Goal: Feedback & Contribution: Submit feedback/report problem

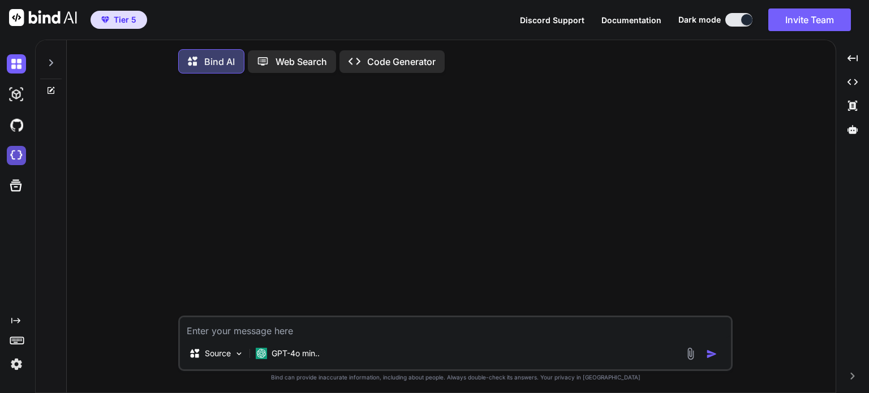
click at [15, 156] on img at bounding box center [16, 155] width 19 height 19
click at [12, 157] on img at bounding box center [16, 155] width 19 height 19
type textarea "x"
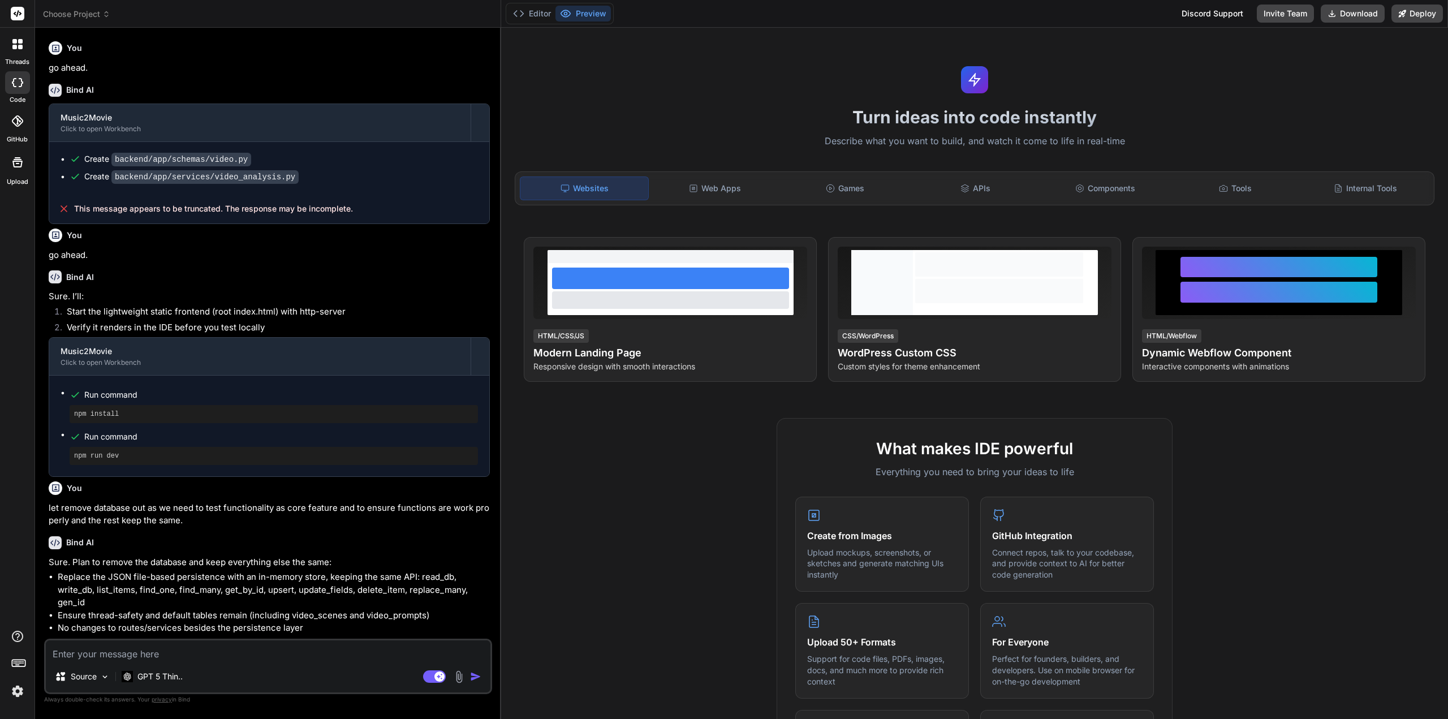
click at [98, 14] on span "Choose Project" at bounding box center [76, 13] width 67 height 11
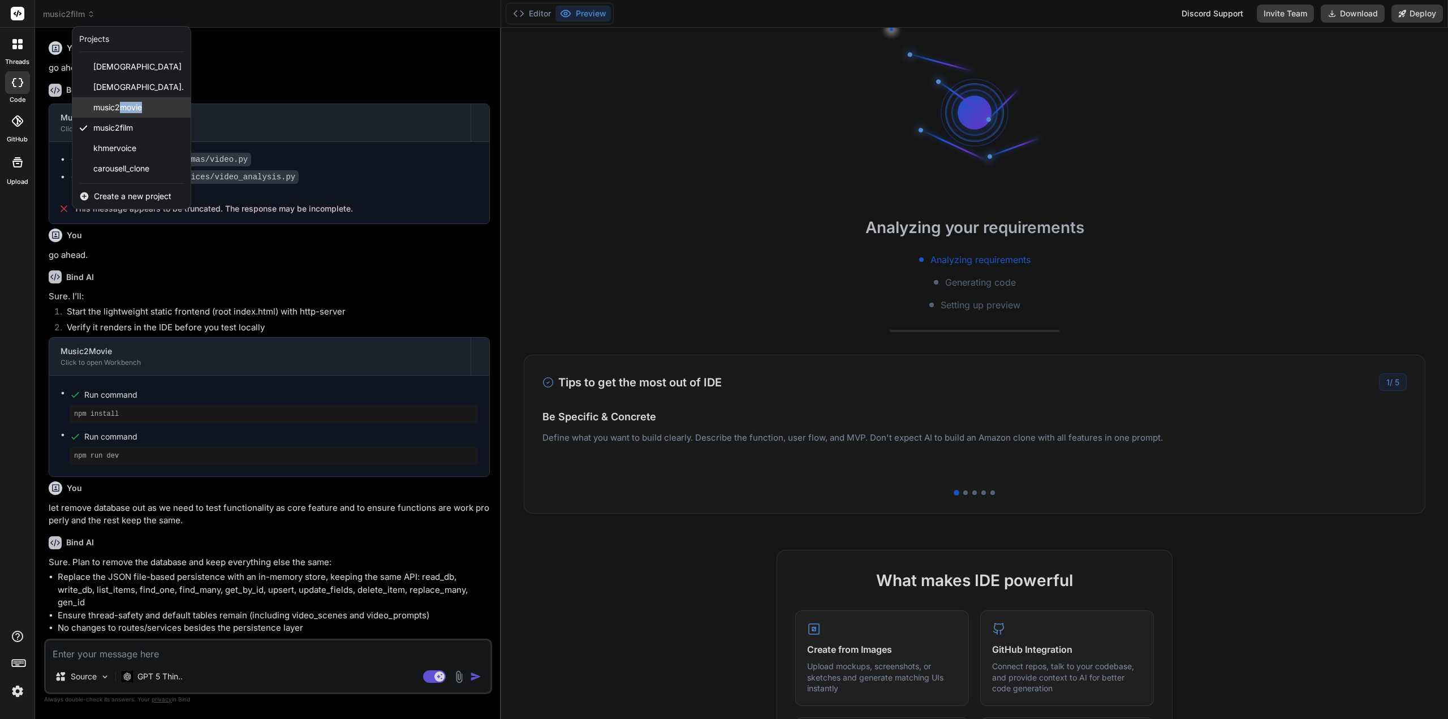
drag, startPoint x: 122, startPoint y: 103, endPoint x: 185, endPoint y: 101, distance: 62.8
click at [185, 101] on div "music2movie" at bounding box center [131, 107] width 118 height 20
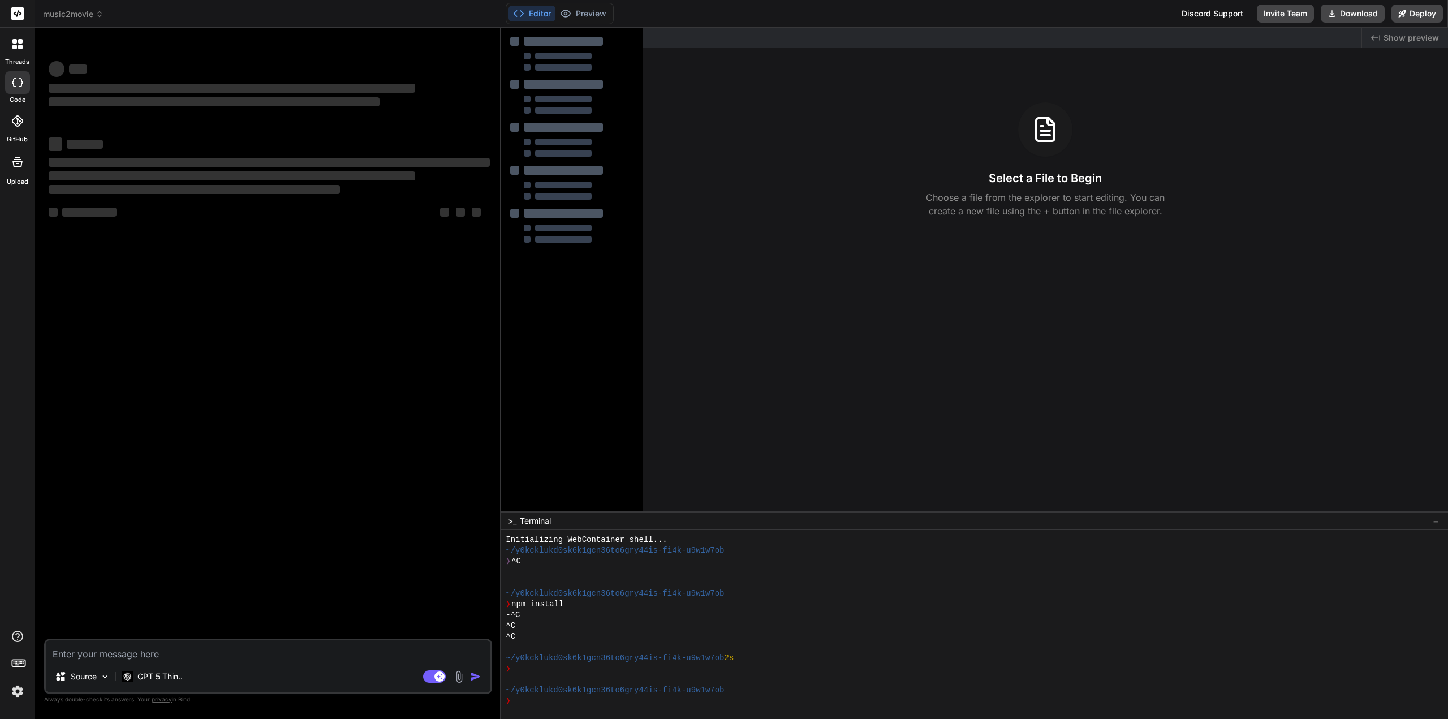
click at [95, 15] on span "music2movie" at bounding box center [73, 13] width 61 height 11
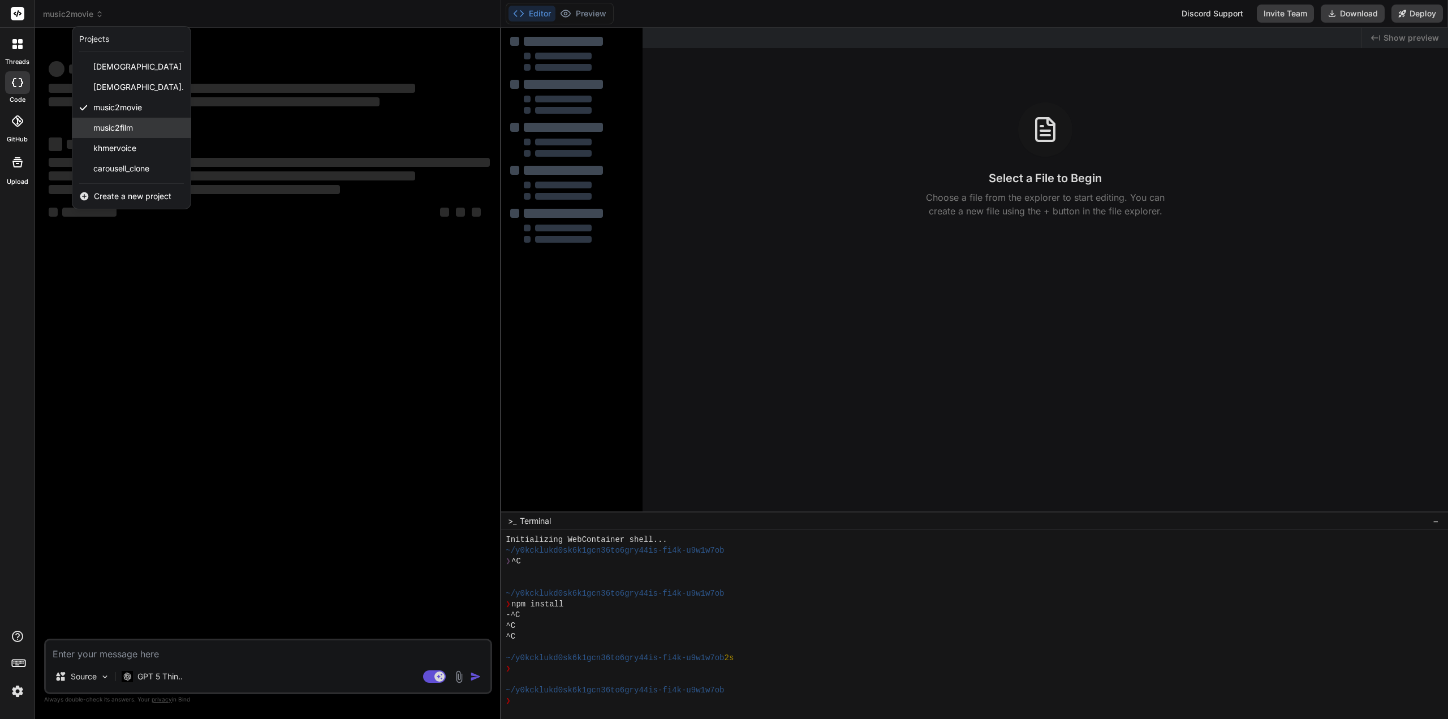
click at [113, 127] on span "music2film" at bounding box center [113, 127] width 40 height 11
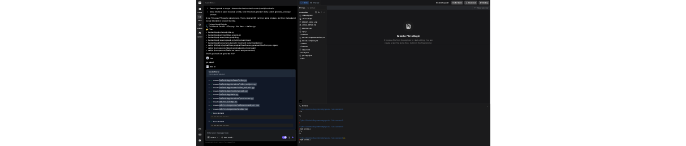
scroll to position [161, 0]
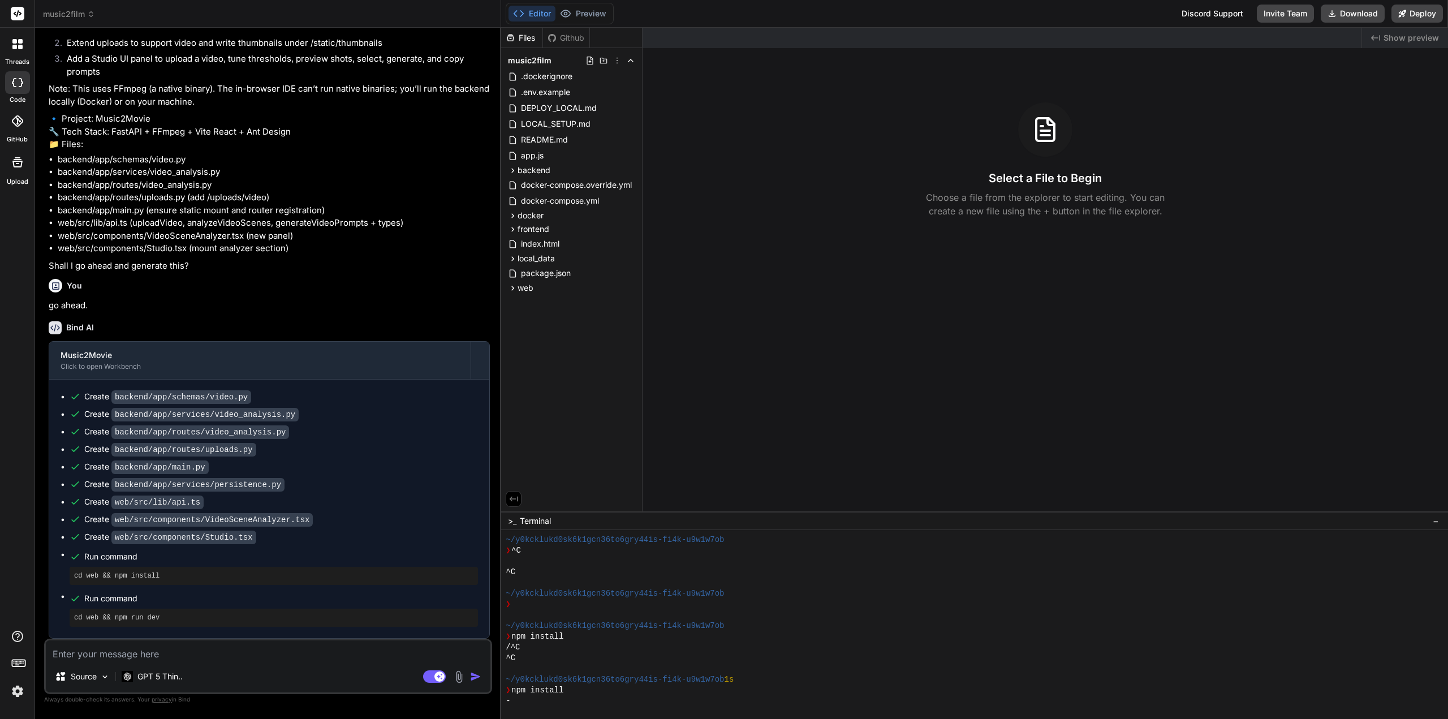
click at [544, 16] on button "Editor" at bounding box center [531, 14] width 47 height 16
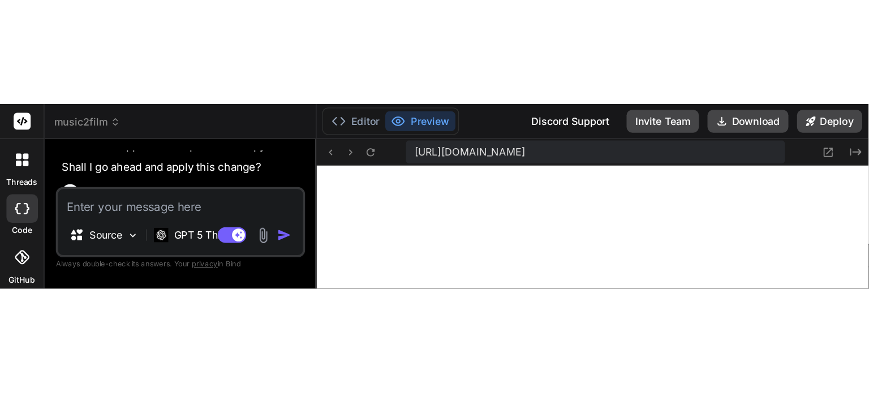
scroll to position [1508, 0]
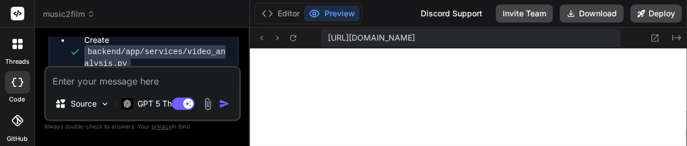
type textarea "x"
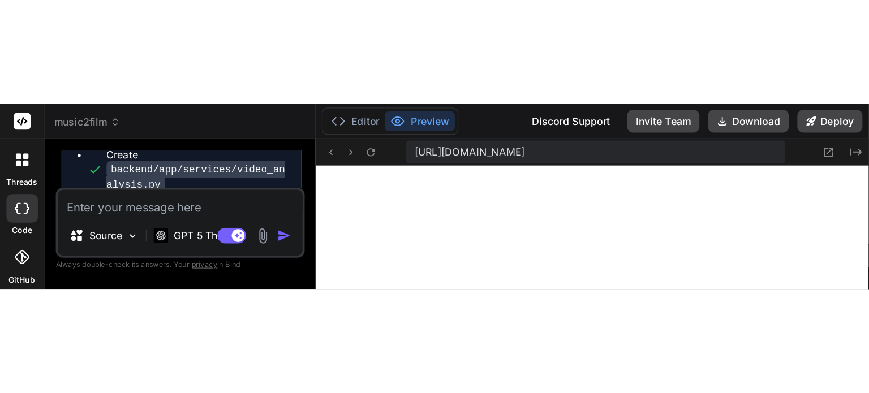
scroll to position [1118, 0]
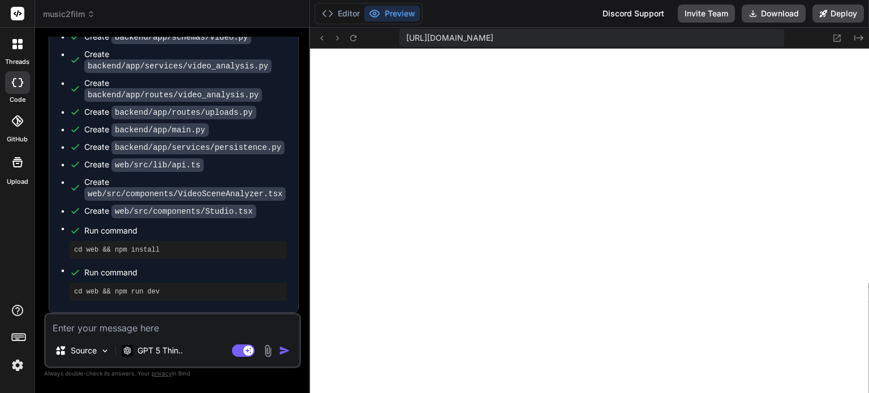
click at [152, 329] on textarea at bounding box center [172, 324] width 253 height 20
type textarea "g"
type textarea "x"
type textarea "go"
type textarea "x"
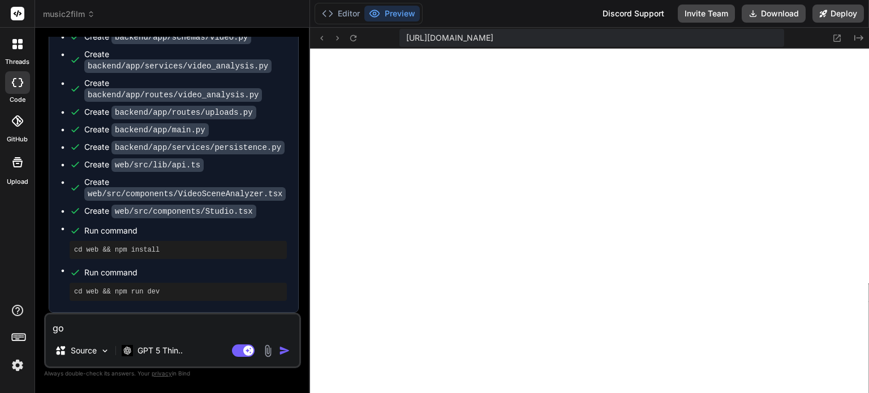
type textarea "gor"
type textarea "x"
type textarea "gor"
type textarea "x"
type textarea "gor t"
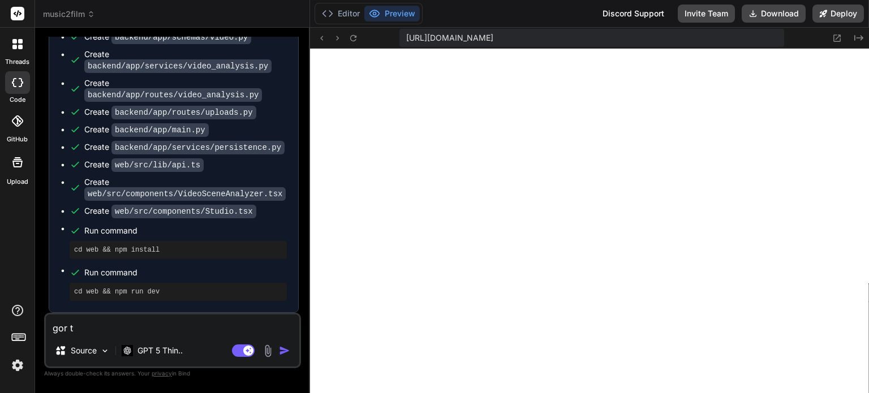
type textarea "x"
type textarea "gor"
type textarea "x"
type textarea "gor"
type textarea "x"
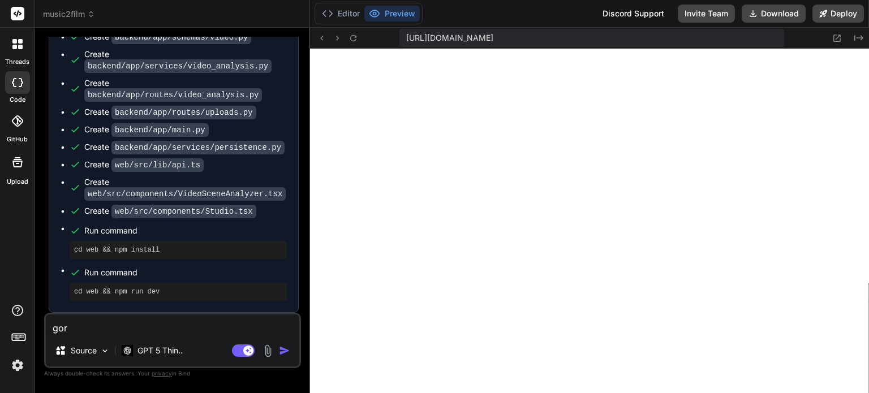
type textarea "gort"
type textarea "x"
type textarea "gor"
type textarea "x"
type textarea "go"
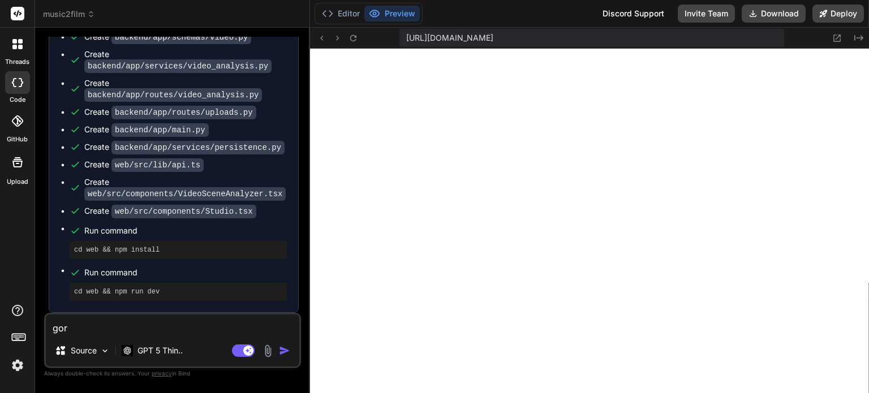
type textarea "x"
type textarea "got"
type textarea "x"
type textarea "got"
type textarea "x"
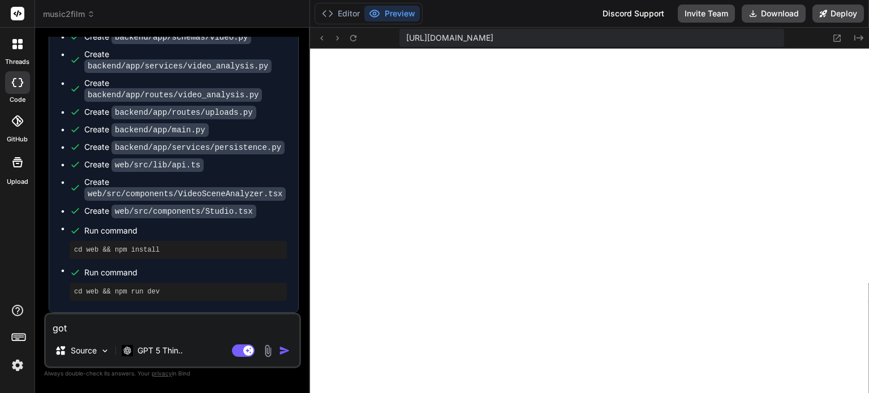
type textarea "got d"
type textarea "x"
type textarea "got"
type textarea "x"
type textarea "got t"
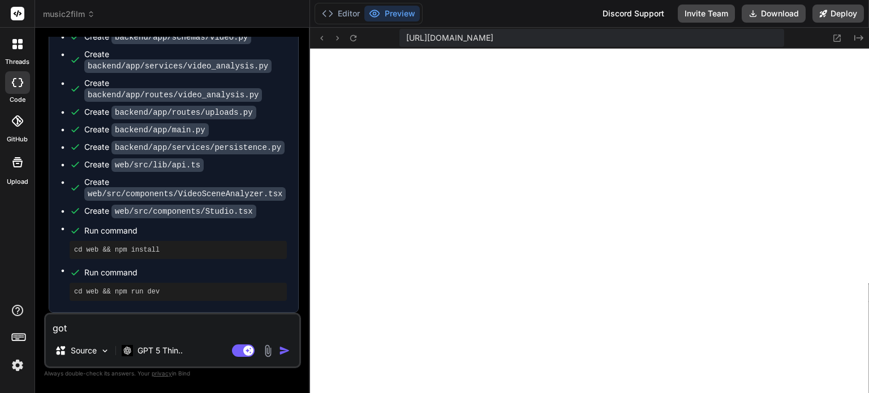
type textarea "x"
type textarea "got th"
type textarea "x"
type textarea "got thi"
type textarea "x"
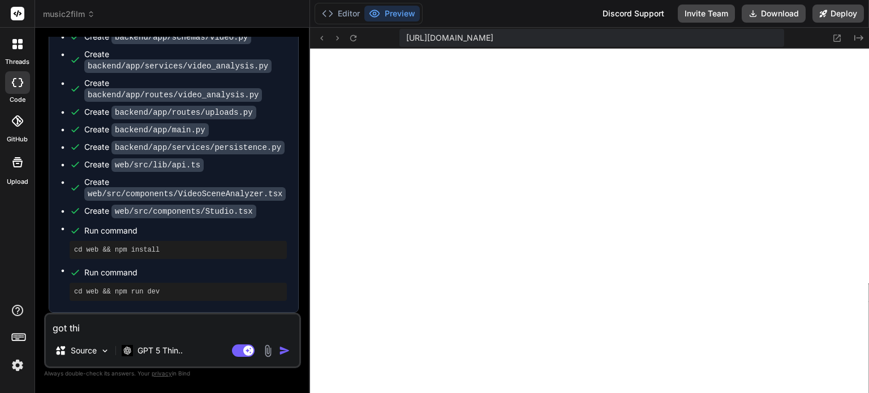
type textarea "got this"
type textarea "x"
type textarea "got this"
type textarea "x"
type textarea "got this e"
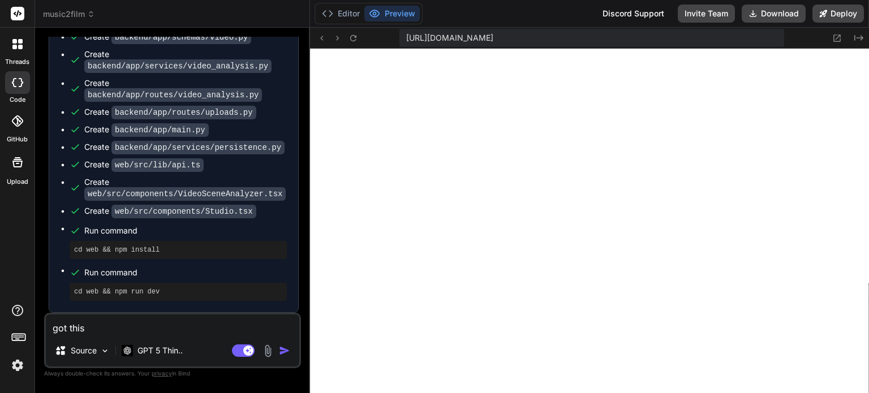
type textarea "x"
type textarea "got this er"
type textarea "x"
type textarea "got this ero"
type textarea "x"
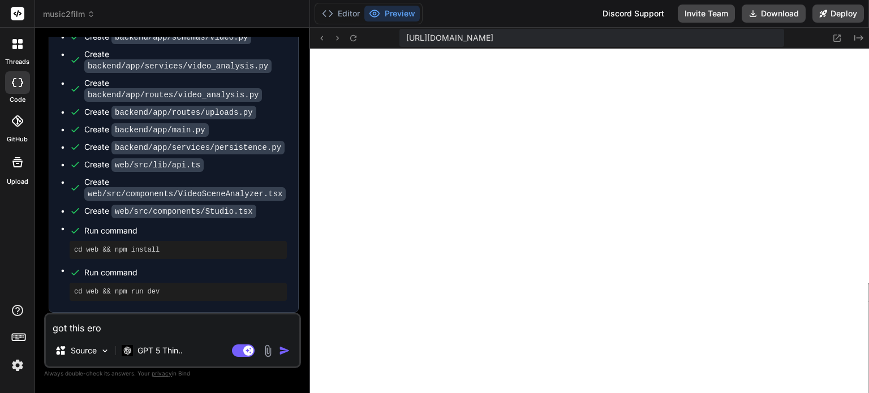
type textarea "got this er"
type textarea "x"
type textarea "got this err"
type textarea "x"
type textarea "got this erro"
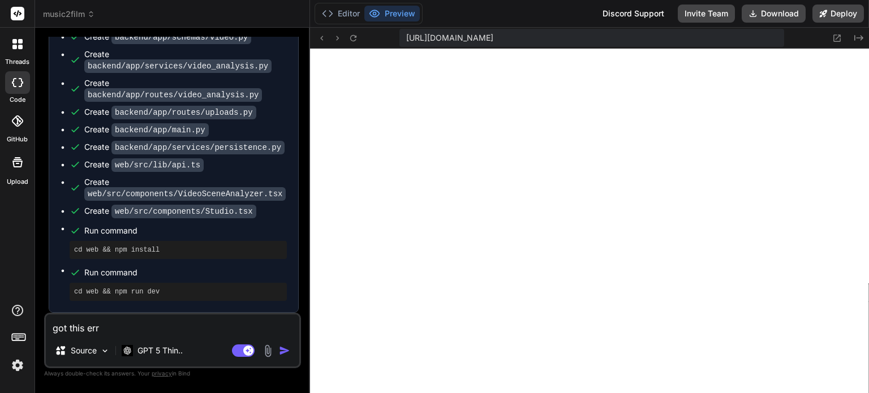
type textarea "x"
type textarea "got this error"
type textarea "x"
type textarea "got this errors"
type textarea "x"
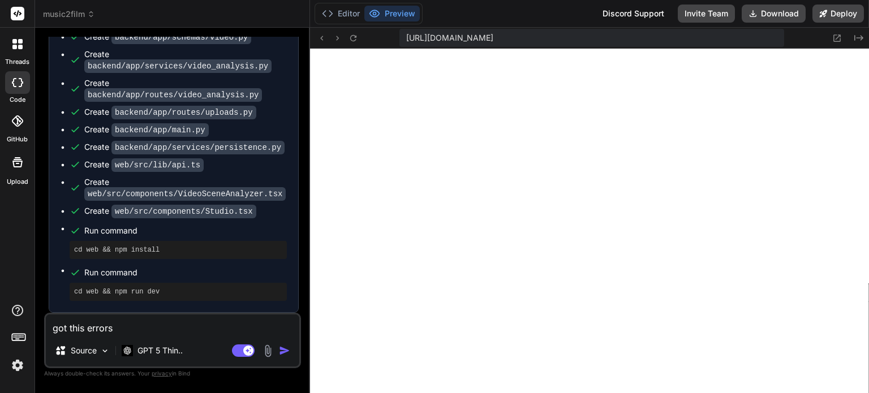
type textarea "got this errors"
type textarea "x"
type textarea "got this errors a"
type textarea "x"
type textarea "got this errors al"
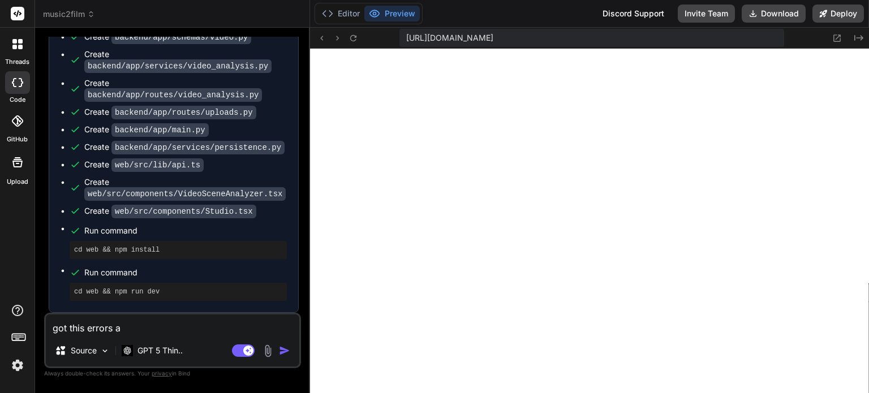
type textarea "x"
type textarea "got this errors ale"
type textarea "x"
type textarea "got this errors aler"
type textarea "x"
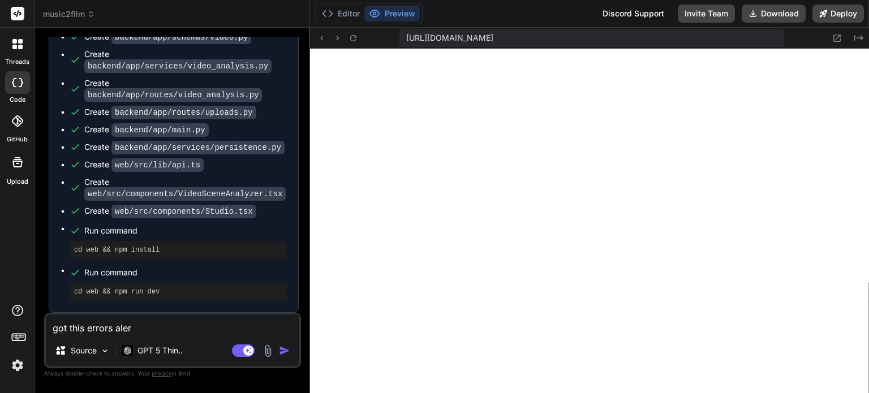
type textarea "got this errors alert"
type textarea "x"
type textarea "got this errors alert:"
type textarea "x"
type textarea "got this errors alert:""
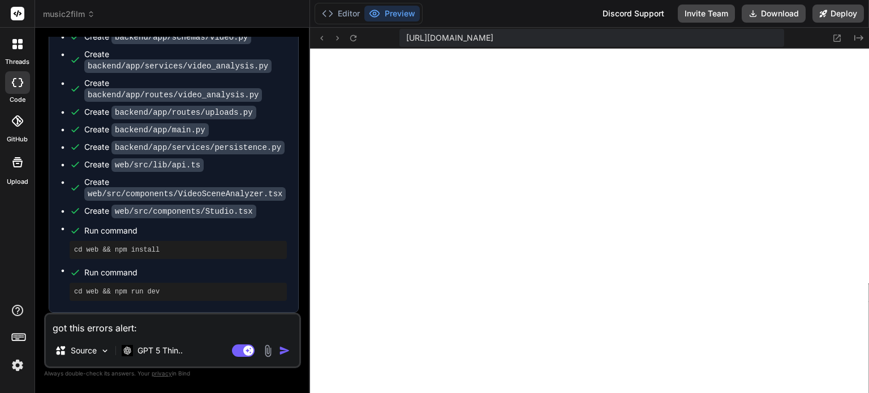
type textarea "x"
type textarea "got this errors alert:"""
type textarea "x"
paste textarea "[plugin:vite:import-analysis] Failed to resolve import "antd/dist/reset.css" fr…"
type textarea "got this errors alert:"[plugin:vite:import-analysis] Failed to resolve import "…"
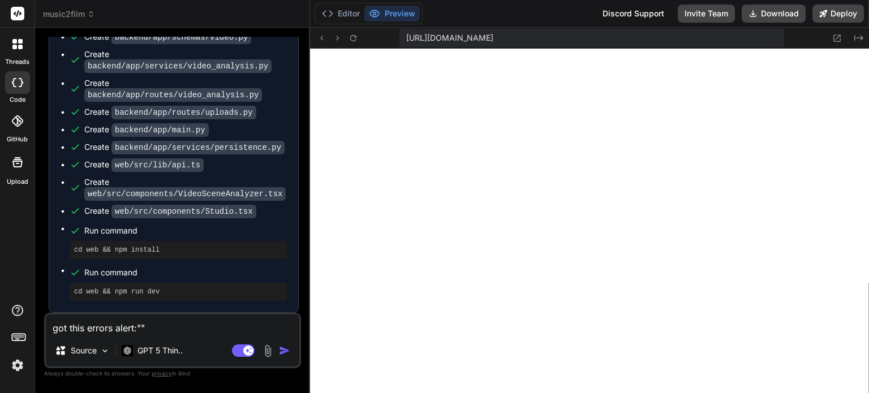
type textarea "x"
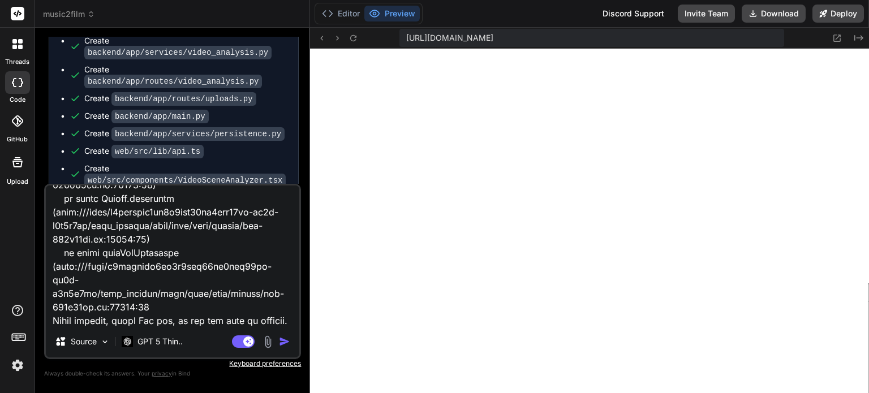
type textarea "got this errors alert:"[plugin:vite:import-analysis] Failed to resolve import "…"
type textarea "x"
type textarea "got this errors alert:"[plugin:vite:import-analysis] Failed to resolve import "…"
type textarea "x"
type textarea "got this errors alert:"[plugin:vite:import-analysis] Failed to resolve import "…"
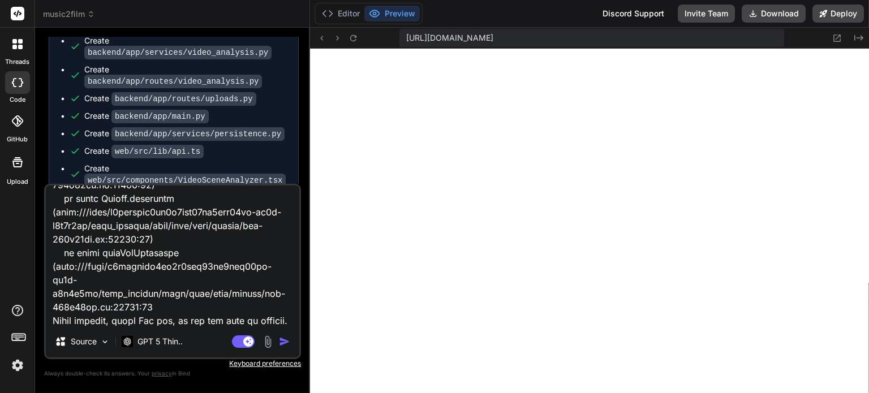
type textarea "x"
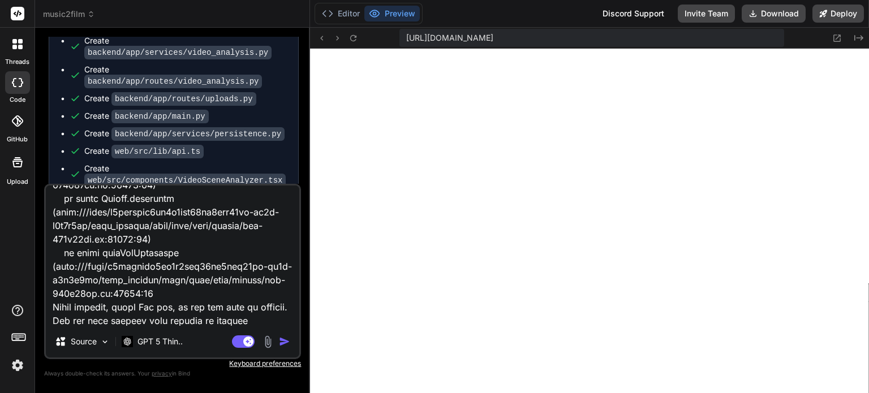
type textarea "got this errors alert:"[plugin:vite:import-analysis] Failed to resolve import "…"
type textarea "x"
type textarea "got this errors alert:"[plugin:vite:import-analysis] Failed to resolve import "…"
type textarea "x"
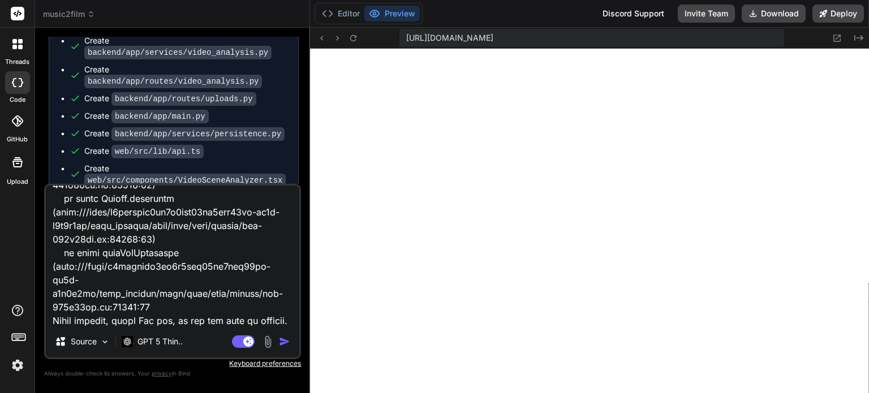
type textarea "got this errors alert:"[plugin:vite:import-analysis] Failed to resolve import "…"
type textarea "x"
type textarea "got this errors alert:"[plugin:vite:import-analysis] Failed to resolve import "…"
type textarea "x"
type textarea "got this errors alert:"[plugin:vite:import-analysis] Failed to resolve import "…"
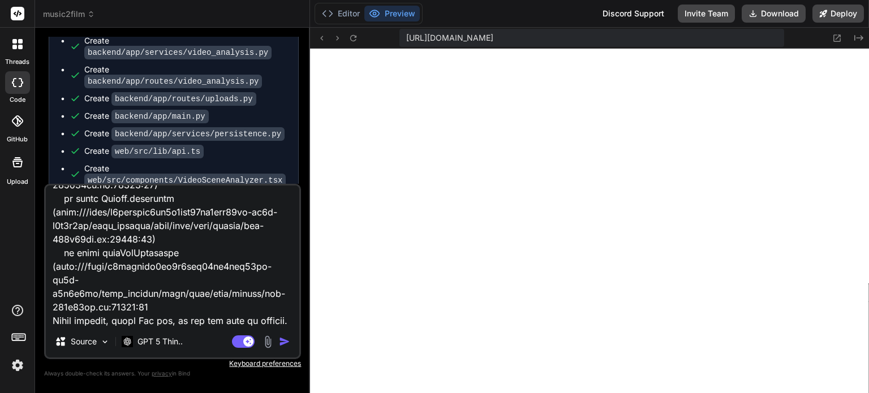
type textarea "x"
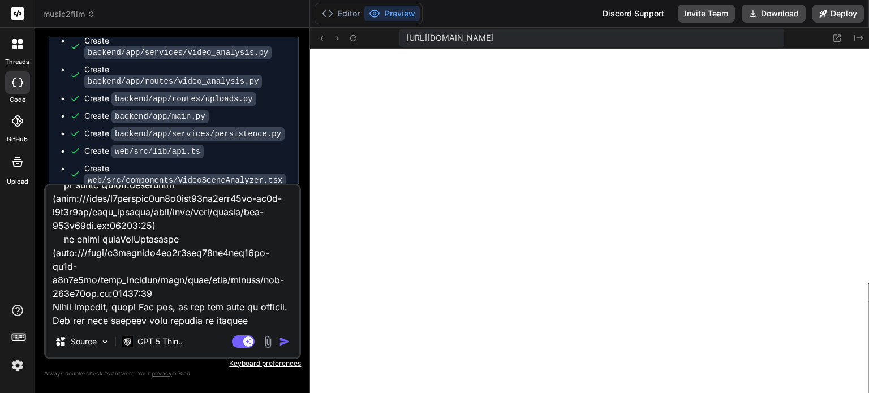
type textarea "got this errors alert:"[plugin:vite:import-analysis] Failed to resolve import "…"
type textarea "x"
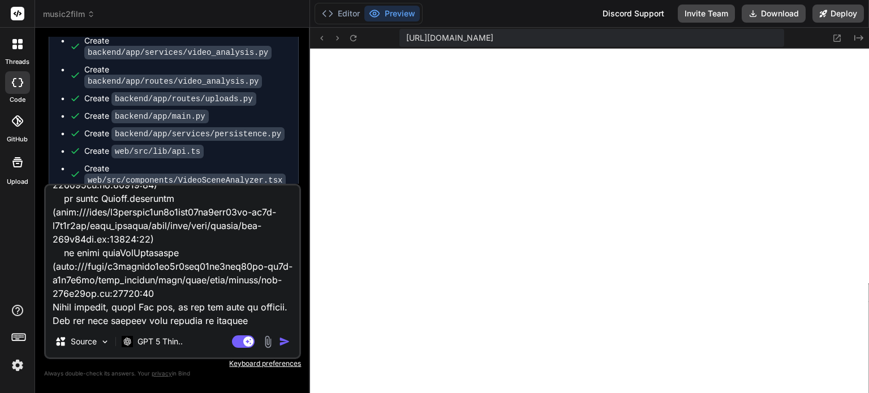
type textarea "got this errors alert:"[plugin:vite:import-analysis] Failed to resolve import "…"
type textarea "x"
type textarea "got this errors alert:"[plugin:vite:import-analysis] Failed to resolve import "…"
type textarea "x"
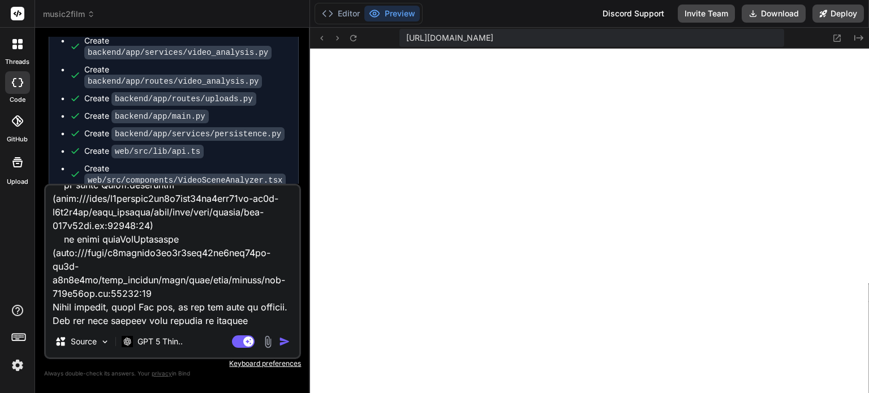
type textarea "got this errors alert:"[plugin:vite:import-analysis] Failed to resolve import "…"
type textarea "x"
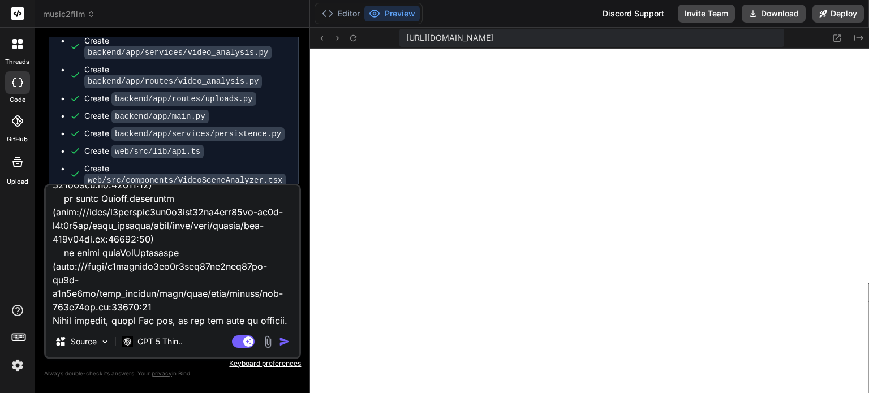
type textarea "got this errors alert:"[plugin:vite:import-analysis] Failed to resolve import "…"
type textarea "x"
type textarea "got this errors alert:"[plugin:vite:import-analysis] Failed to resolve import "…"
type textarea "x"
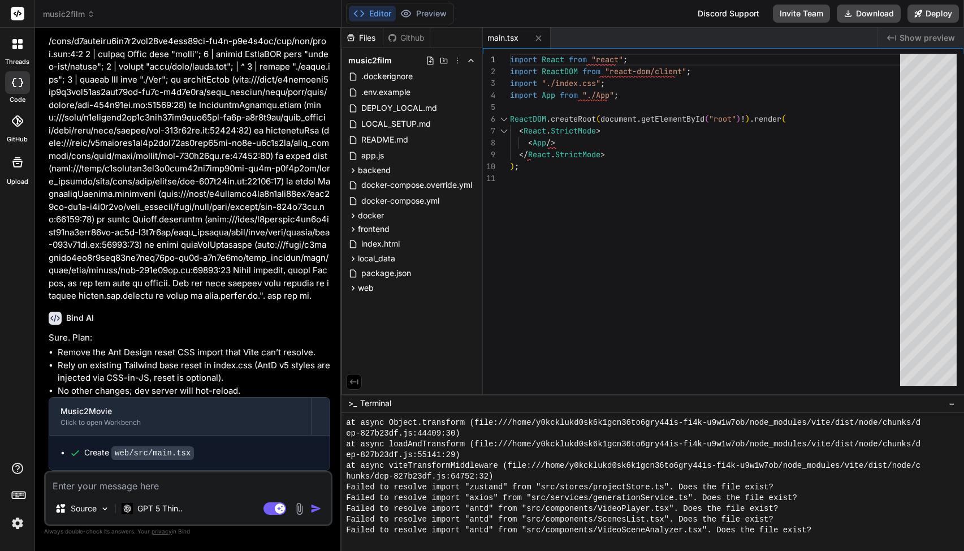
scroll to position [1397, 0]
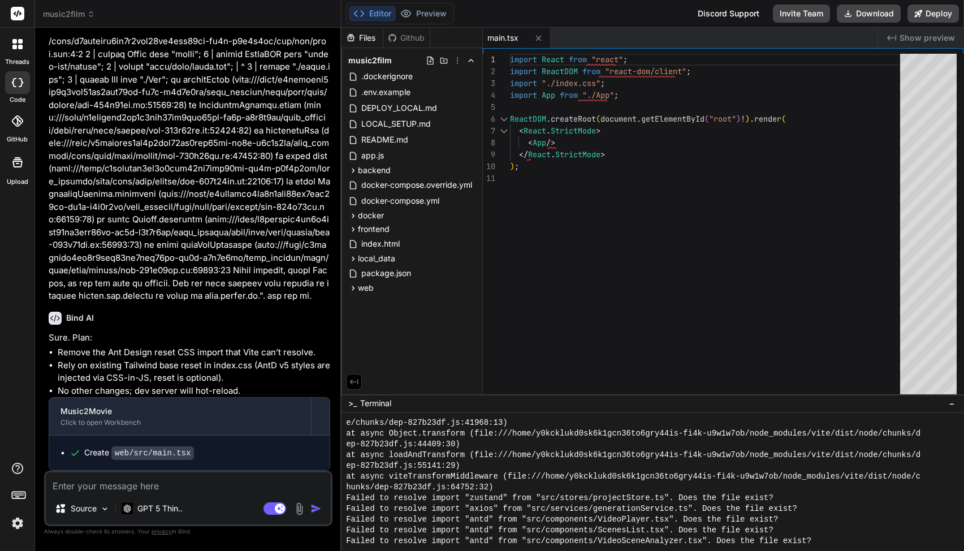
type textarea "x"
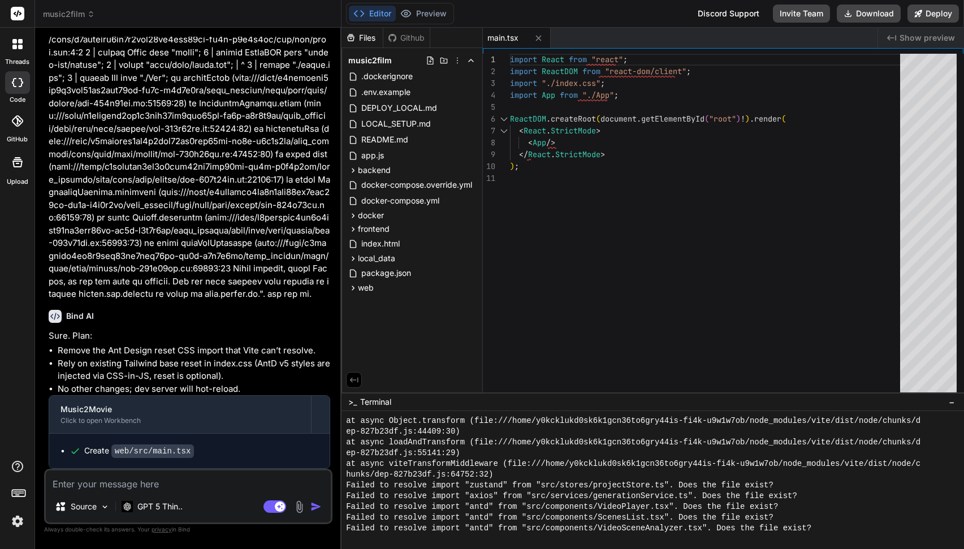
scroll to position [1418, 0]
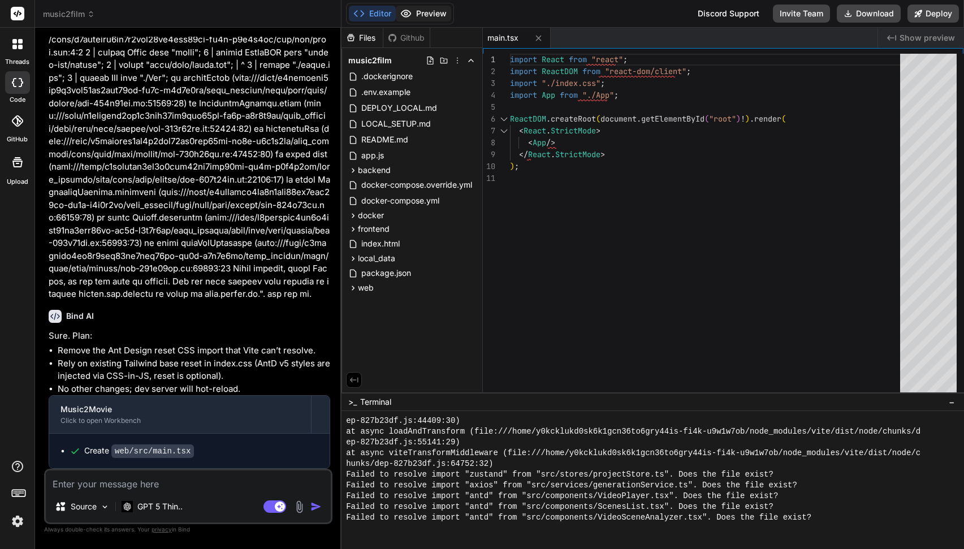
click at [431, 15] on button "Preview" at bounding box center [423, 14] width 55 height 16
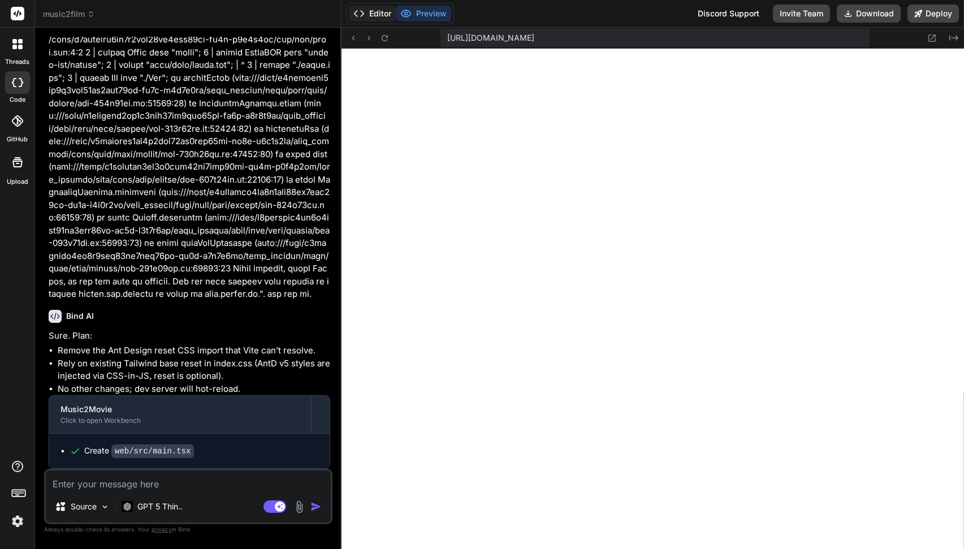
click at [378, 12] on button "Editor" at bounding box center [372, 14] width 47 height 16
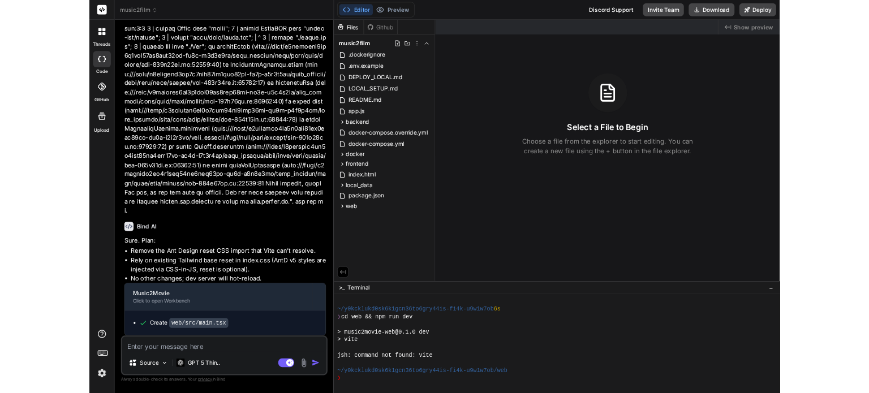
scroll to position [140, 0]
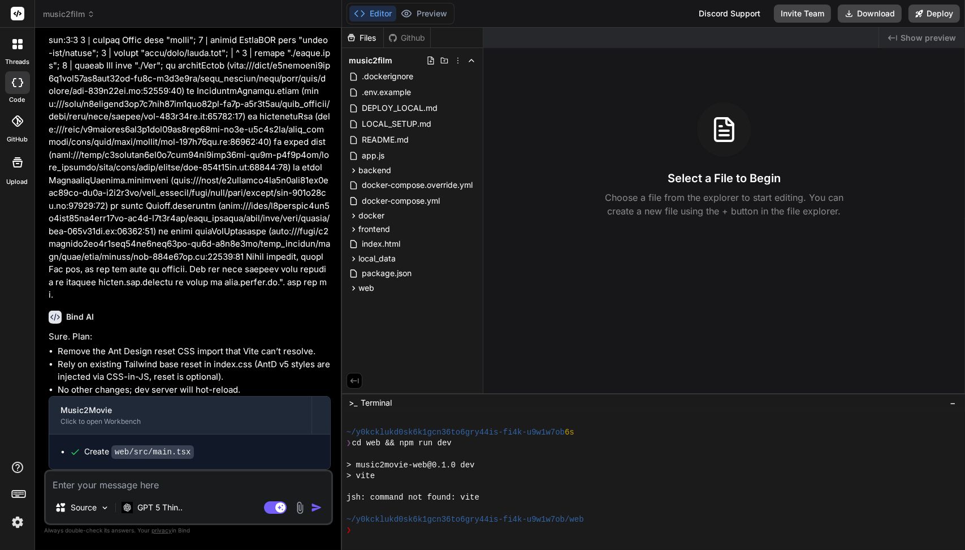
type textarea "x"
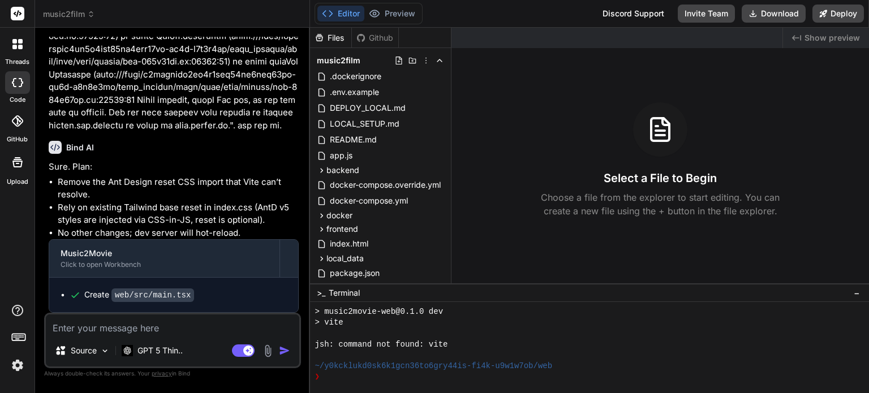
scroll to position [1663, 0]
type textarea "f"
type textarea "x"
type textarea "fr"
type textarea "x"
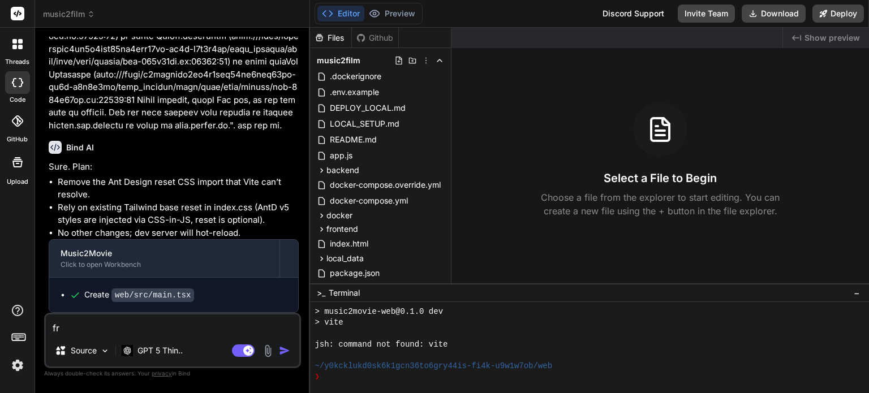
type textarea "fro"
type textarea "x"
type textarea "fron"
type textarea "x"
type textarea "front"
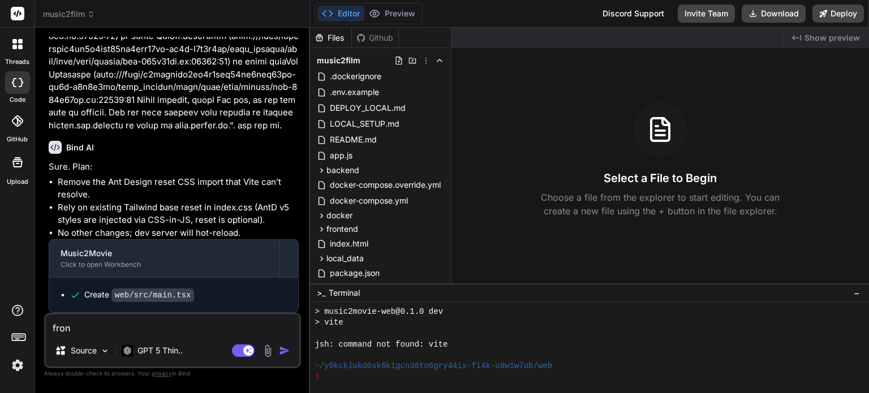
type textarea "x"
type textarea "front"
type textarea "x"
type textarea "front e"
type textarea "x"
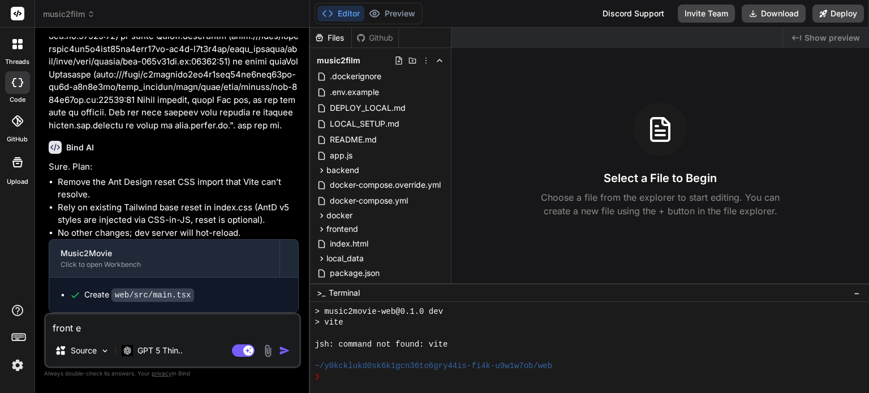
type textarea "front en"
type textarea "x"
type textarea "front end"
type textarea "x"
type textarea "front end"
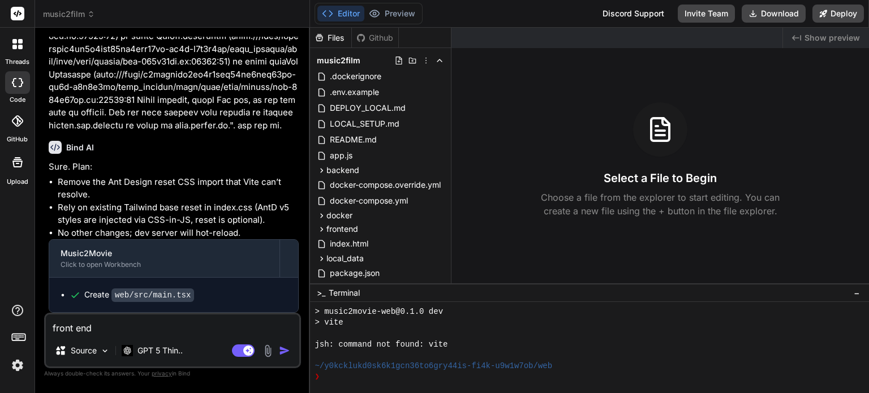
type textarea "x"
type textarea "front end n"
type textarea "x"
type textarea "front end no"
type textarea "x"
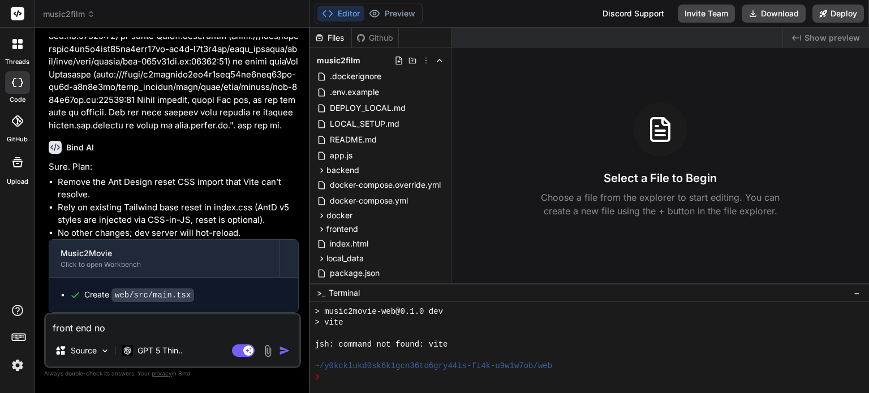
type textarea "front end not"
type textarea "x"
type textarea "front end not"
type textarea "x"
type textarea "front end not d"
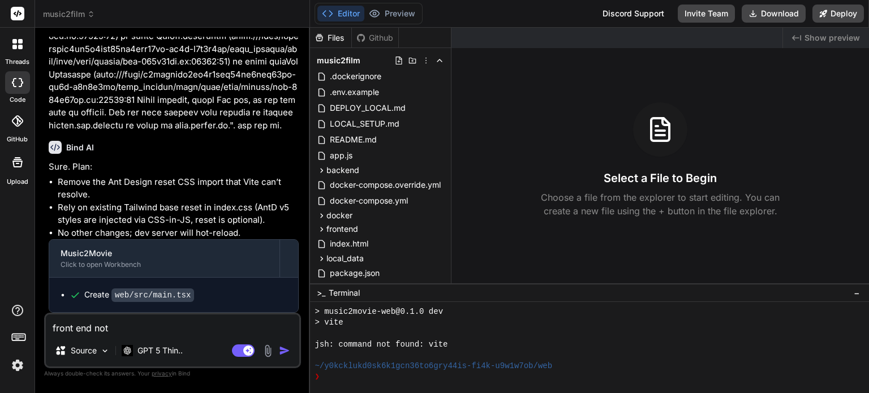
type textarea "x"
type textarea "front end not di"
type textarea "x"
type textarea "front end not dis"
type textarea "x"
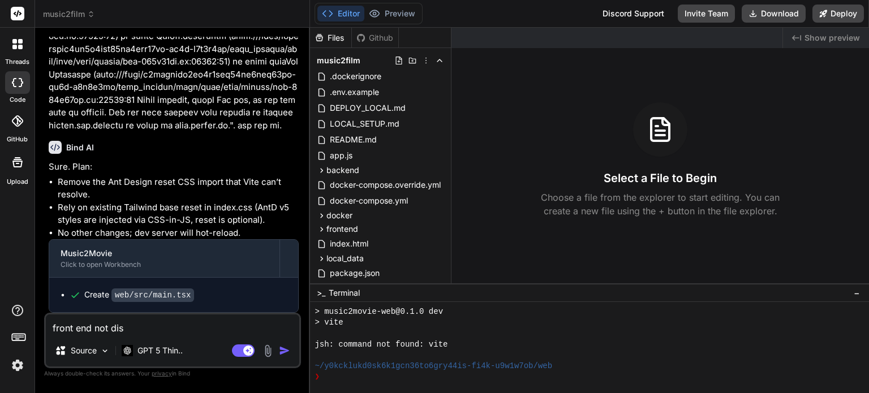
type textarea "front end not disp"
type textarea "x"
type textarea "front end not displ"
type textarea "x"
type textarea "front end not displa"
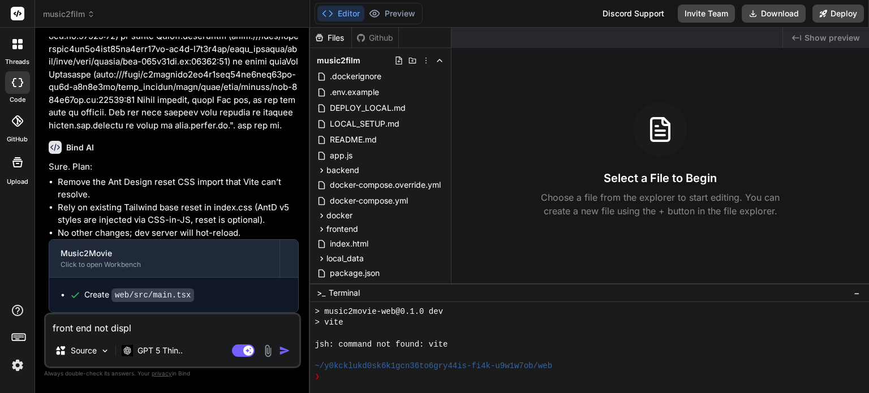
type textarea "x"
type textarea "front end not display"
type textarea "x"
type textarea "front end not display"
type textarea "x"
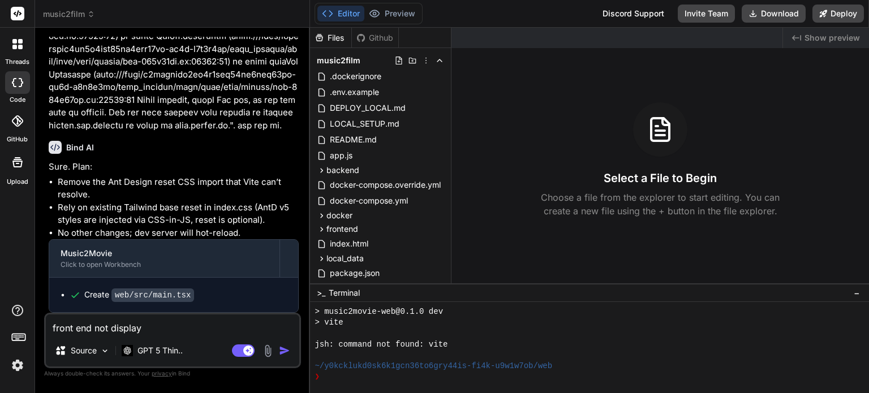
type textarea "front end not display p"
type textarea "x"
type textarea "front end not display pr"
type textarea "x"
type textarea "front end not display pro"
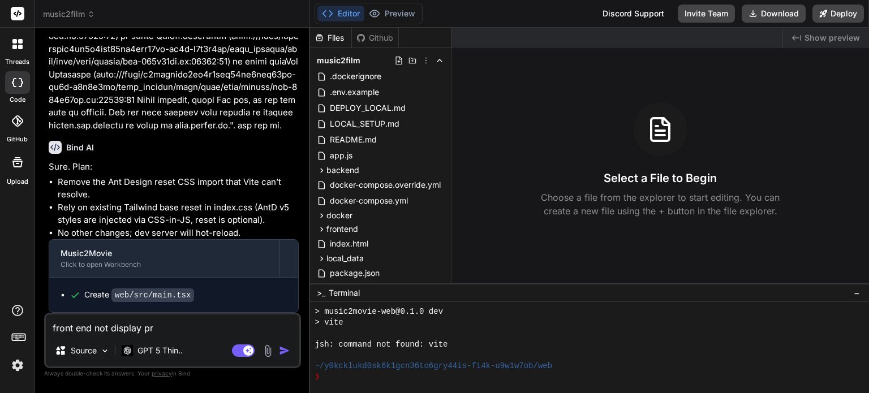
type textarea "x"
type textarea "front end not display prop"
type textarea "x"
type textarea "front end not display propo"
type textarea "x"
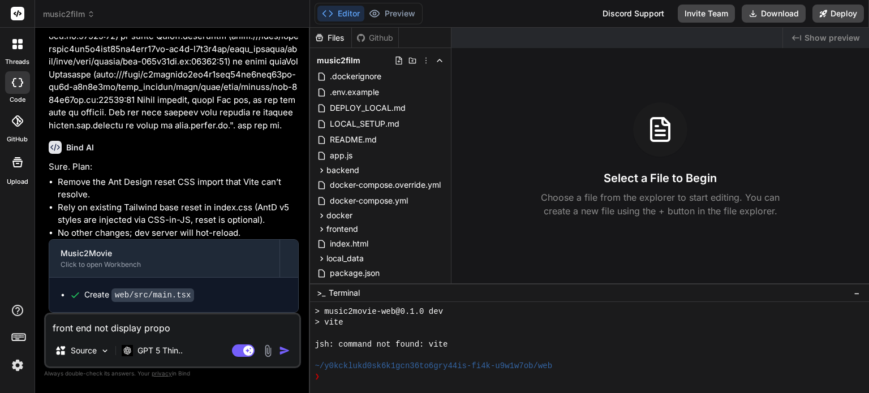
type textarea "front end not display propoe"
type textarea "x"
type textarea "front end not display propoer"
type textarea "x"
type textarea "front end not display propoe"
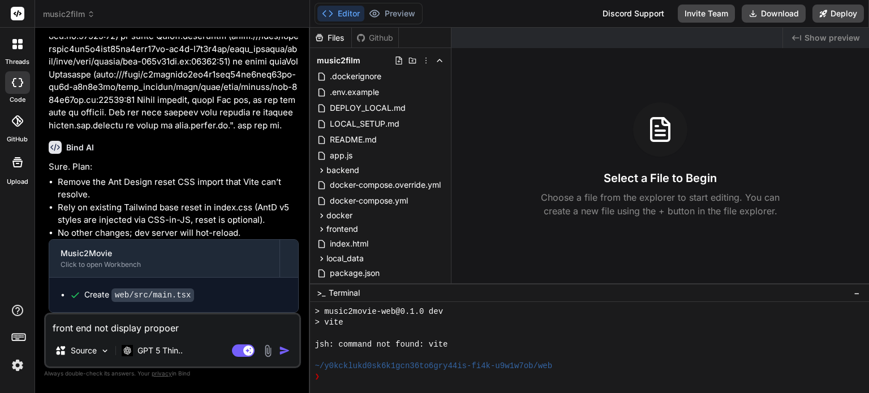
type textarea "x"
type textarea "front end not display propo"
type textarea "x"
type textarea "front end not display prop"
type textarea "x"
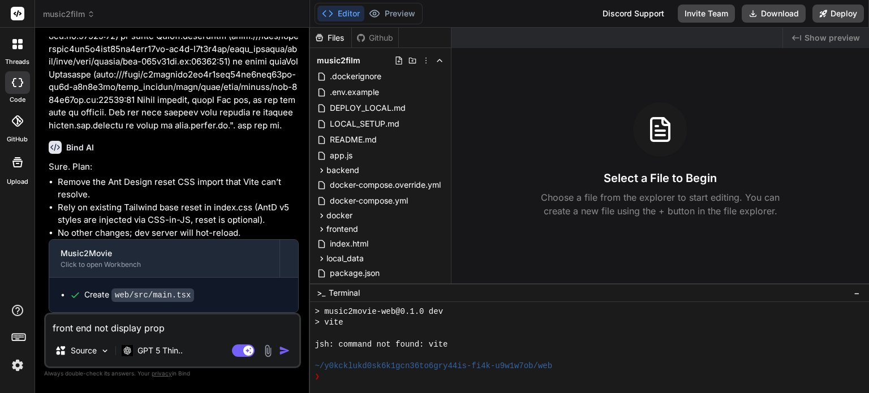
type textarea "front end not display prope"
type textarea "x"
type textarea "front end not display proper"
type textarea "x"
type textarea "front end not display properl"
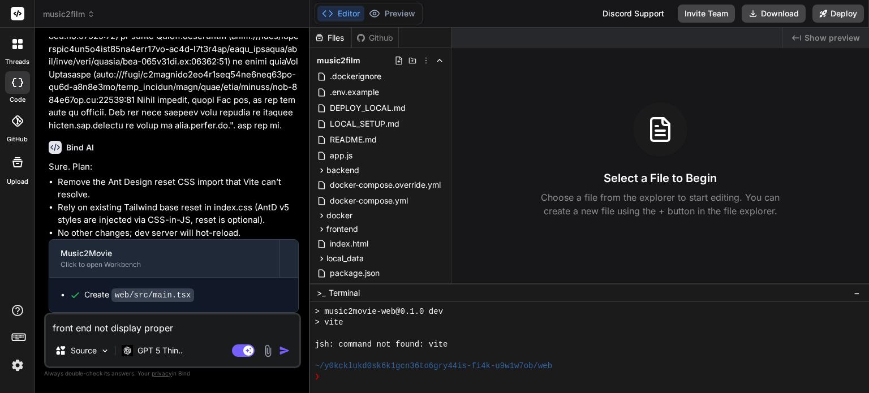
type textarea "x"
type textarea "front end not display properly"
type textarea "x"
type textarea "front end not display properly."
type textarea "x"
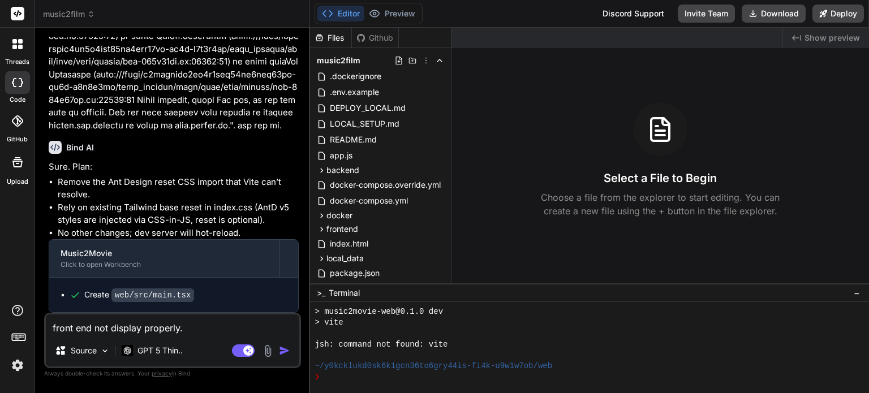
type textarea "front end not display properly."
type textarea "x"
type textarea "front end not display properly. L"
type textarea "x"
type textarea "front end not display properly. Le"
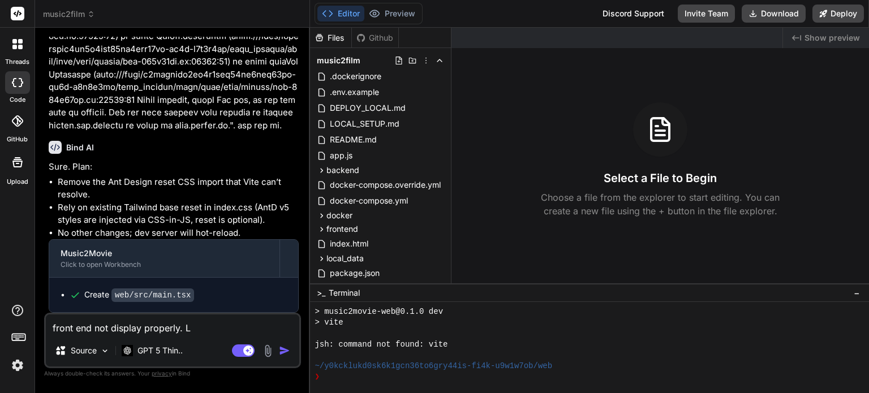
type textarea "x"
type textarea "front end not display properly. Let"
type textarea "x"
type textarea "front end not display properly. Let"
type textarea "x"
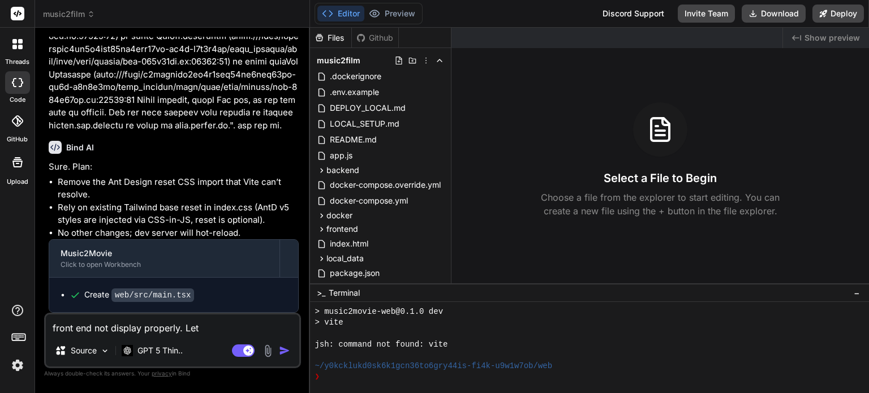
type textarea "front end not display properly. Let d"
type textarea "x"
type textarea "front end not display properly. Let do"
type textarea "x"
type textarea "front end not display properly. Let do"
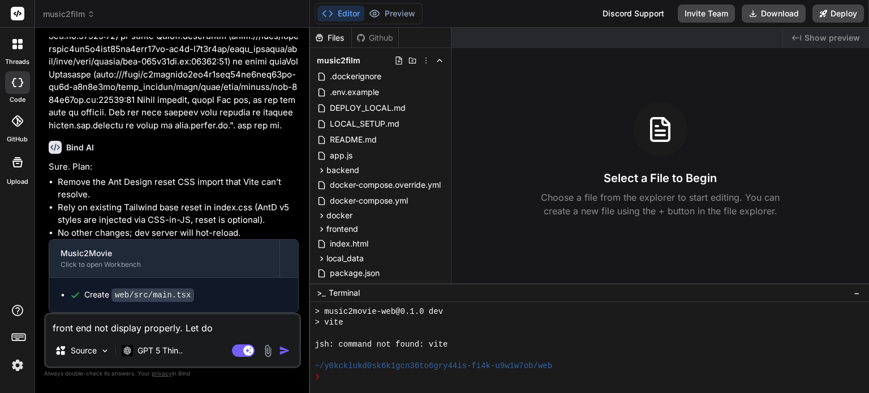
type textarea "x"
type textarea "front end not display properly. Let do a"
type textarea "x"
type textarea "front end not display properly. Let do an"
type textarea "x"
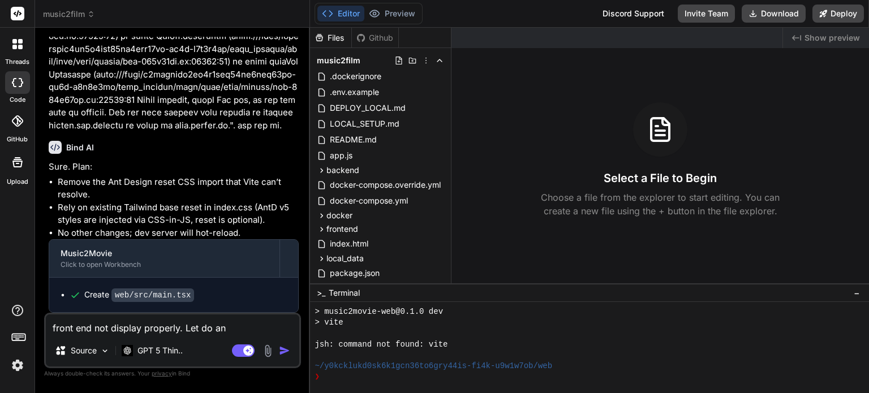
type textarea "front end not display properly. Let do ana"
type textarea "x"
type textarea "front end not display properly. Let do anal"
type textarea "x"
type textarea "front end not display properly. Let do analy"
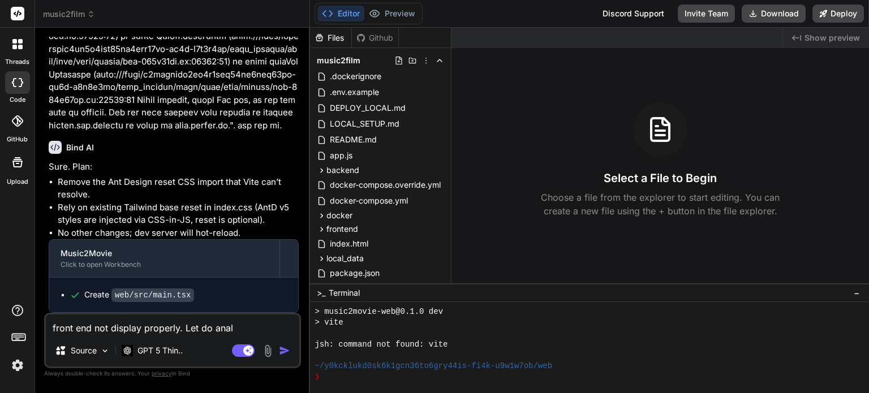
type textarea "x"
type textarea "front end not display properly. Let do analyz"
type textarea "x"
type textarea "front end not display properly. Let do analyze"
type textarea "x"
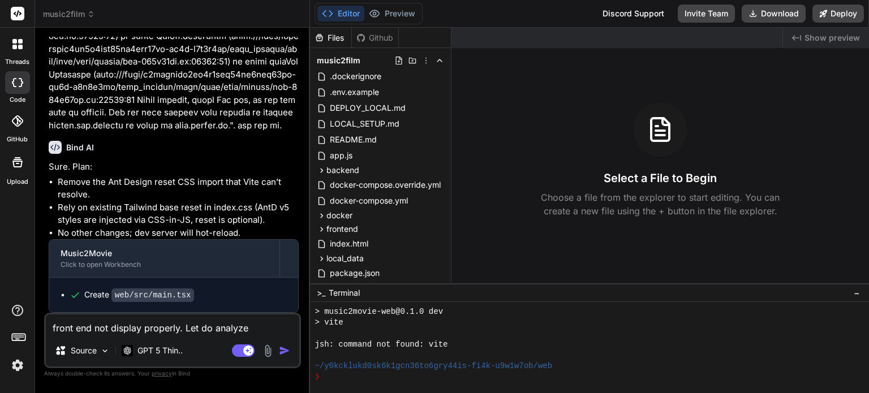
type textarea "front end not display properly. Let do analyze"
type textarea "x"
type textarea "front end not display properly. Let do analyze f"
type textarea "x"
type textarea "front end not display properly. Let do analyze fo"
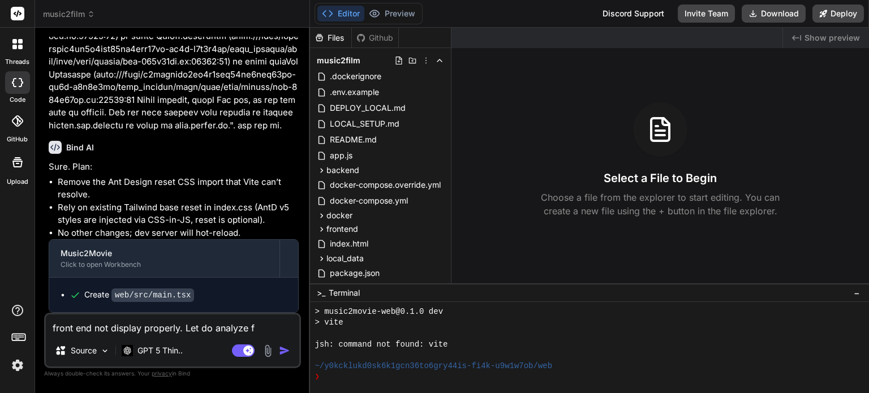
type textarea "x"
type textarea "front end not display properly. Let do analyze for"
type textarea "x"
type textarea "front end not display properly. Let do analyze for"
type textarea "x"
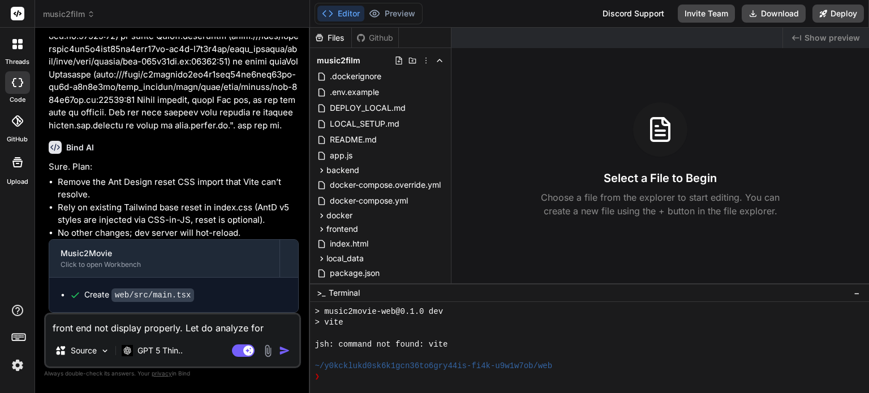
type textarea "front end not display properly. Let do analyze for t"
type textarea "x"
type textarea "front end not display properly. Let do analyze for th"
type textarea "x"
type textarea "front end not display properly. Let do analyze for the"
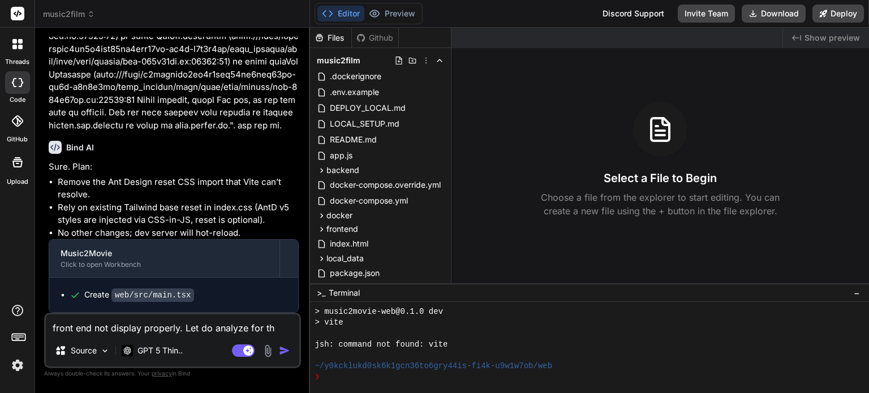
type textarea "x"
type textarea "front end not display properly. Let do analyze for the"
type textarea "x"
type textarea "front end not display properly. Let do analyze for the r"
type textarea "x"
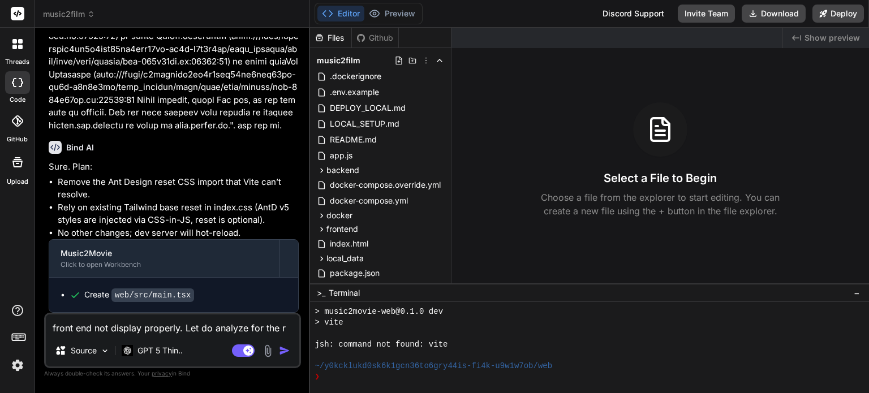
type textarea "front end not display properly. Let do analyze for the ro"
type textarea "x"
type textarea "front end not display properly. Let do analyze for the roo"
type textarea "x"
type textarea "front end not display properly. Let do analyze for the root"
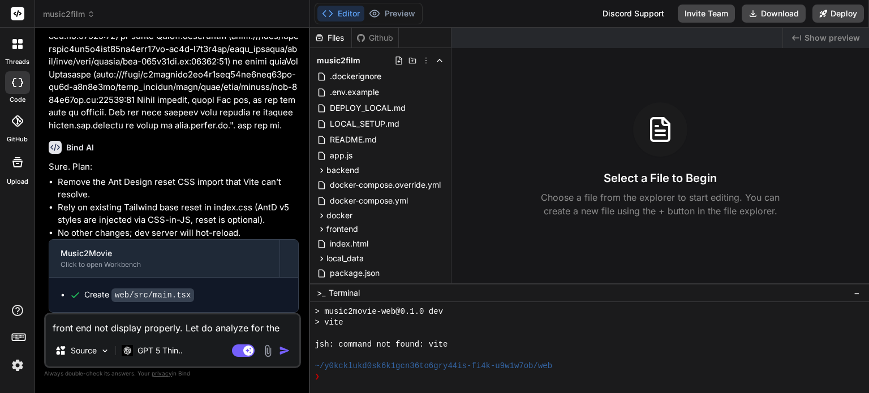
type textarea "x"
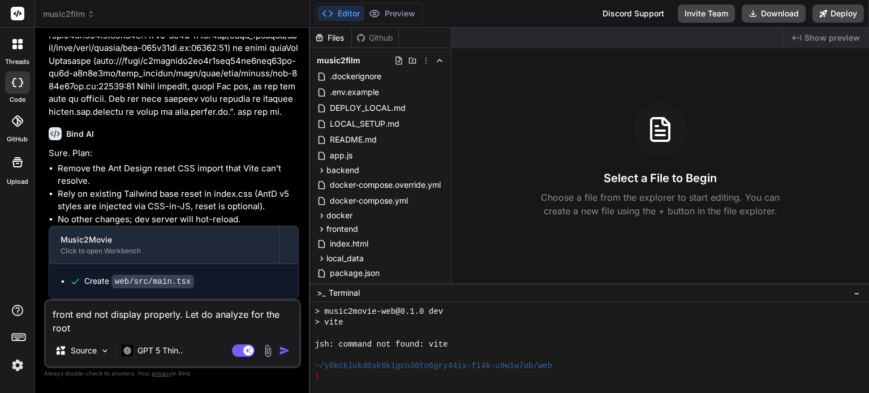
type textarea "front end not display properly. Let do analyze for the rootd"
type textarea "x"
type textarea "front end not display properly. Let do analyze for the rootdc"
type textarea "x"
type textarea "front end not display properly. Let do analyze for the rootdca"
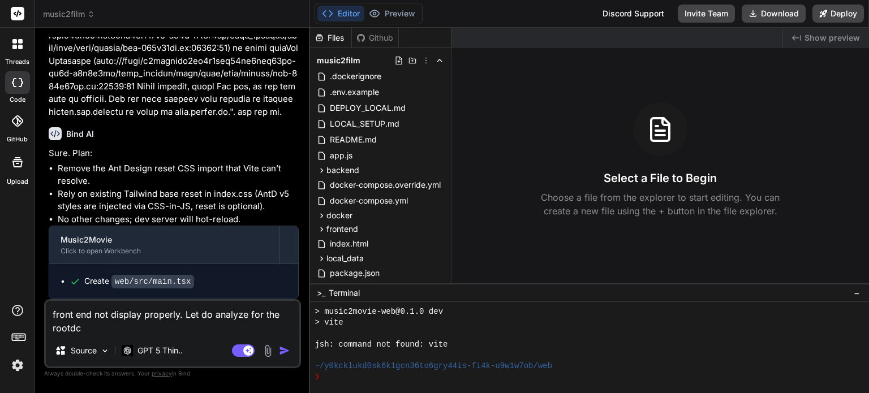
type textarea "x"
type textarea "front end not display properly. Let do analyze for the rootdc"
type textarea "x"
type textarea "front end not display properly. Let do analyze for the rootd"
type textarea "x"
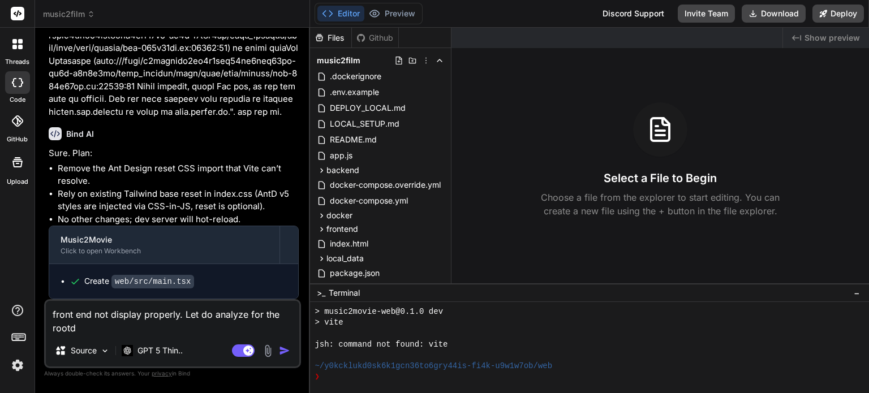
type textarea "front end not display properly. Let do analyze for the root"
type textarea "x"
type textarea "front end not display properly. Let do analyze for the rootc"
type textarea "x"
type textarea "front end not display properly. Let do analyze for the rootca"
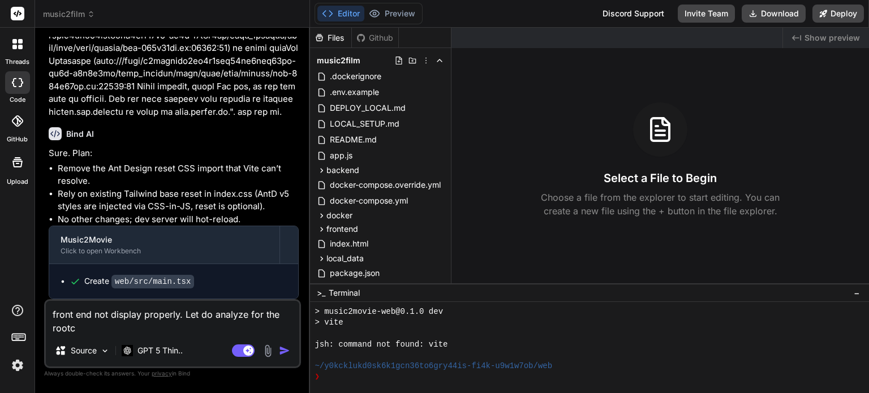
type textarea "x"
type textarea "front end not display properly. Let do analyze for the rootcau"
type textarea "x"
type textarea "front end not display properly. Let do analyze for the rootcaus"
type textarea "x"
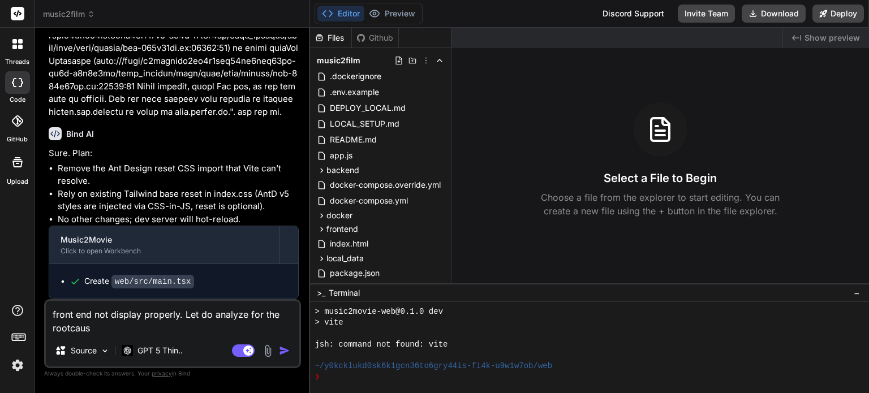
type textarea "front end not display properly. Let do analyze for the rootcause"
type textarea "x"
type textarea "front end not display properly. Let do analyze for the rootcause"
type textarea "x"
type textarea "front end not display properly. Let do analyze for the rootcause a"
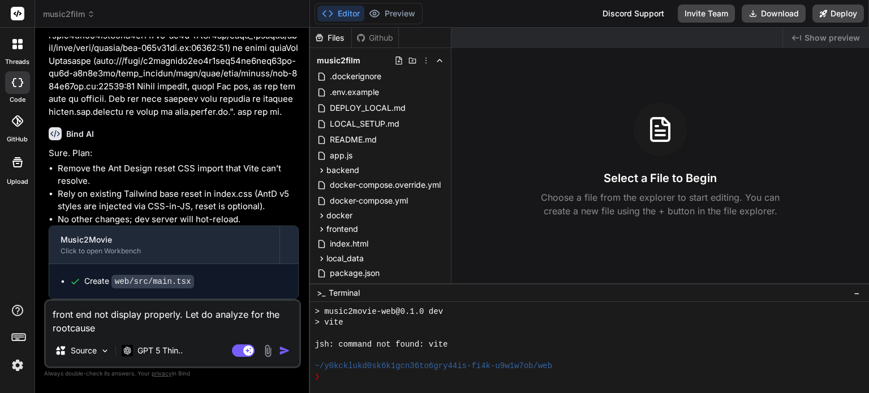
type textarea "x"
type textarea "front end not display properly. Let do analyze for the rootcause an"
type textarea "x"
type textarea "front end not display properly. Let do analyze for the rootcause and"
type textarea "x"
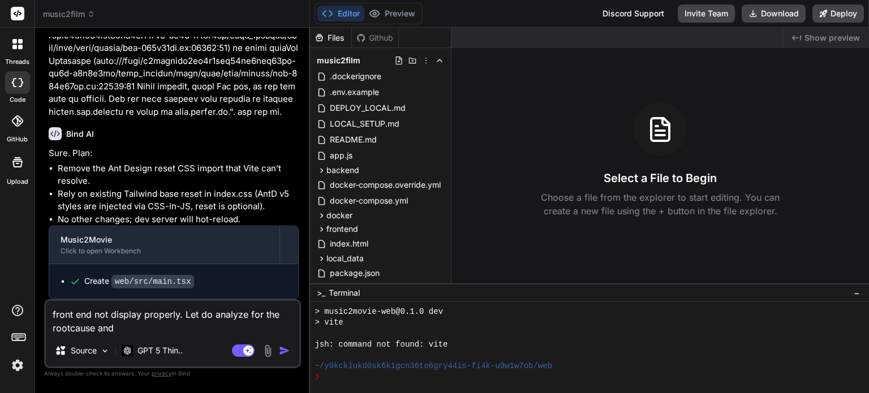
type textarea "front end not display properly. Let do analyze for the rootcause and"
type textarea "x"
type textarea "front end not display properly. Let do analyze for the rootcause and p"
type textarea "x"
type textarea "front end not display properly. Let do analyze for the rootcause and pr"
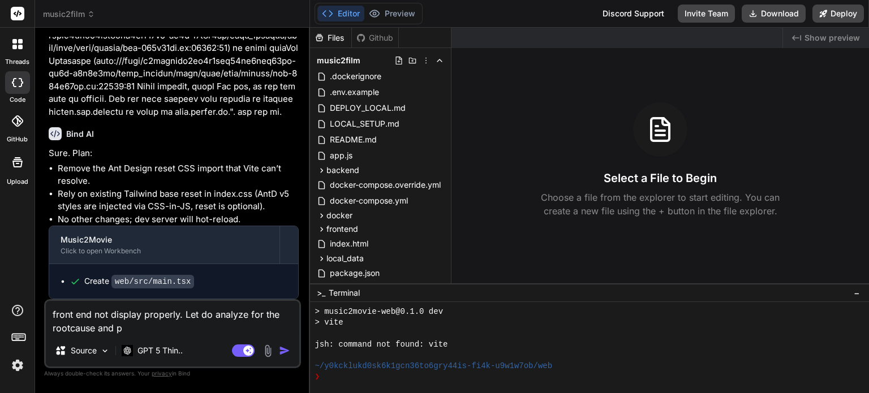
type textarea "x"
type textarea "front end not display properly. Let do analyze for the rootcause and pro"
type textarea "x"
type textarea "front end not display properly. Let do analyze for the rootcause and prov"
type textarea "x"
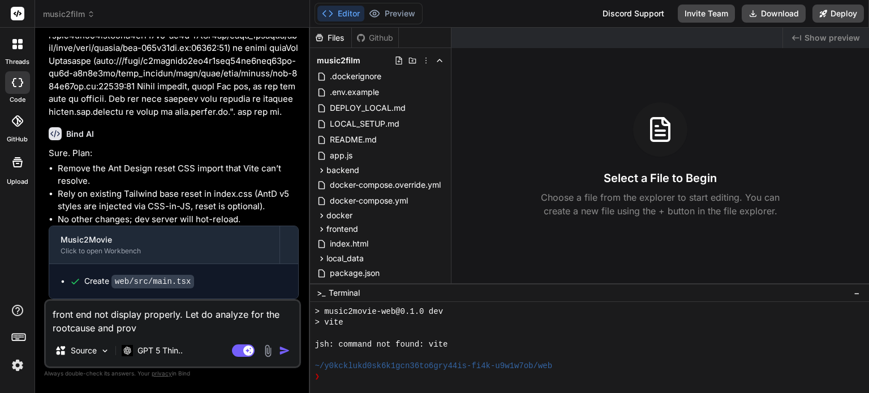
type textarea "front end not display properly. Let do analyze for the rootcause and provi"
type textarea "x"
type textarea "front end not display properly. Let do analyze for the rootcause and provid"
type textarea "x"
type textarea "front end not display properly. Let do analyze for the rootcause and provide"
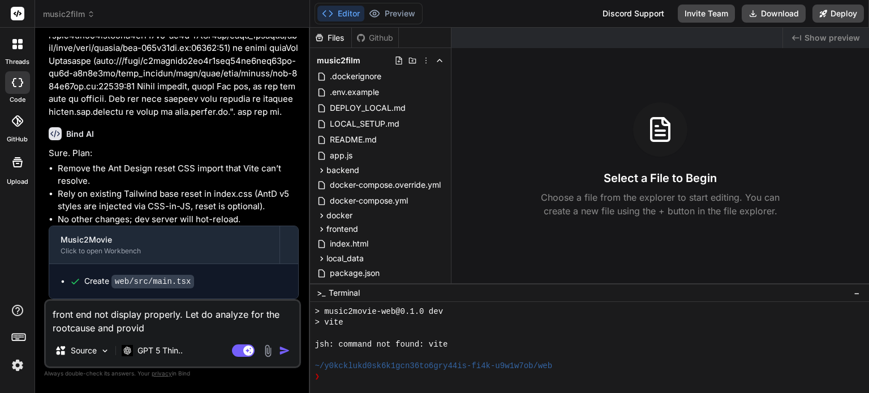
type textarea "x"
type textarea "front end not display properly. Let do analyze for the rootcause and provide"
type textarea "x"
type textarea "front end not display properly. Let do analyze for the rootcause and provide a"
type textarea "x"
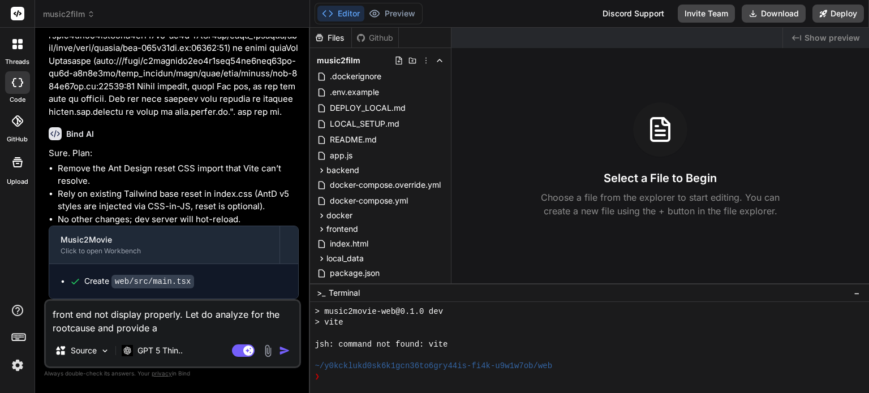
type textarea "front end not display properly. Let do analyze for the rootcause and provide ac"
type textarea "x"
type textarea "front end not display properly. Let do analyze for the rootcause and provide act"
type textarea "x"
type textarea "front end not display properly. Let do analyze for the rootcause and provide ac…"
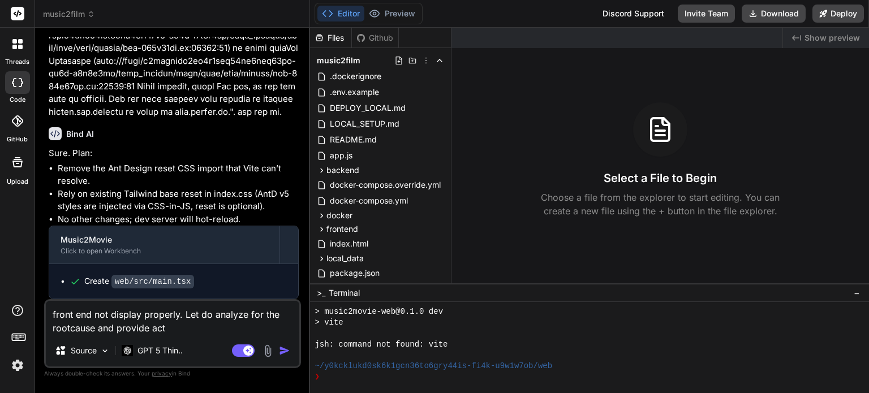
type textarea "x"
type textarea "front end not display properly. Let do analyze for the rootcause and provide ac…"
type textarea "x"
type textarea "front end not display properly. Let do analyze for the rootcause and provide ac…"
type textarea "x"
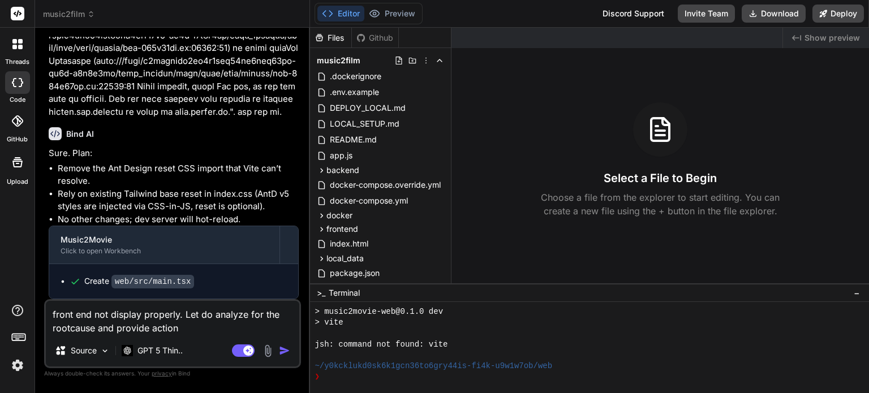
type textarea "front end not display properly. Let do analyze for the rootcause and provide ac…"
type textarea "x"
type textarea "front end not display properly. Let do analyze for the rootcause and provide ac…"
type textarea "x"
type textarea "front end not display properly. Let do analyze for the rootcause and provide ac…"
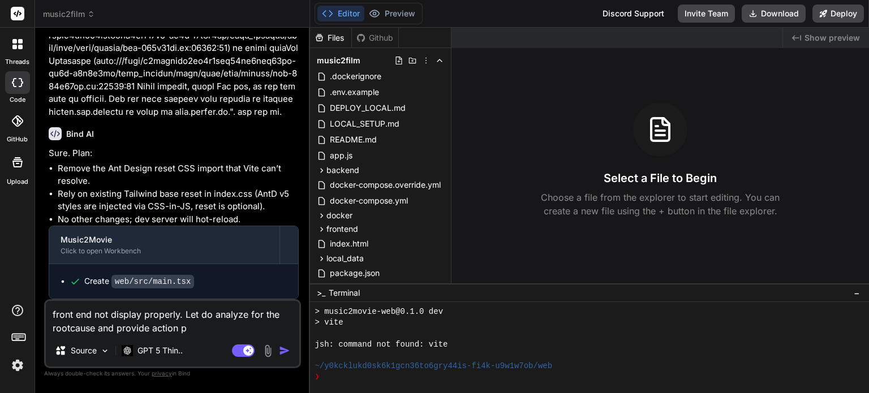
type textarea "x"
type textarea "front end not display properly. Let do analyze for the rootcause and provide ac…"
type textarea "x"
type textarea "front end not display properly. Let do analyze for the rootcause and provide ac…"
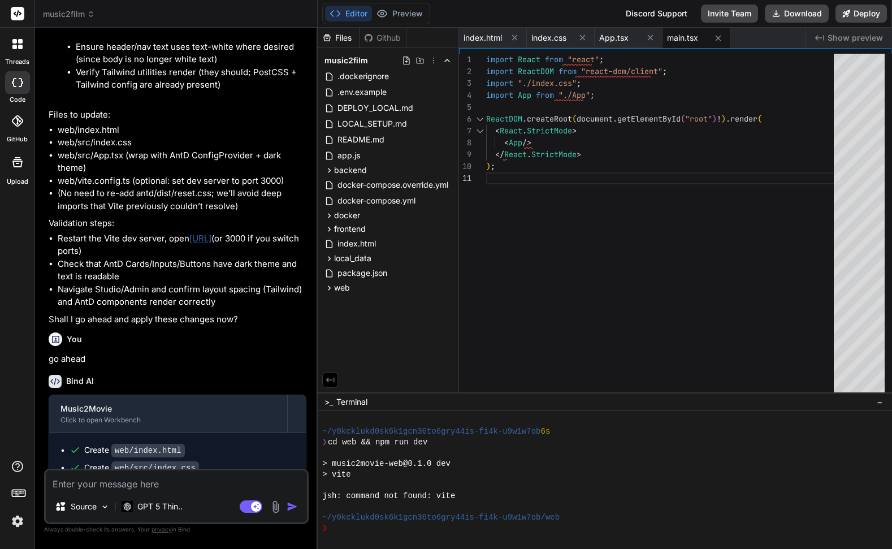
scroll to position [3002, 0]
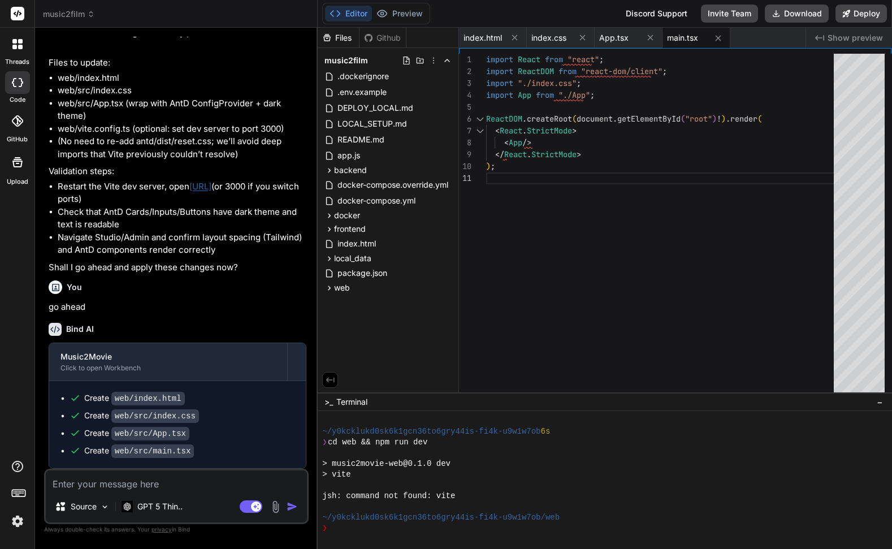
click at [349, 10] on button "Editor" at bounding box center [348, 14] width 47 height 16
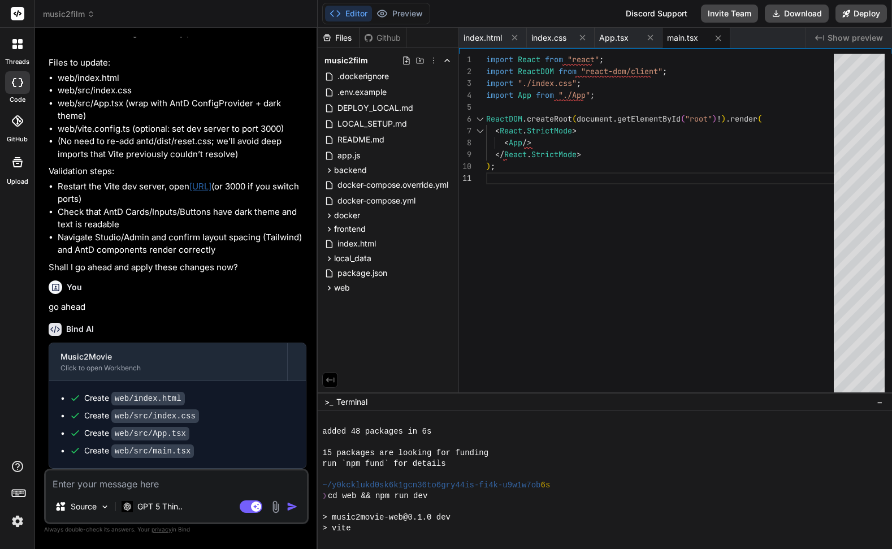
scroll to position [140, 0]
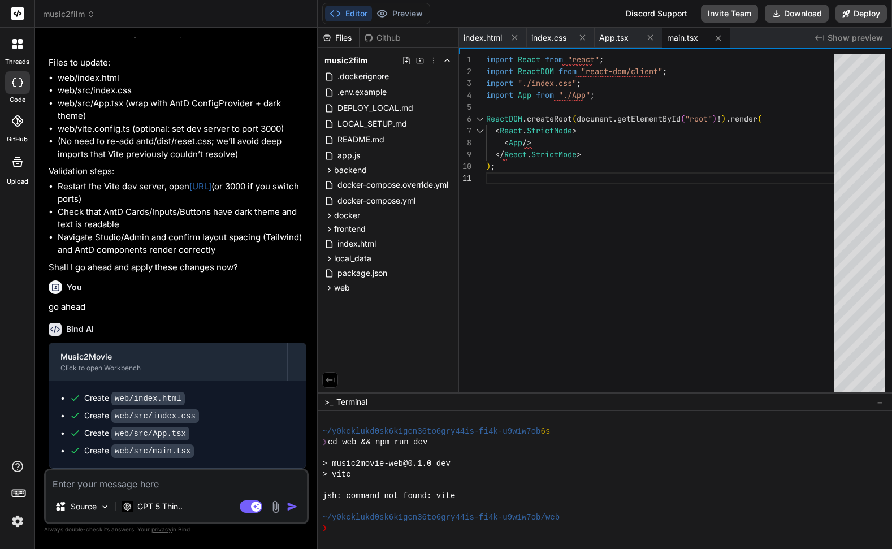
click at [353, 11] on button "Editor" at bounding box center [348, 14] width 47 height 16
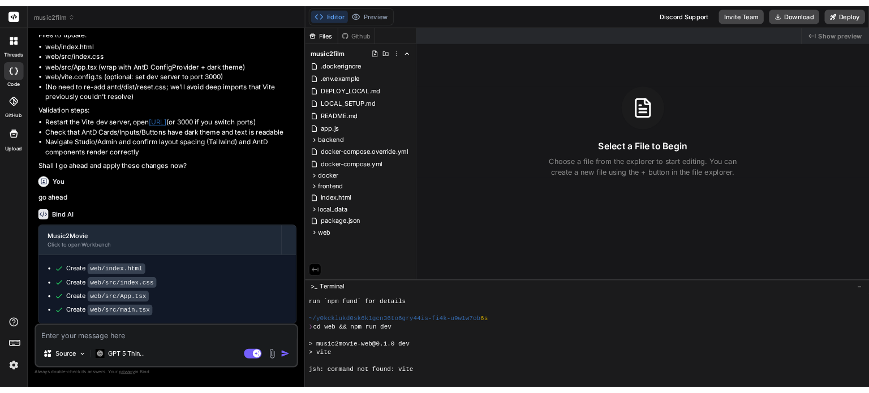
scroll to position [129, 0]
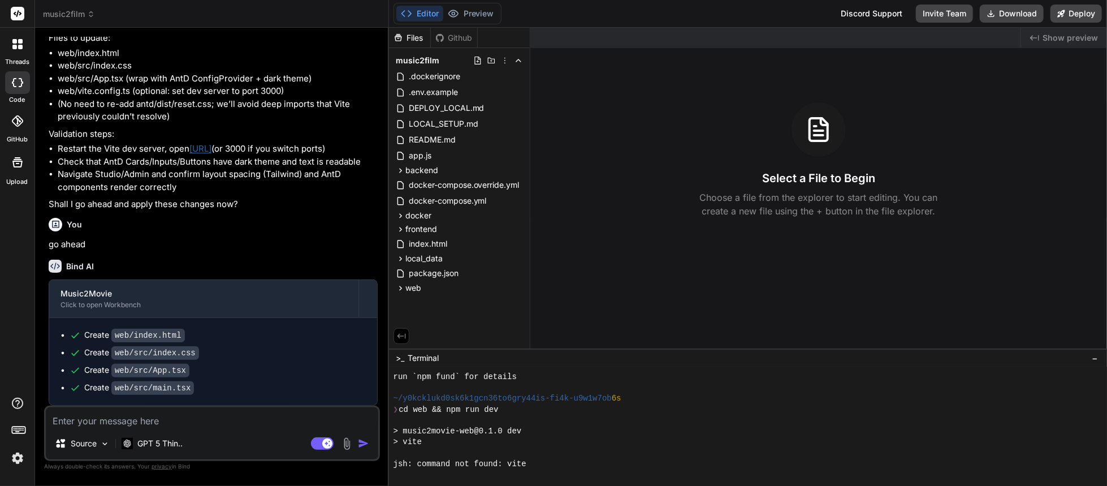
type textarea "x"
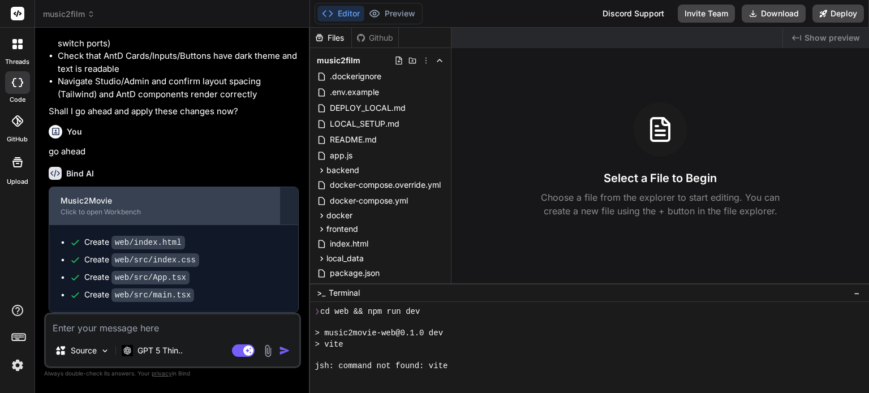
scroll to position [2712, 0]
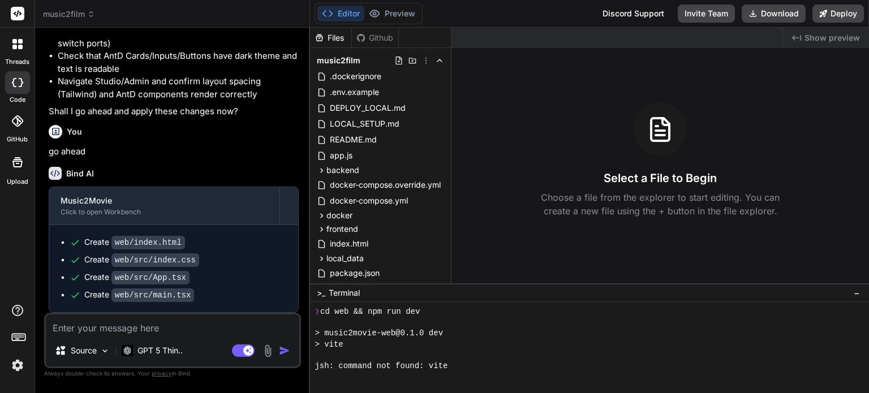
click at [353, 14] on button "Editor" at bounding box center [340, 14] width 47 height 16
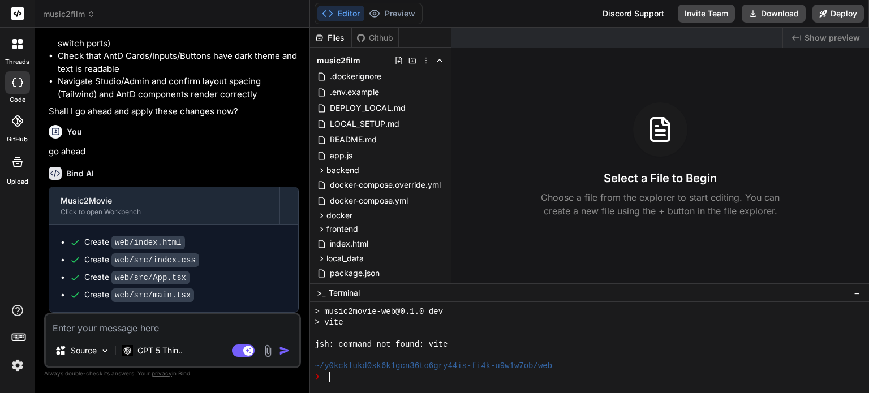
click at [338, 10] on button "Editor" at bounding box center [340, 14] width 47 height 16
click at [147, 328] on textarea at bounding box center [172, 324] width 253 height 20
type textarea "f"
type textarea "x"
type textarea "fr"
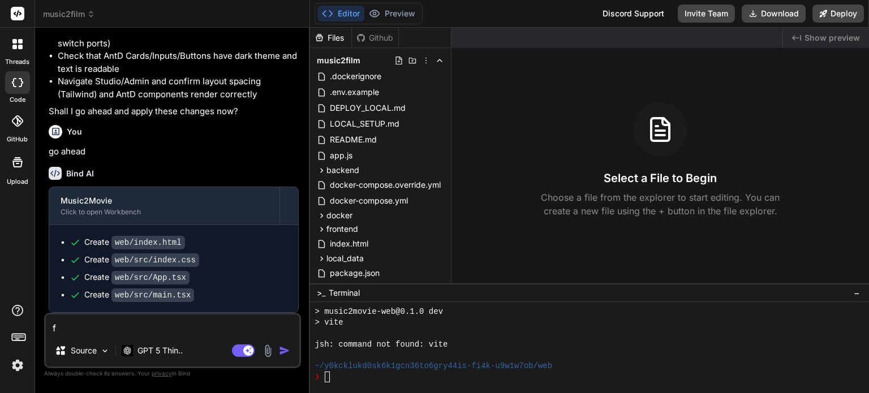
type textarea "x"
type textarea "fro"
type textarea "x"
type textarea "fron"
type textarea "x"
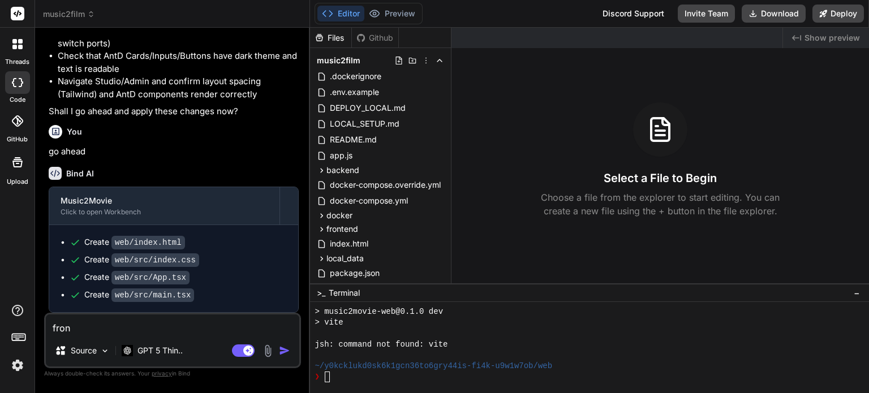
type textarea "front"
type textarea "x"
type textarea "front"
type textarea "x"
type textarea "front e"
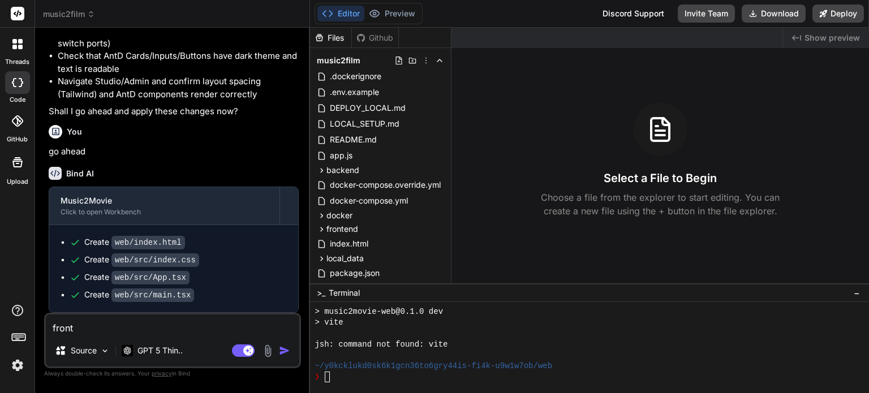
type textarea "x"
type textarea "front en"
type textarea "x"
type textarea "front end"
type textarea "x"
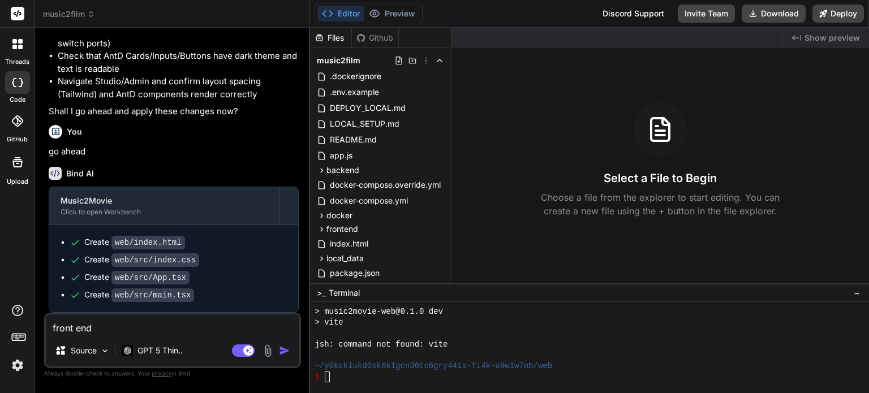
type textarea "front end"
type textarea "x"
type textarea "front end n"
type textarea "x"
type textarea "front end no"
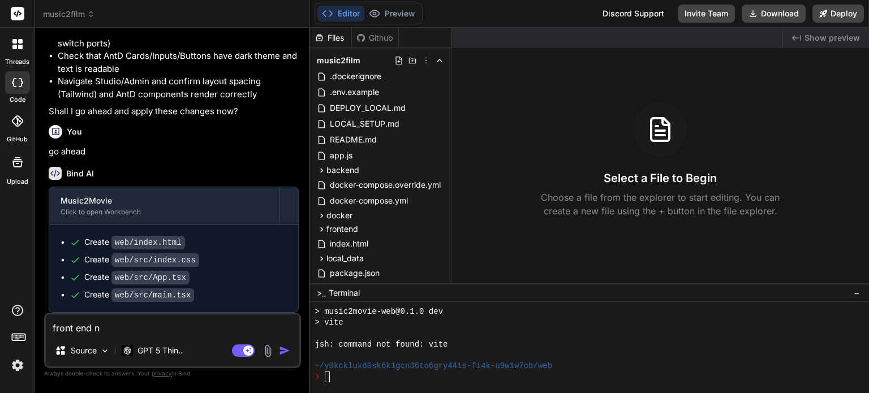
type textarea "x"
type textarea "front end not"
type textarea "x"
type textarea "front end not"
type textarea "x"
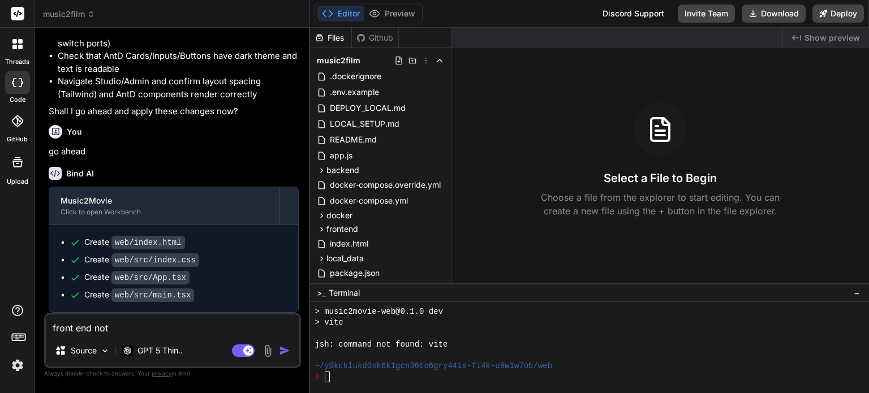
type textarea "front end not d"
type textarea "x"
type textarea "front end not di"
type textarea "x"
type textarea "front end not dis"
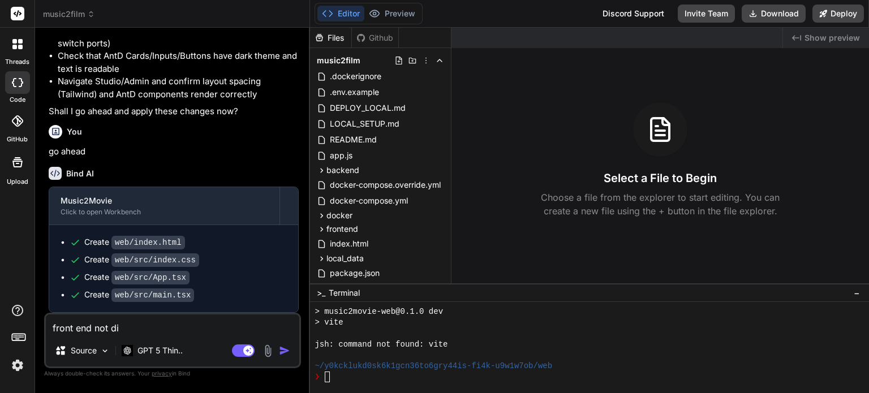
type textarea "x"
type textarea "front end not disp"
type textarea "x"
type textarea "front end not dispa"
type textarea "x"
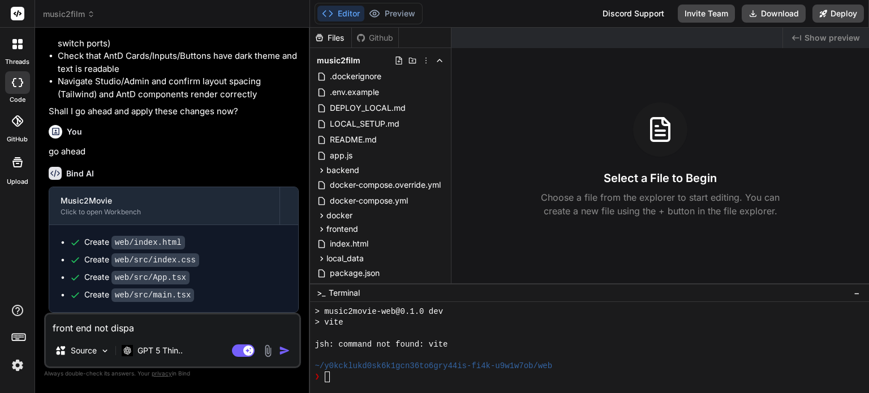
type textarea "front end not dispal"
type textarea "x"
type textarea "front end not dispaly"
type textarea "x"
type textarea "front end not dispaly."
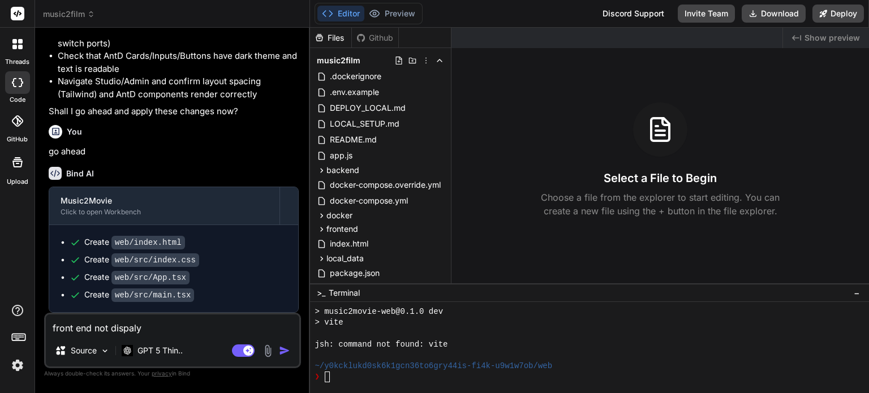
type textarea "x"
type textarea "front end not dispaly."
type textarea "x"
type textarea "front end not dispaly. L"
type textarea "x"
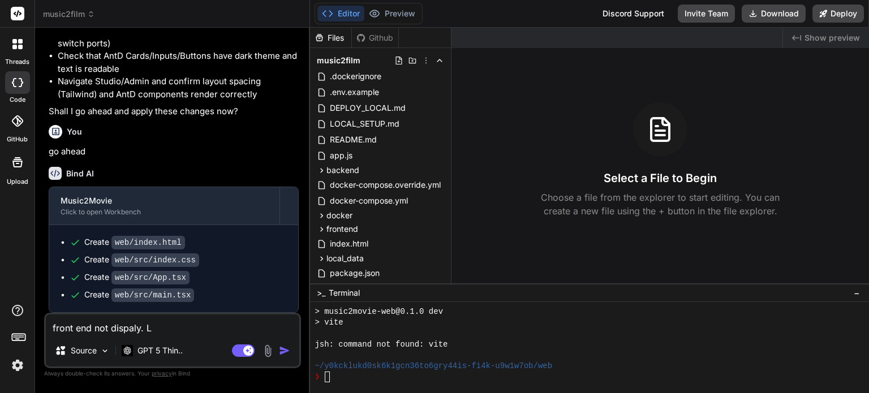
type textarea "front end not dispaly. Le"
type textarea "x"
type textarea "front end not dispaly. Let"
type textarea "x"
type textarea "front end not dispaly. Let"
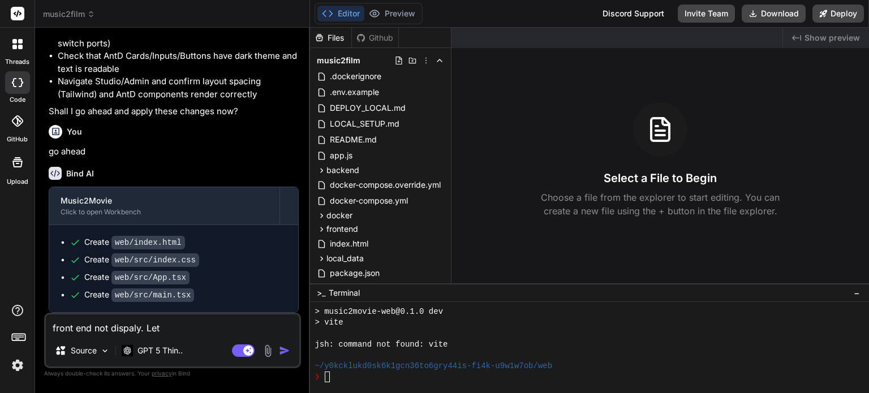
type textarea "x"
type textarea "front end not dispaly. Let c"
type textarea "x"
type textarea "front end not dispaly. Let ch"
type textarea "x"
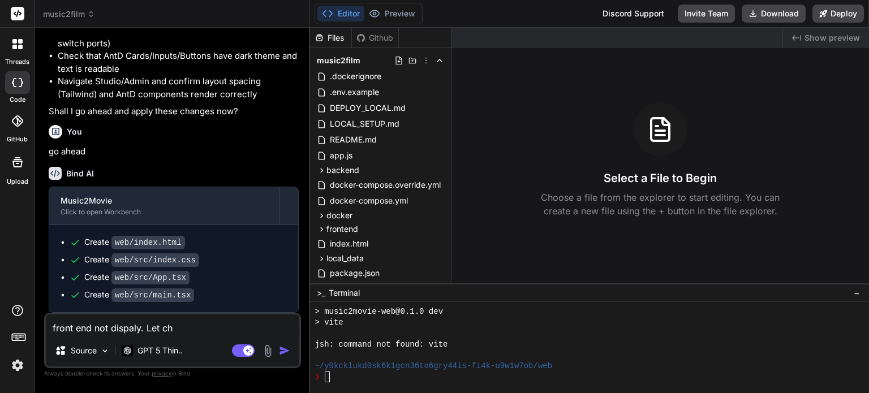
type textarea "front end not dispaly. Let che"
type textarea "x"
type textarea "front end not dispaly. Let chec"
type textarea "x"
type textarea "front end not dispaly. Let check"
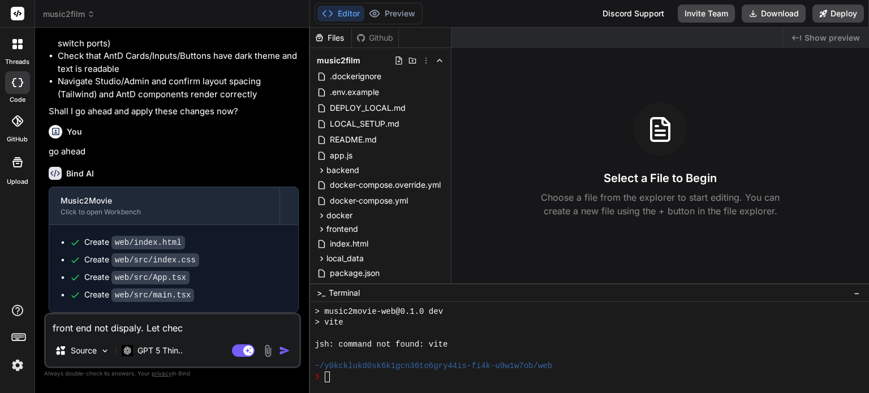
type textarea "x"
type textarea "front end not dispaly. Let check"
type textarea "x"
type textarea "front end not dispaly. Let check a"
type textarea "x"
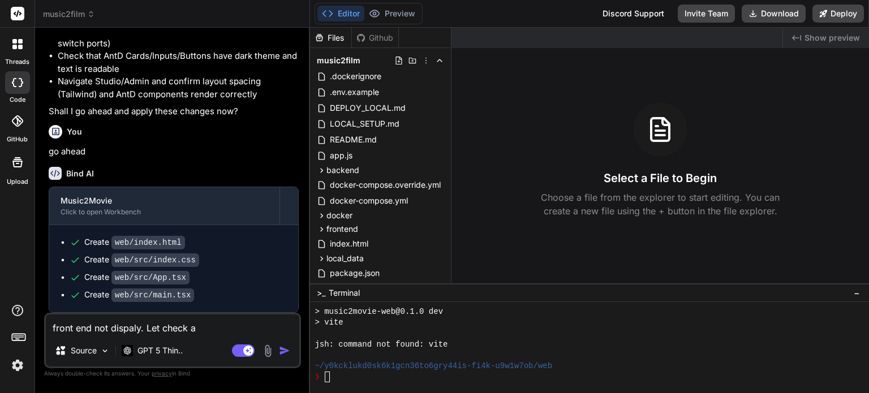
type textarea "front end not dispaly. Let check an"
type textarea "x"
type textarea "front end not dispaly. Let check and"
type textarea "x"
type textarea "front end not dispaly. Let check and"
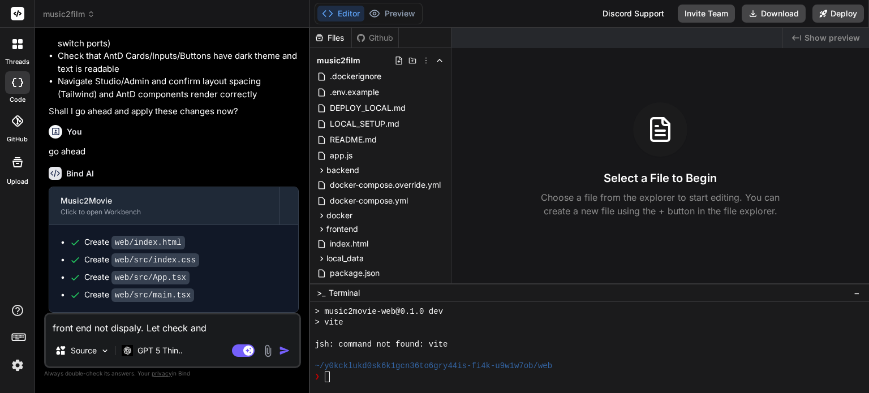
type textarea "x"
type textarea "front end not dispaly. Let check and f"
type textarea "x"
type textarea "front end not dispaly. Let check and fi"
type textarea "x"
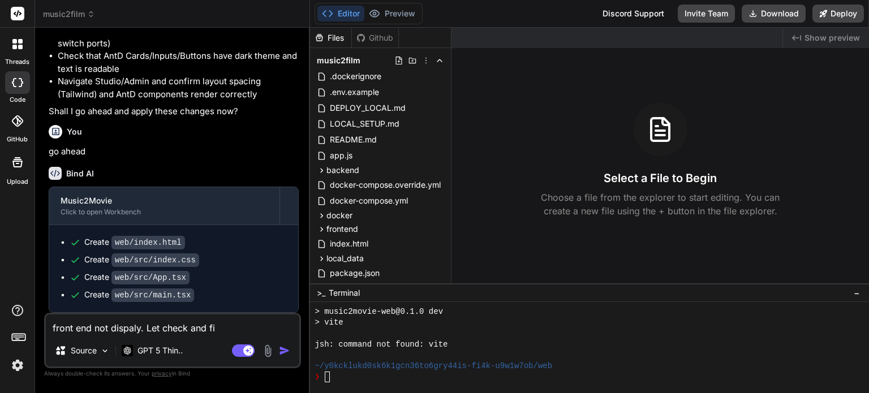
type textarea "front end not dispaly. Let check and fix"
type textarea "x"
type textarea "front end not dispaly. Let check and fix"
type textarea "x"
type textarea "front end not dispaly. Let check and fix i"
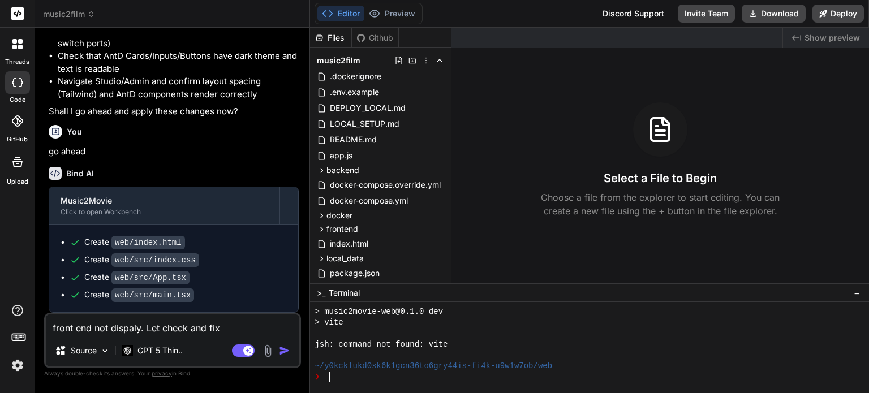
type textarea "x"
type textarea "front end not dispaly. Let check and fix it"
type textarea "x"
type textarea "front end not dispaly. Let check and fix it."
type textarea "x"
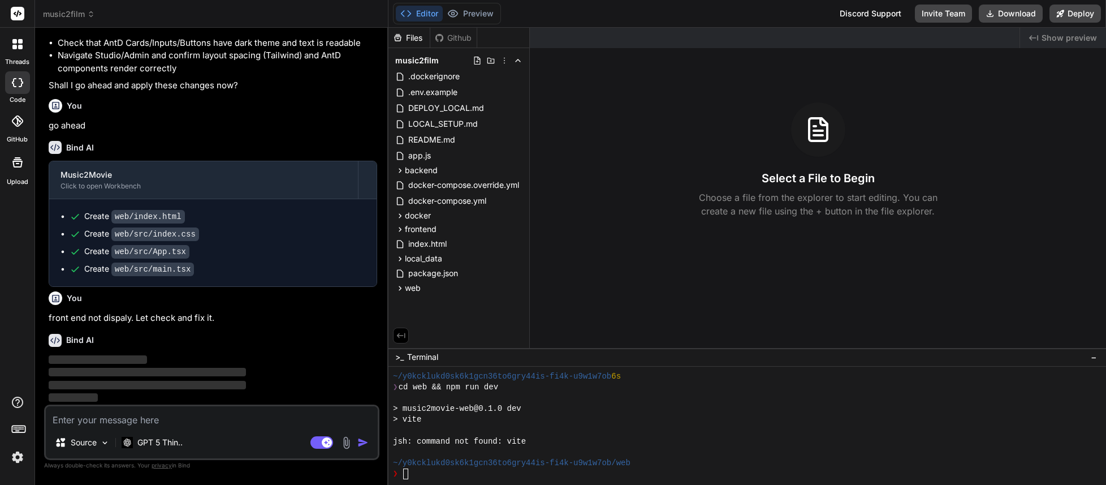
scroll to position [152, 0]
type textarea "x"
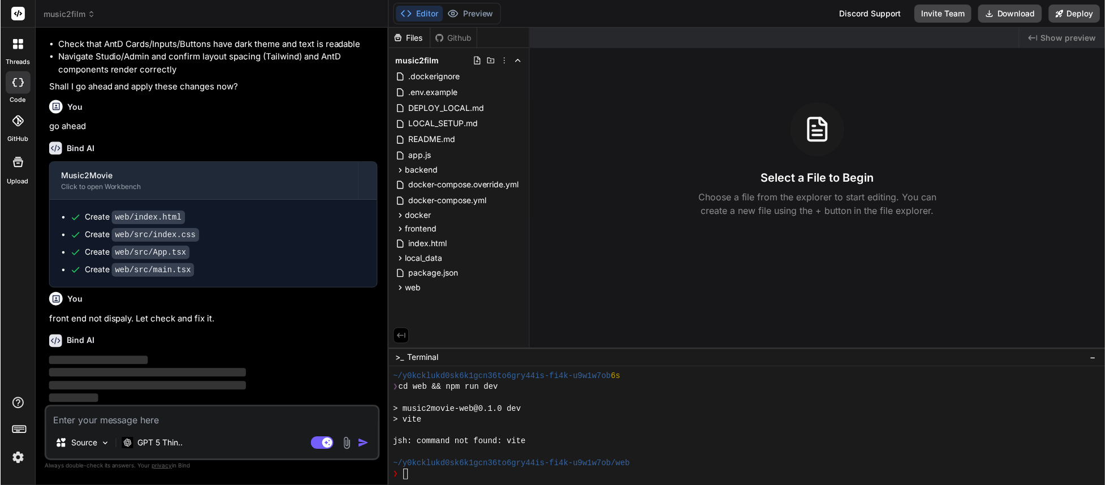
scroll to position [152, 0]
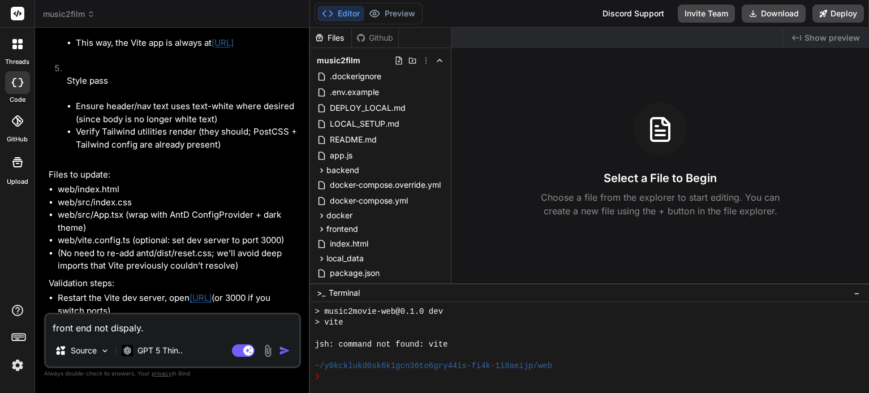
scroll to position [2712, 0]
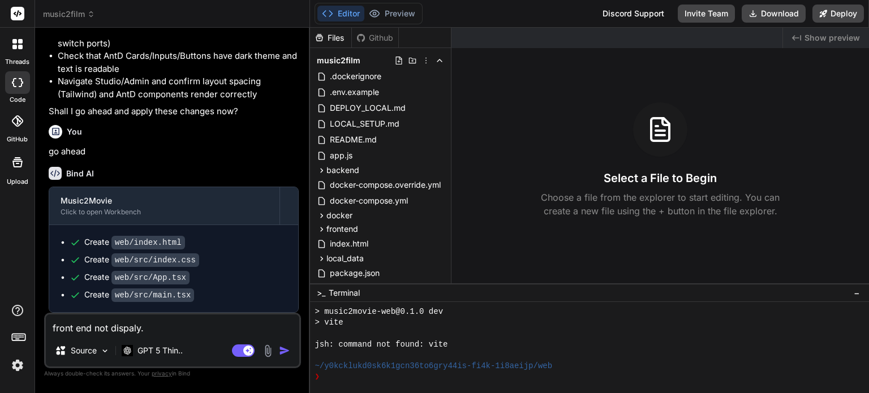
click at [287, 351] on img "button" at bounding box center [284, 350] width 11 height 11
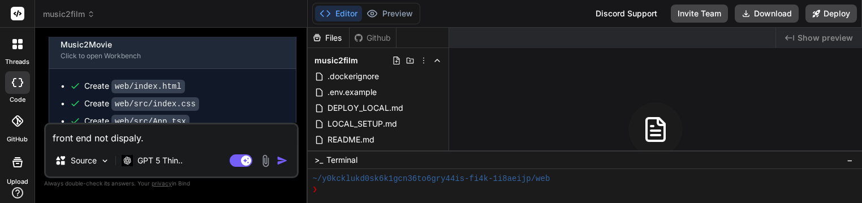
scroll to position [2843, 0]
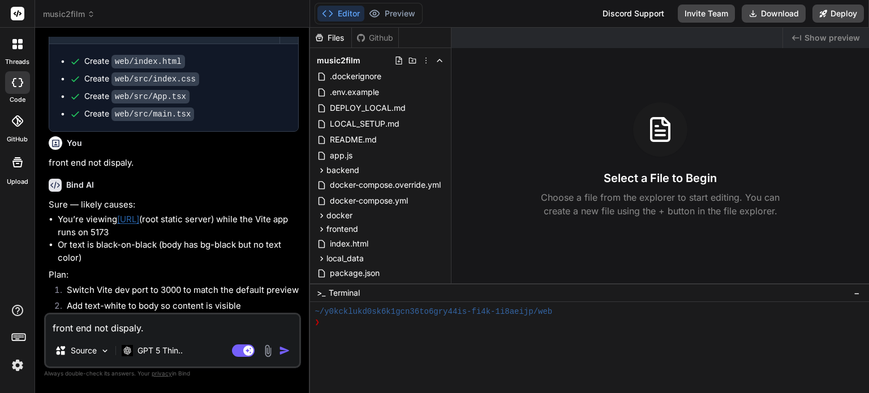
type textarea "x"
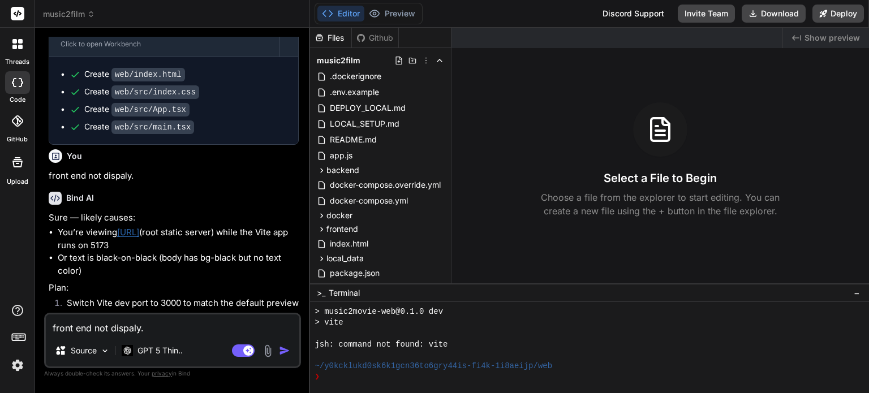
drag, startPoint x: 657, startPoint y: 44, endPoint x: 382, endPoint y: 159, distance: 297.5
click at [656, 44] on div at bounding box center [616, 38] width 331 height 20
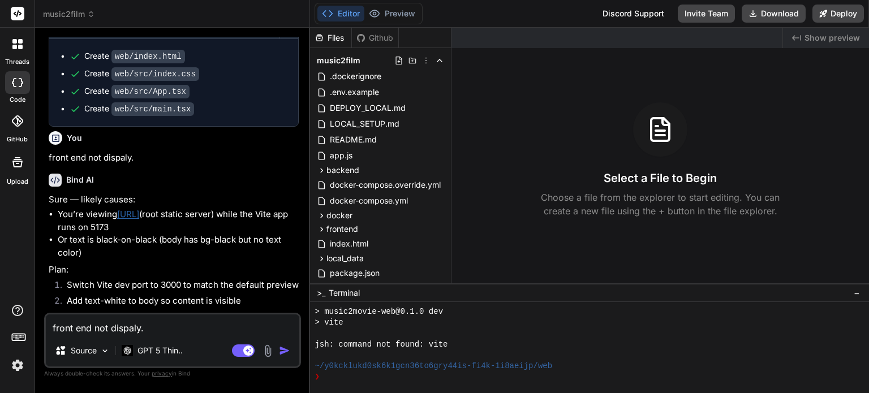
scroll to position [3002, 0]
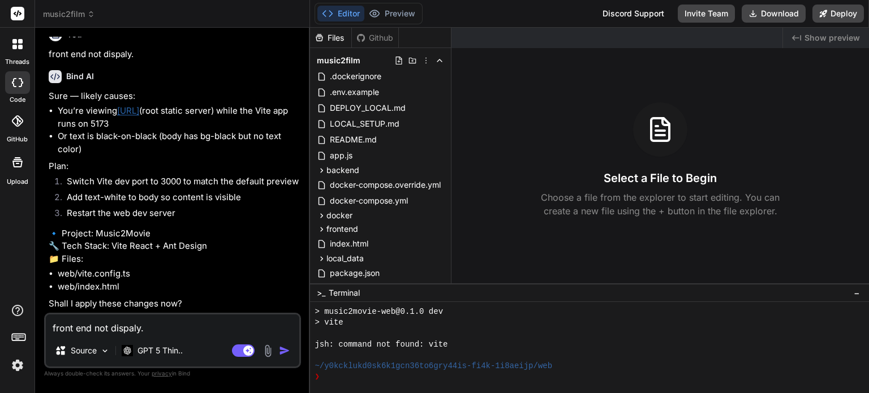
click at [214, 322] on textarea "front end not dispaly." at bounding box center [172, 324] width 253 height 20
type textarea "ង"
type textarea "x"
type textarea "ងោ"
type textarea "x"
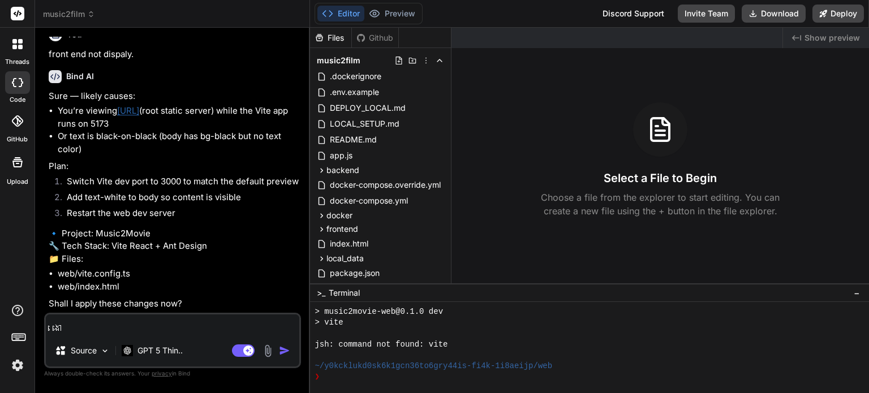
type textarea "ងោ​"
type textarea "x"
type textarea "ងោ​ា"
type textarea "x"
type textarea "ងោ​ាហ"
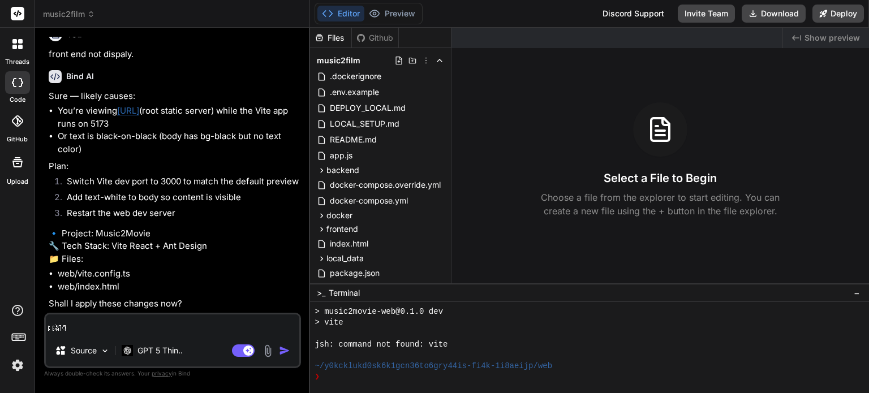
type textarea "x"
type textarea "ងោ​ាហេ"
type textarea "x"
type textarea "ងោ​ាហ"
type textarea "x"
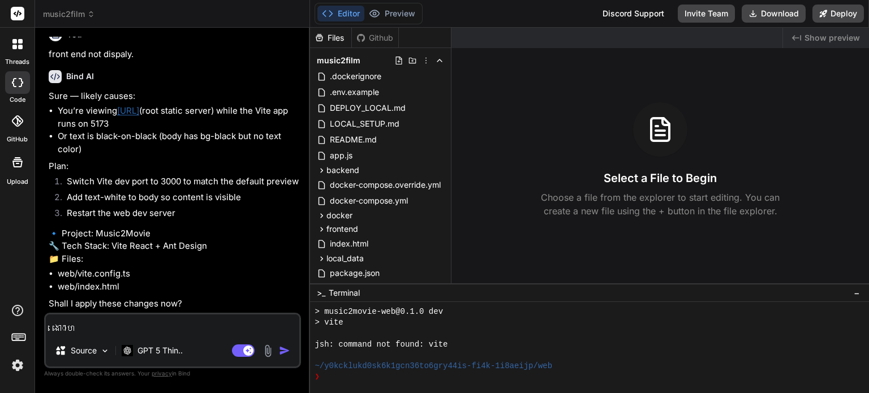
type textarea "ងោ​ា"
type textarea "x"
type textarea "ងោ​"
type textarea "x"
type textarea "ងោ"
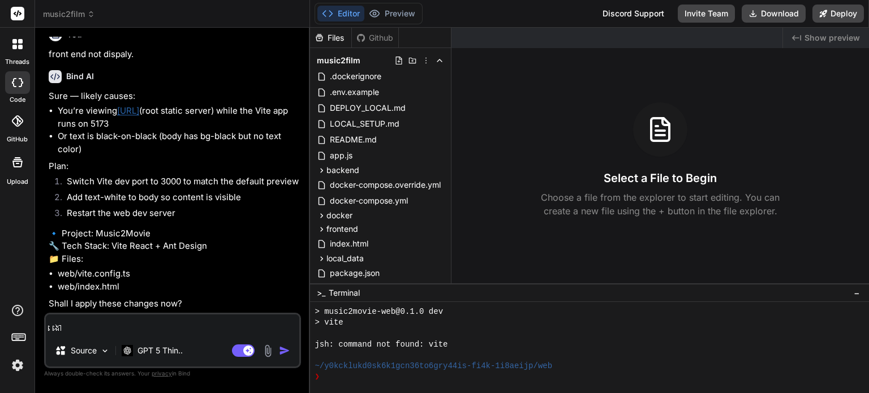
type textarea "x"
type textarea "ង"
type textarea "x"
type textarea "ង"
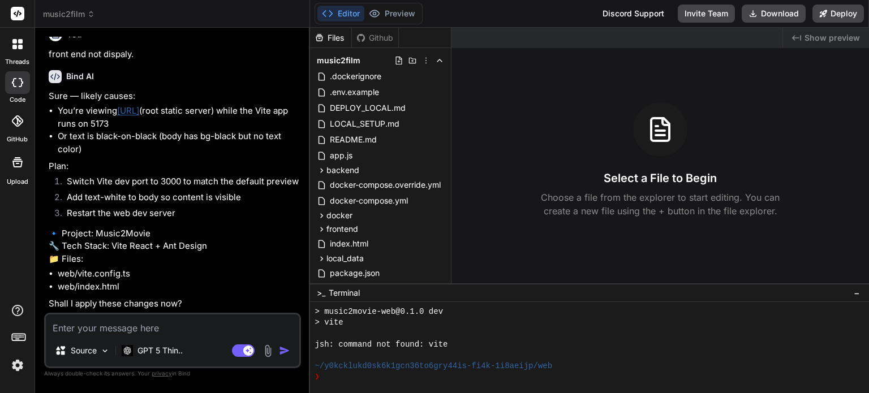
type textarea "x"
type textarea "ងោ"
type textarea "x"
type textarea "ង"
type textarea "x"
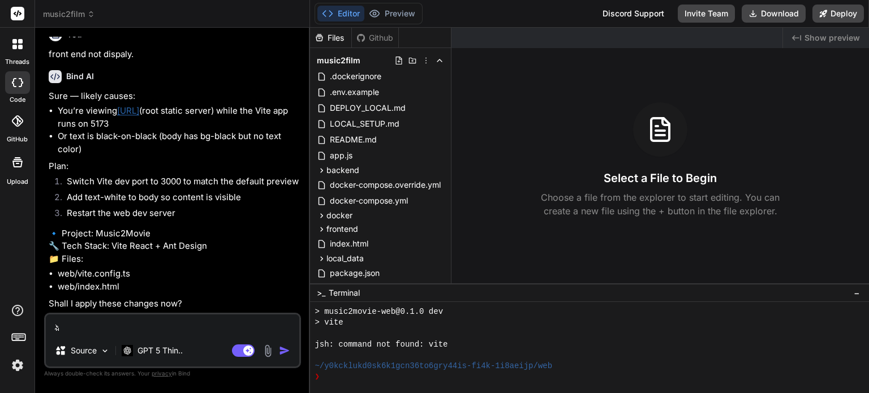
type textarea "x"
type textarea "ង"
type textarea "x"
type textarea "ងោ"
type textarea "x"
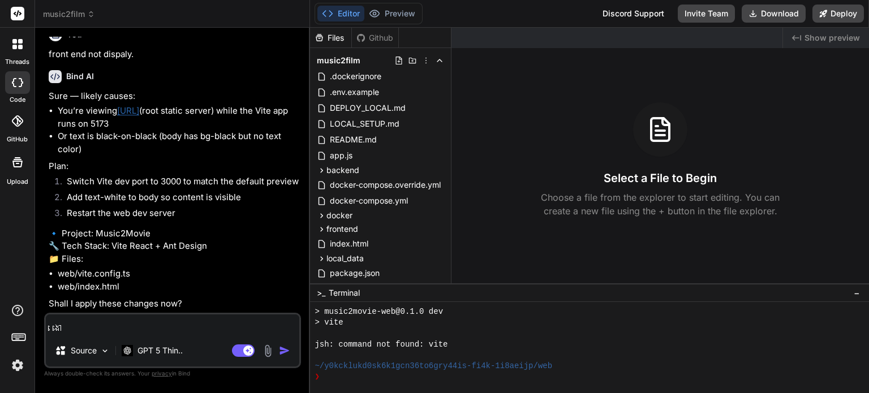
type textarea "ងោោ"
type textarea "x"
type textarea "ងោោដ"
type textarea "x"
type textarea "ងោោ"
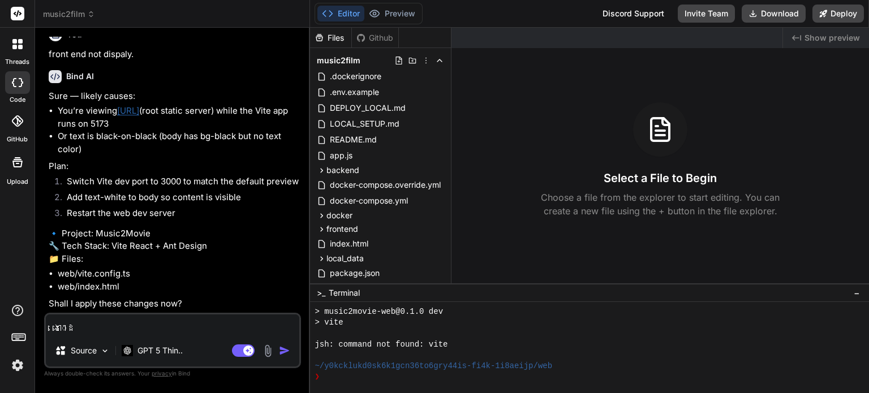
type textarea "x"
type textarea "ងោ"
type textarea "x"
type textarea "ង"
type textarea "x"
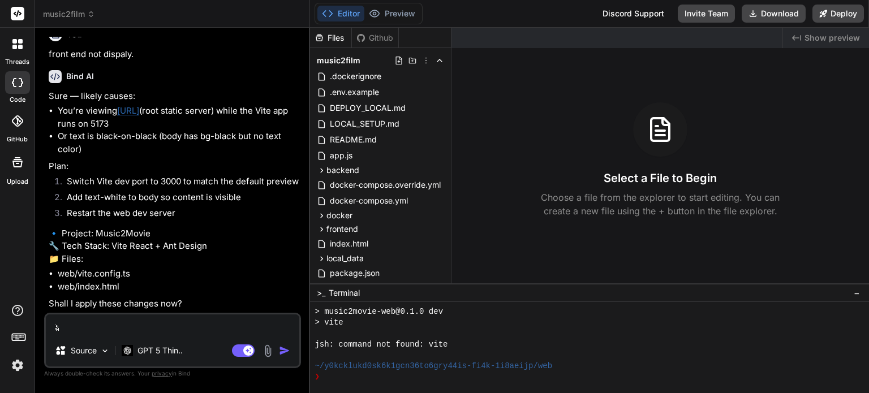
type textarea "x"
type textarea "ង"
type textarea "x"
type textarea "ងោ"
type textarea "x"
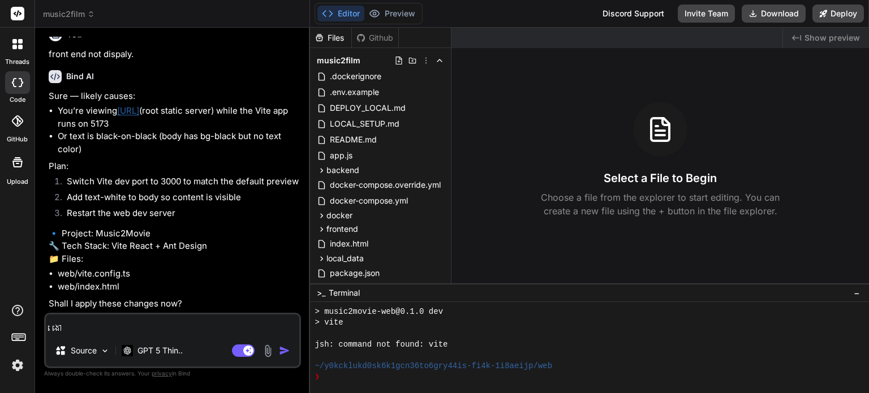
type textarea "ង"
type textarea "x"
type textarea "g"
type textarea "x"
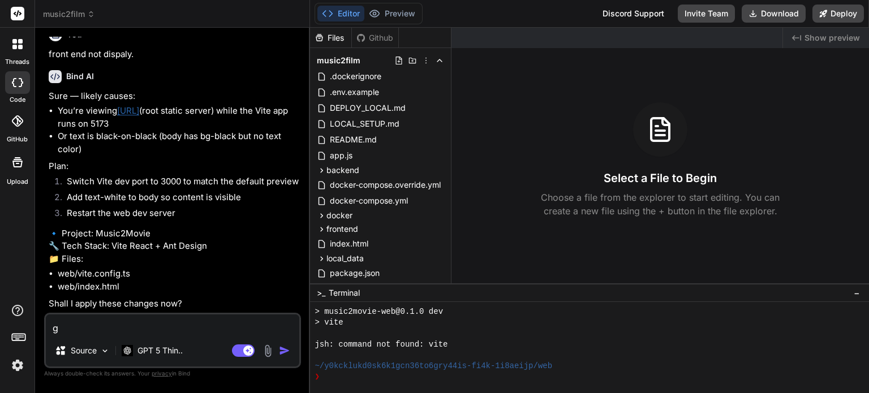
type textarea "go"
type textarea "x"
type textarea "goo"
type textarea "x"
type textarea "good"
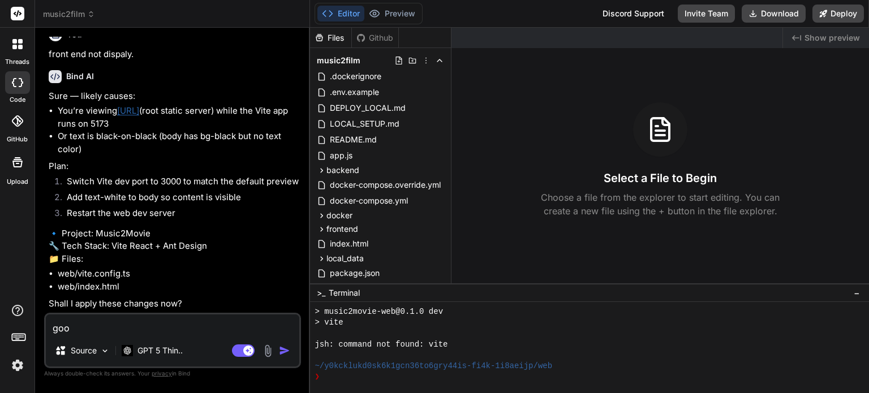
type textarea "x"
type textarea "good"
type textarea "x"
type textarea "good h"
type textarea "x"
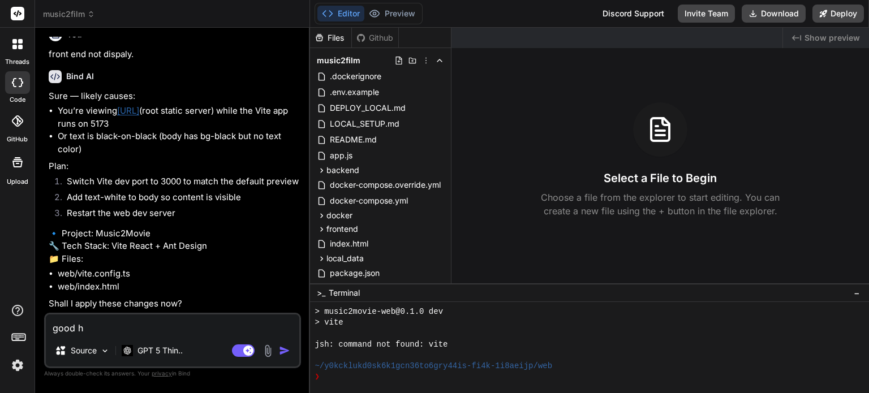
type textarea "good"
type textarea "x"
type textarea "good a"
type textarea "x"
type textarea "good ah"
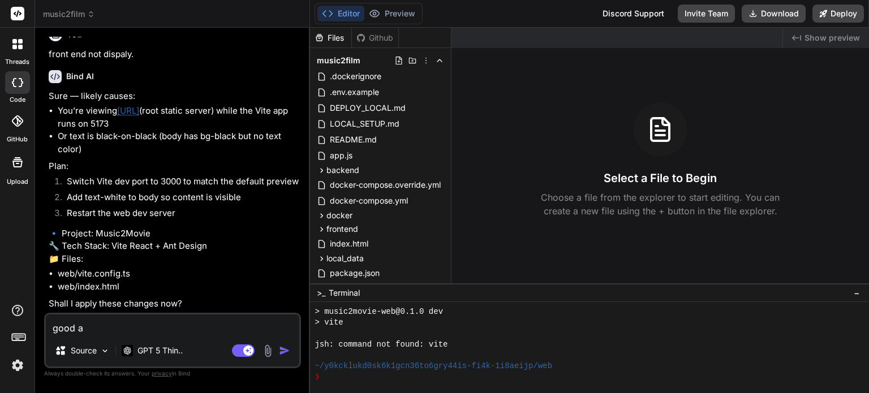
type textarea "x"
type textarea "good ahe"
type textarea "x"
type textarea "good ahea"
type textarea "x"
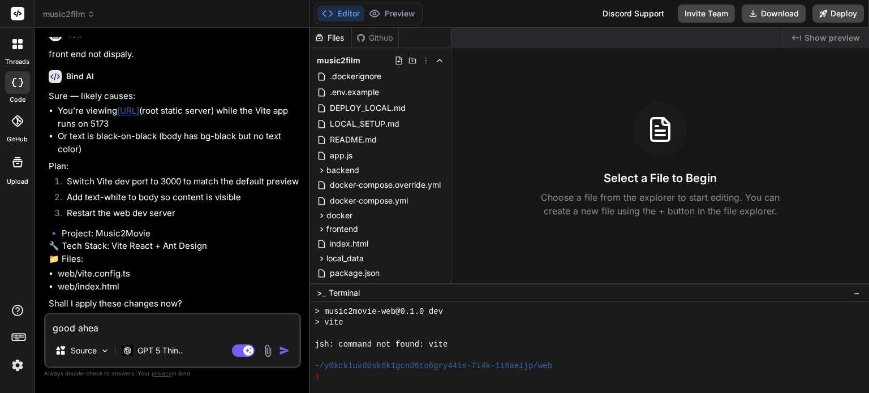
type textarea "good ahead"
type textarea "x"
type textarea "good ahead."
type textarea "x"
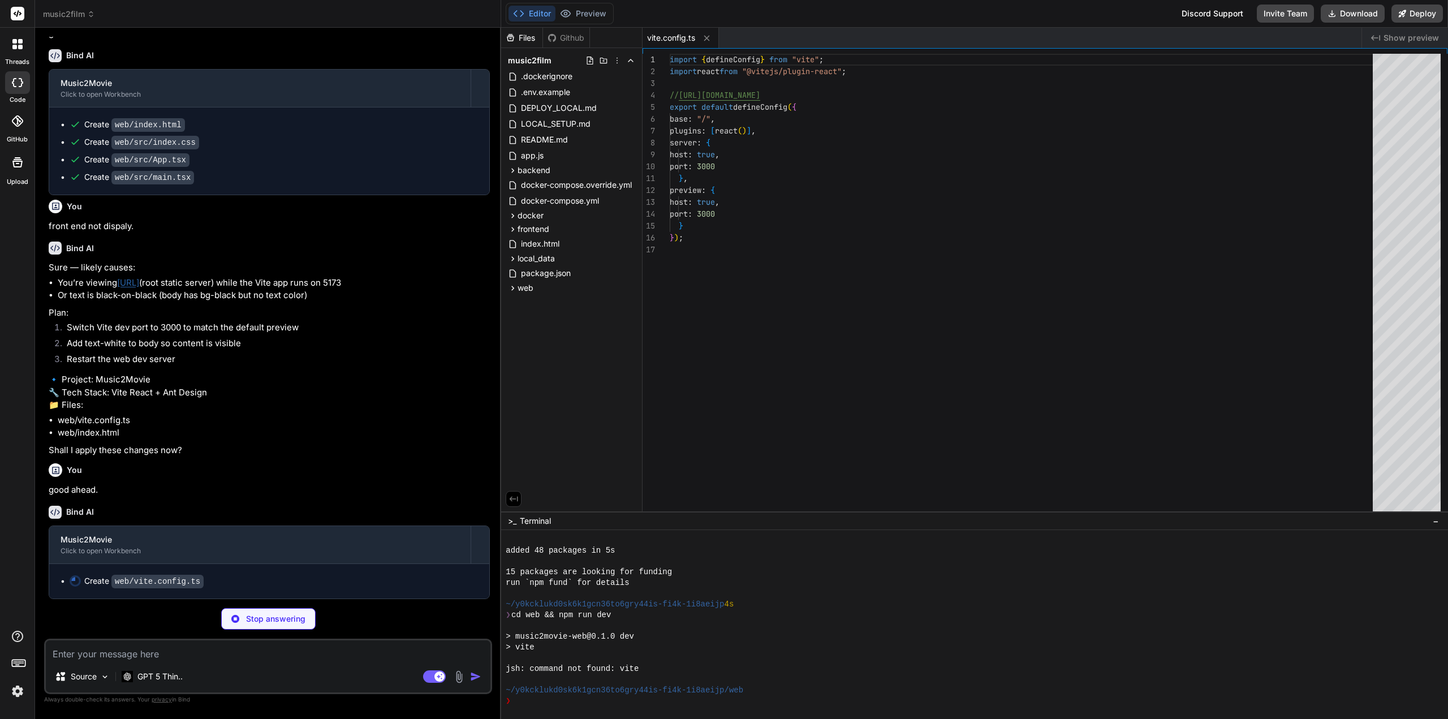
scroll to position [2280, 0]
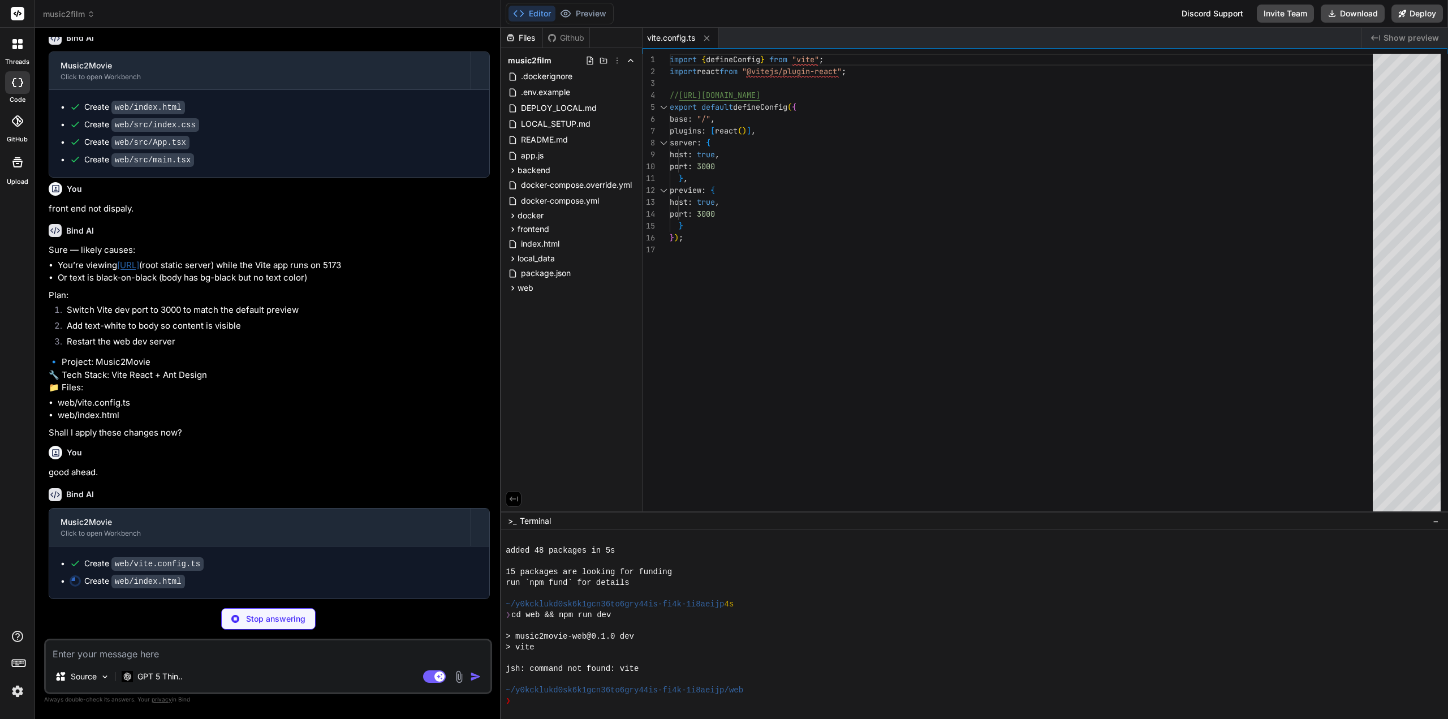
type textarea "x"
type textarea "<script type="module" src="/src/main.tsx"></script> </body> </html>"
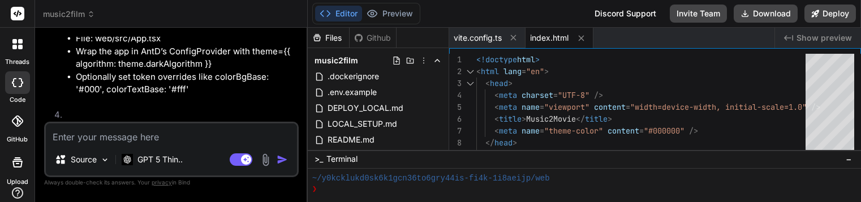
scroll to position [322, 0]
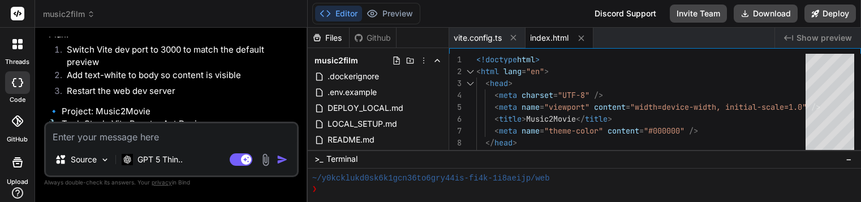
type textarea "x"
type textarea "<div id="root"></div> <script type="module" src="/src/main.tsx"></script> </bod…"
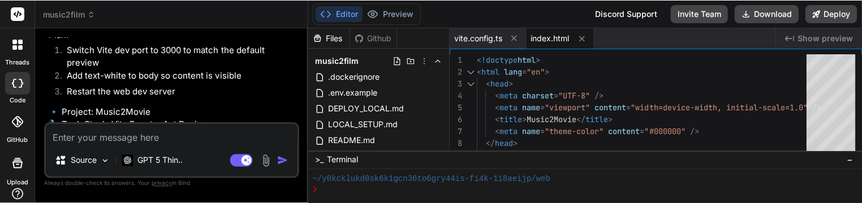
scroll to position [3132, 0]
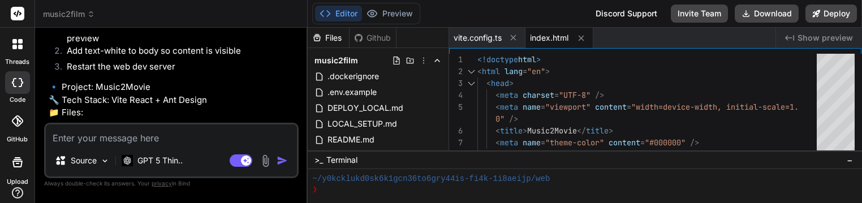
type textarea "x"
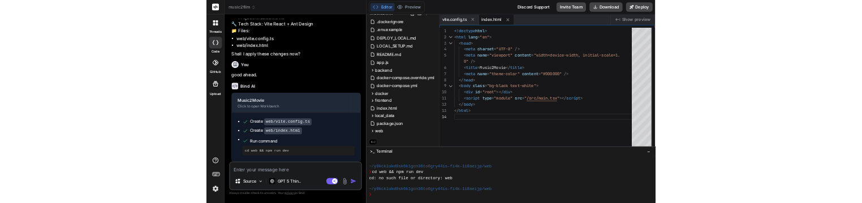
scroll to position [36, 0]
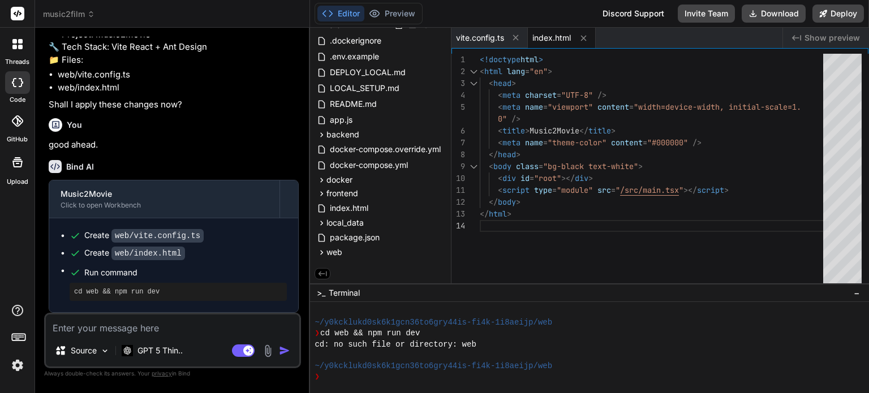
click at [321, 274] on icon at bounding box center [322, 274] width 10 height 10
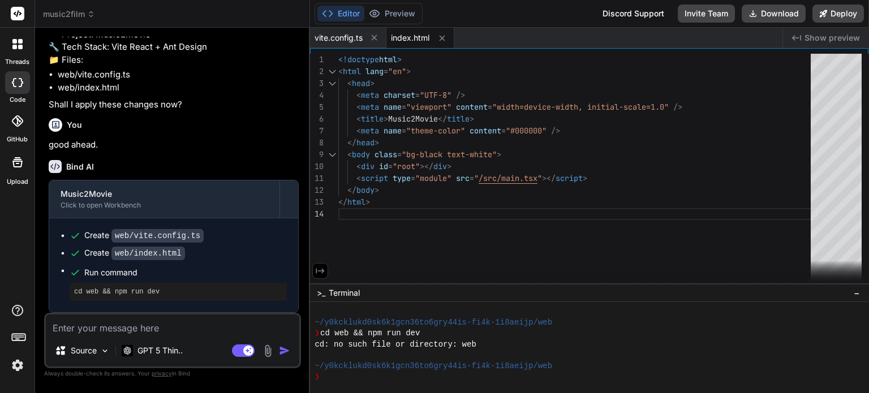
click at [321, 274] on icon at bounding box center [320, 271] width 10 height 10
type textarea "<div id="root"></div> <script type="module" src="/src/main.tsx"></script> </bod…"
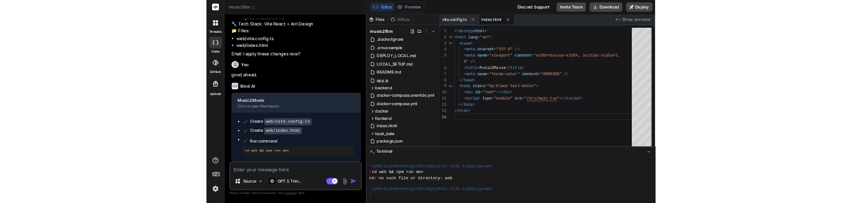
scroll to position [326, 0]
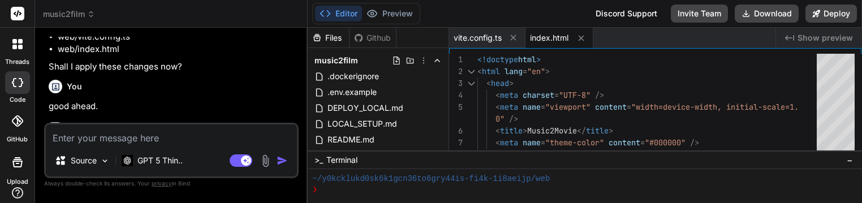
type textarea "x"
type textarea "<script type="module" src="/src/main.tsx"></script> </body> </html>"
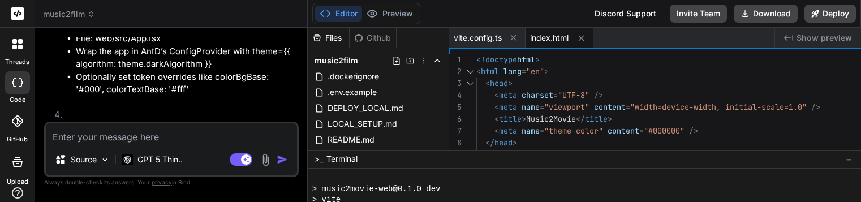
scroll to position [322, 0]
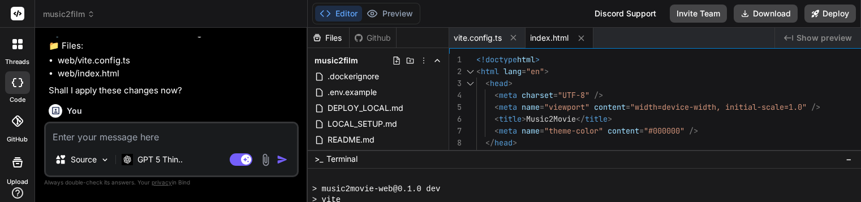
type textarea "x"
type textarea "<div id="root"></div> <script type="module" src="/src/main.tsx"></script> </bod…"
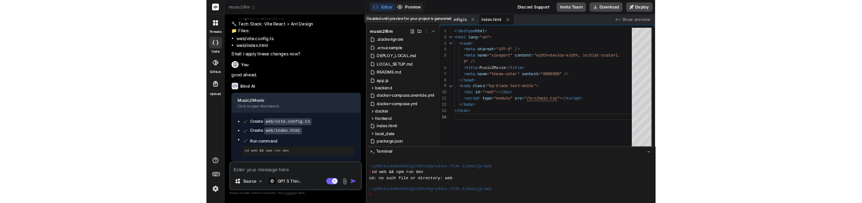
scroll to position [326, 0]
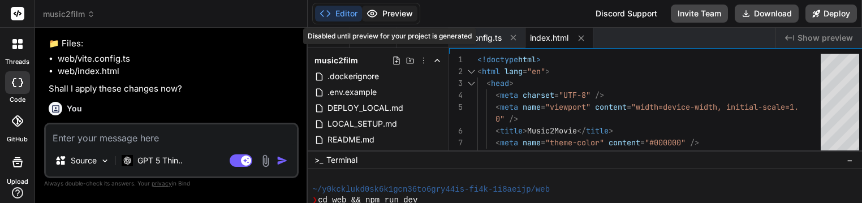
type textarea "x"
type textarea "<script type="module" src="/src/main.tsx"></script> </body> </html>"
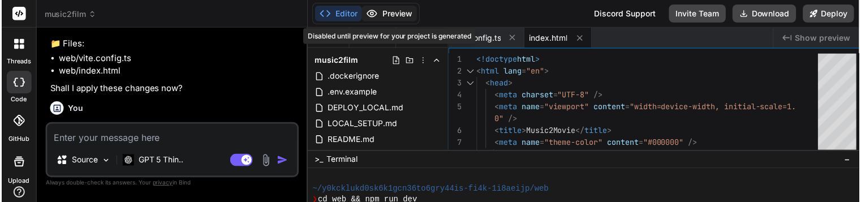
scroll to position [3223, 0]
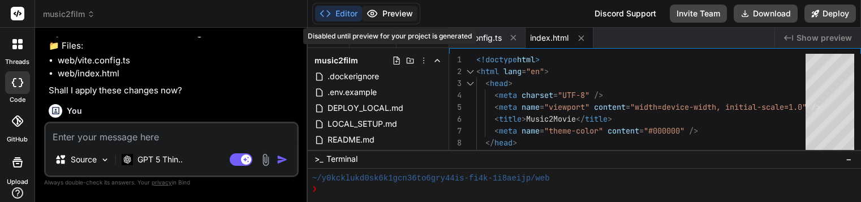
type textarea "x"
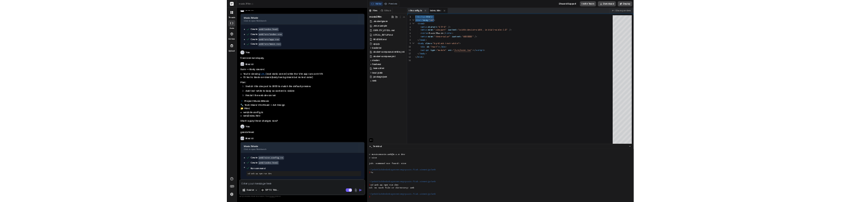
scroll to position [0, 0]
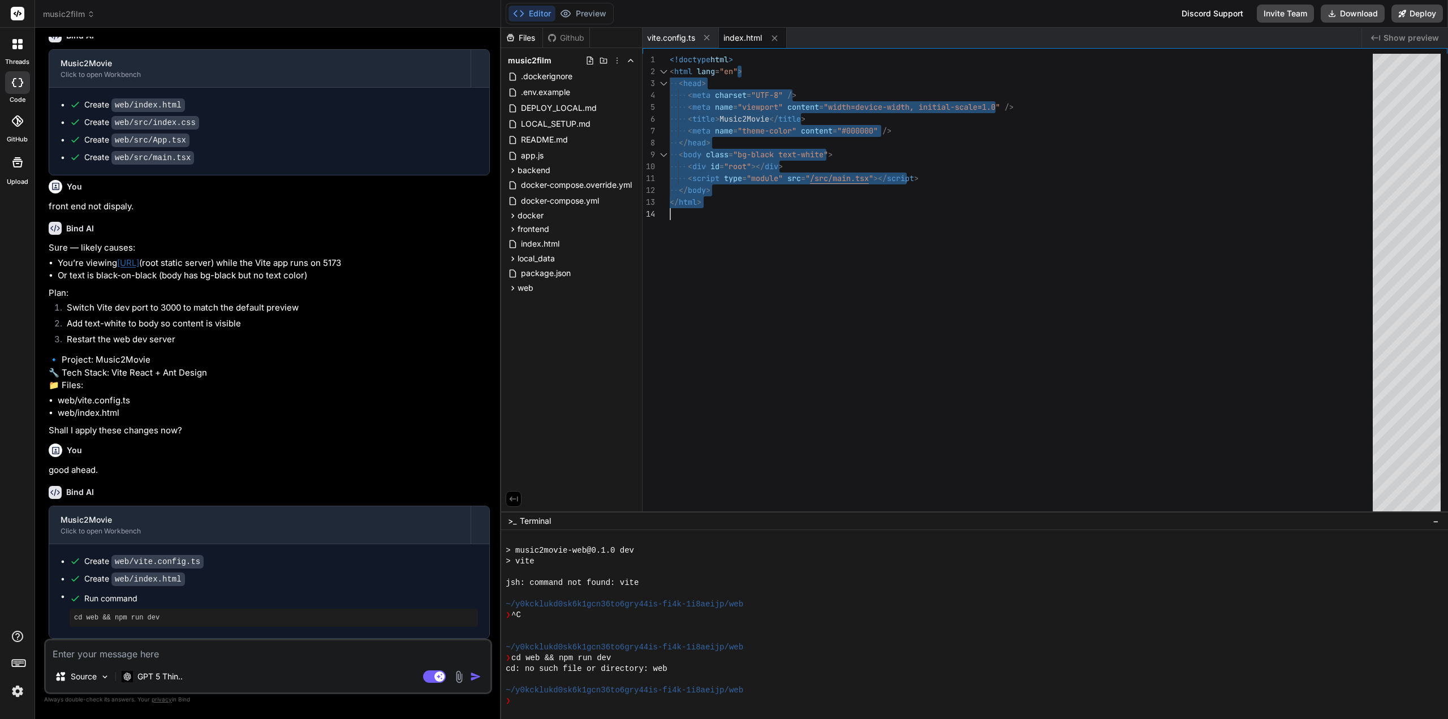
drag, startPoint x: 852, startPoint y: 32, endPoint x: 792, endPoint y: 236, distance: 212.6
click at [790, 241] on div "<!doctype html > < html lang = "en" > < head > < meta charset = "UTF-8" /> < me…" at bounding box center [1025, 285] width 710 height 463
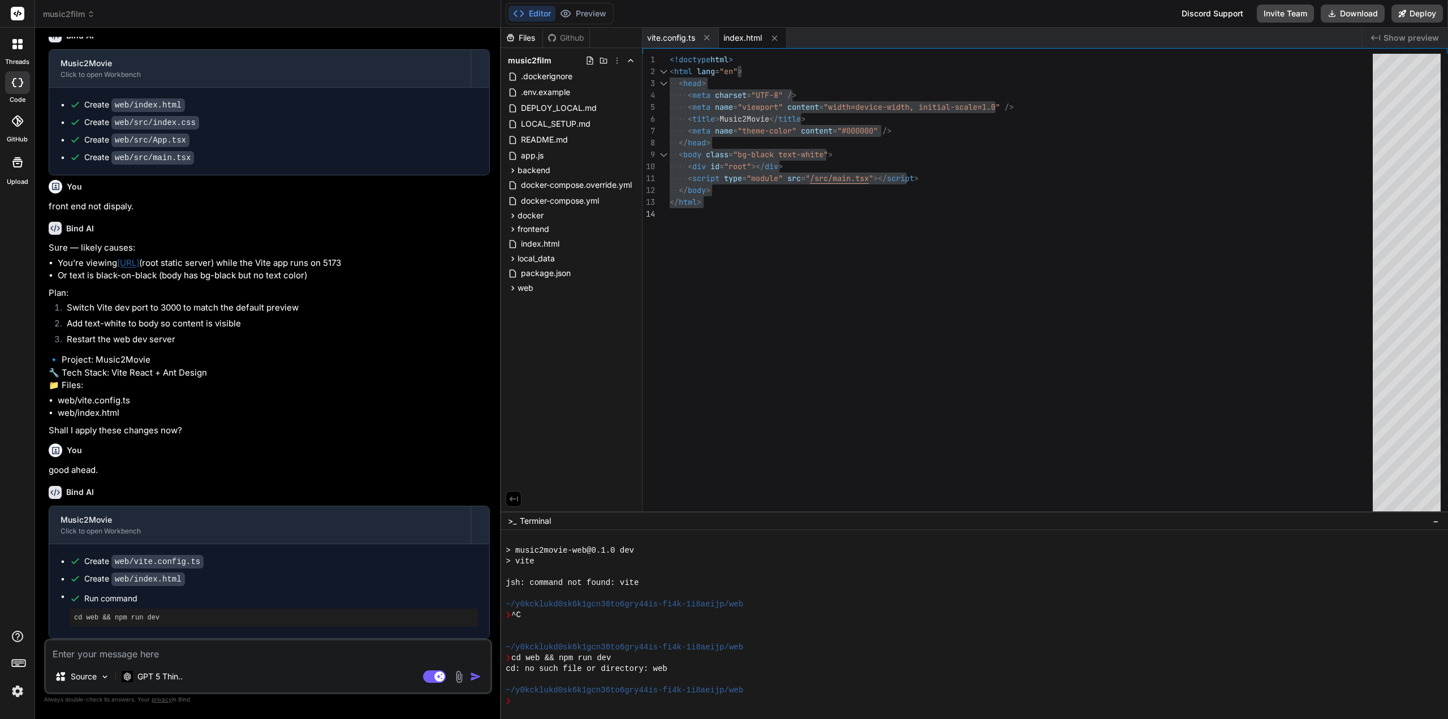
drag, startPoint x: 1060, startPoint y: 58, endPoint x: 1051, endPoint y: 61, distance: 8.9
click at [868, 61] on div "<!doctype html > < html lang = "en" > < head > < meta charset = "UTF-8" /> < me…" at bounding box center [1025, 285] width 710 height 463
type textarea "<!doctype html> <html lang="en"> <head> <meta charset="UTF-8" /> <meta name="vi…"
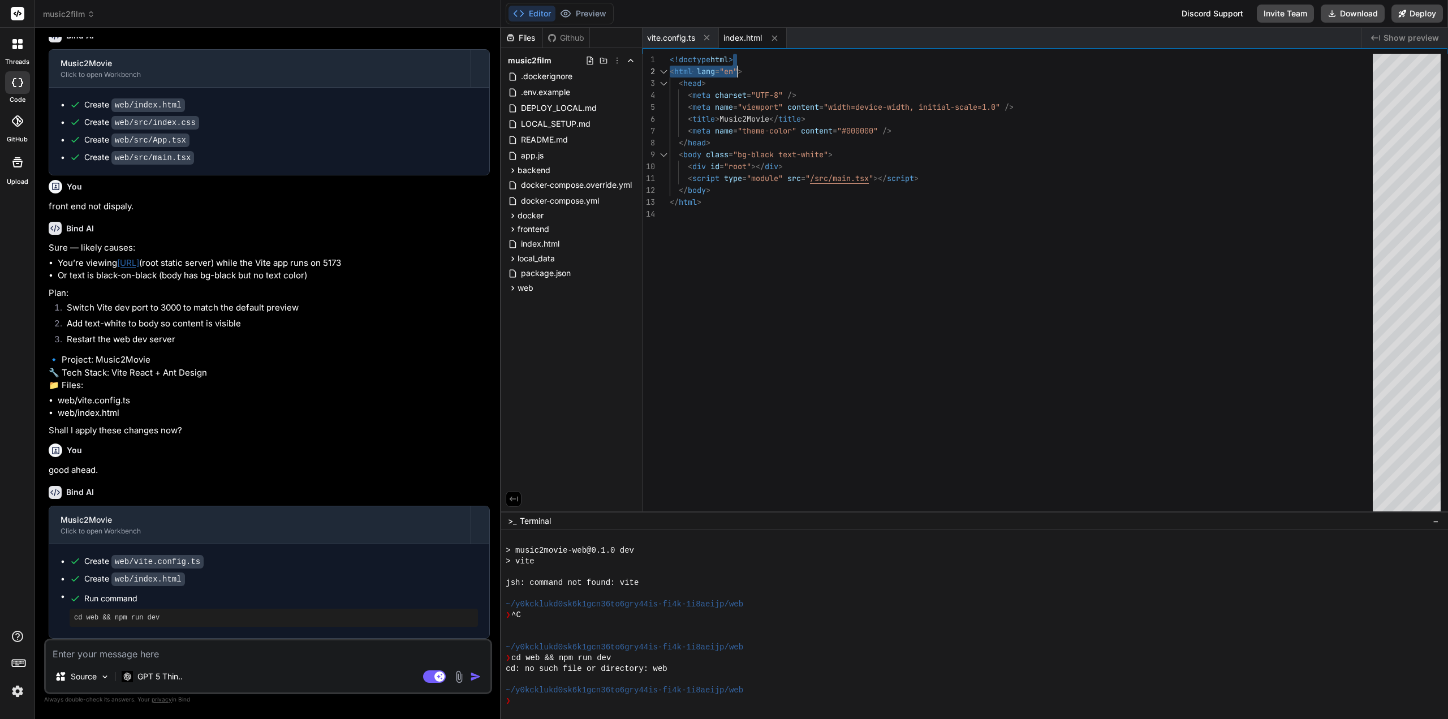
drag, startPoint x: 972, startPoint y: 70, endPoint x: 955, endPoint y: 71, distance: 17.0
click at [868, 71] on div "<!doctype html > < html lang = "en" > < head > < meta charset = "UTF-8" /> < me…" at bounding box center [1025, 285] width 710 height 463
drag, startPoint x: 977, startPoint y: 38, endPoint x: 886, endPoint y: 48, distance: 92.1
click at [868, 48] on div "vite.config.ts index.html Created with Pixso. Show preview 1 2 3 4 5 6 7 8 9 10…" at bounding box center [1044, 270] width 805 height 484
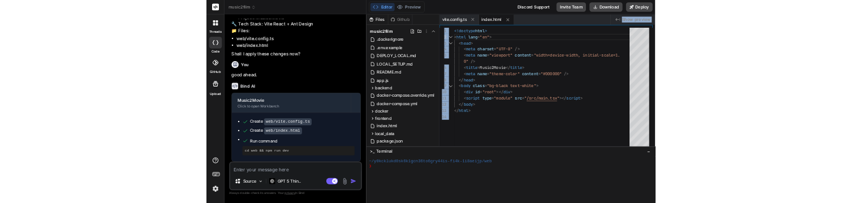
scroll to position [271, 0]
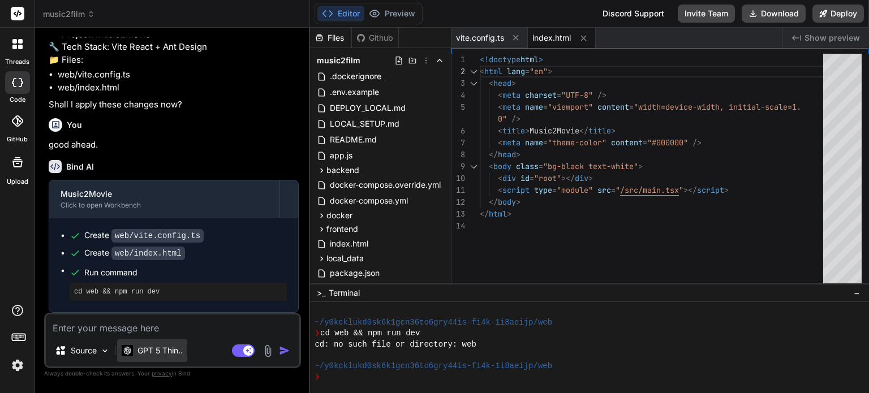
click at [159, 346] on p "GPT 5 Thin.." at bounding box center [159, 350] width 45 height 11
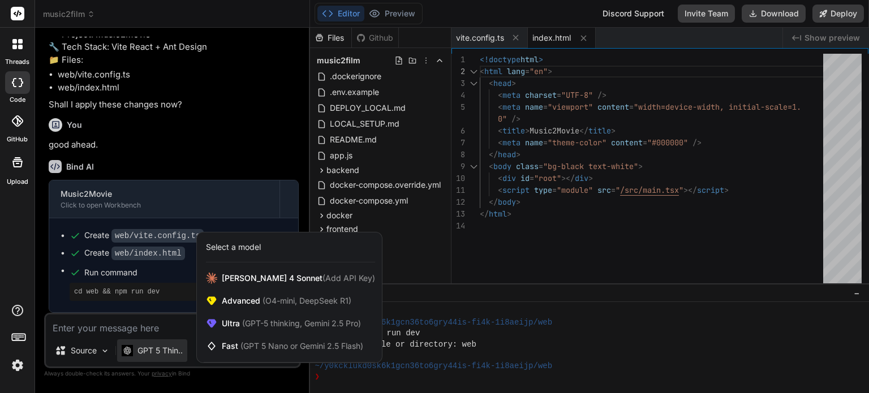
click at [558, 302] on div at bounding box center [434, 196] width 869 height 393
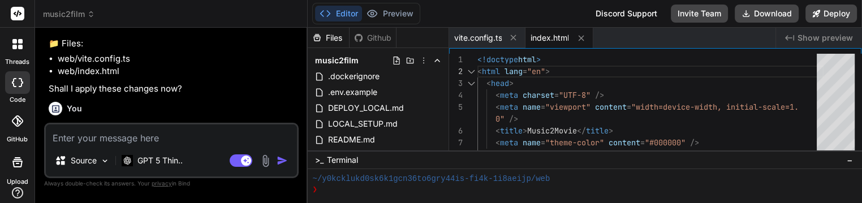
scroll to position [326, 0]
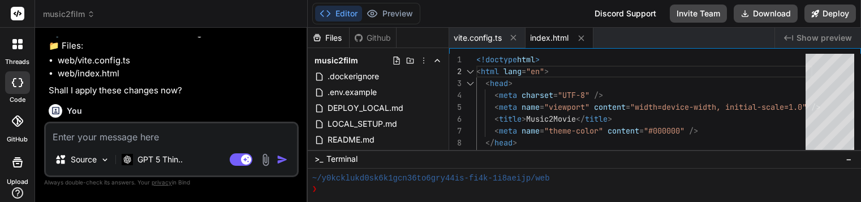
type textarea "x"
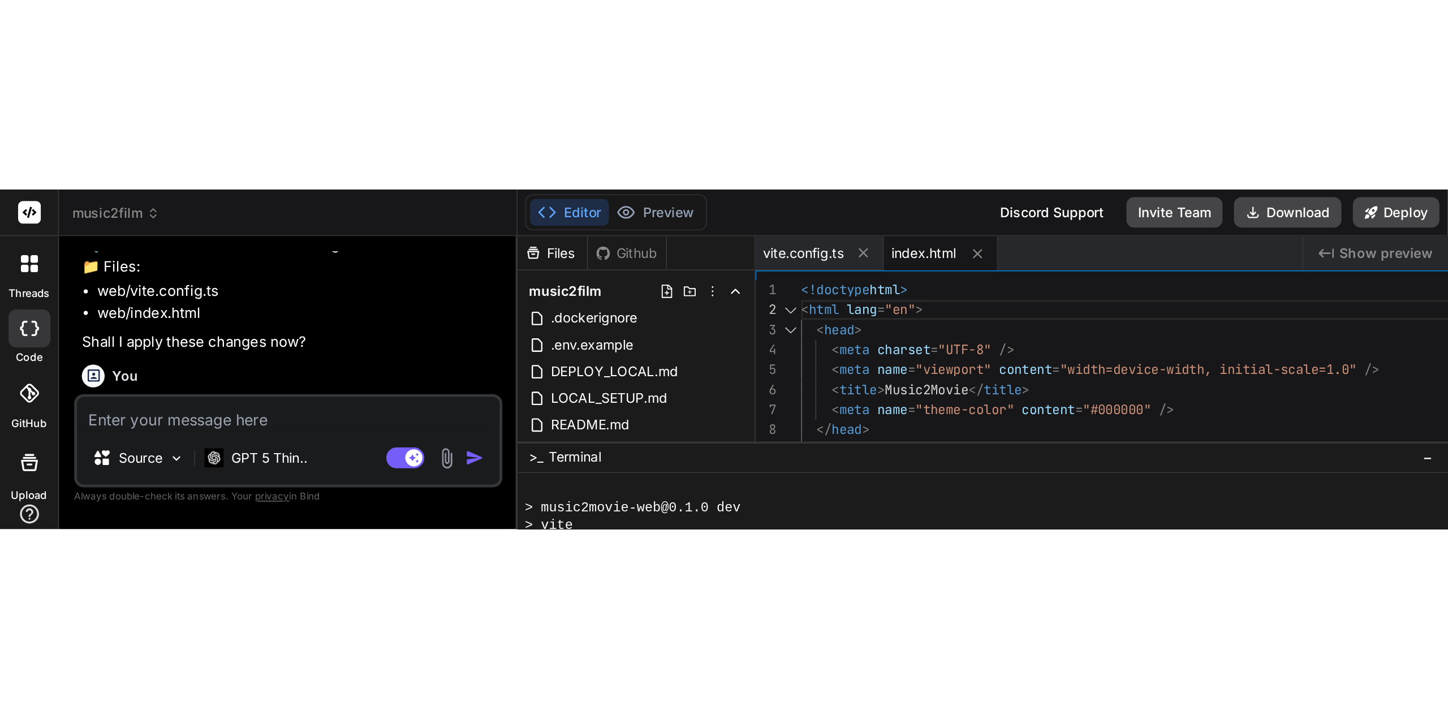
scroll to position [172, 0]
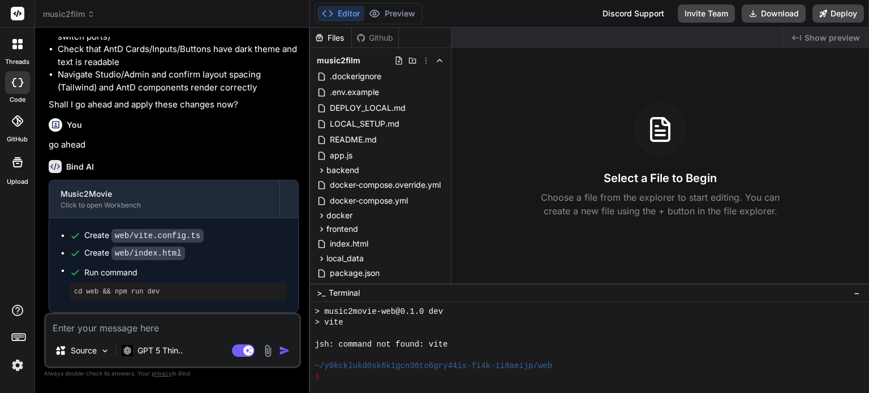
scroll to position [2719, 0]
click at [159, 258] on code "web/index.html" at bounding box center [148, 254] width 74 height 14
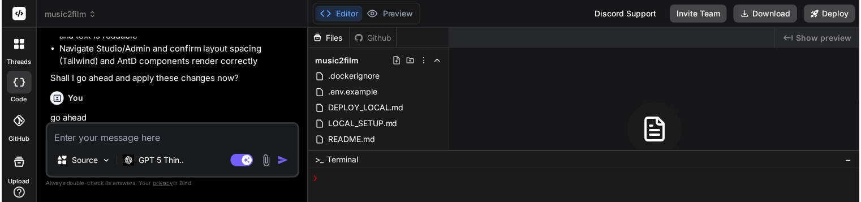
scroll to position [2732, 0]
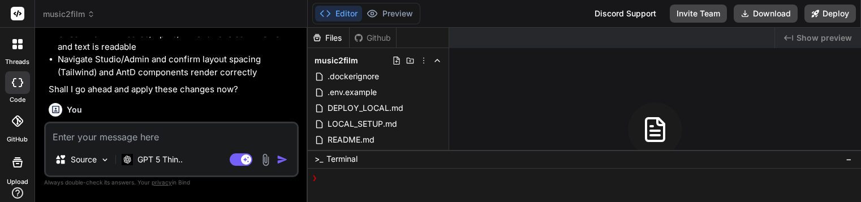
type textarea "x"
